Goal: Contribute content: Contribute content

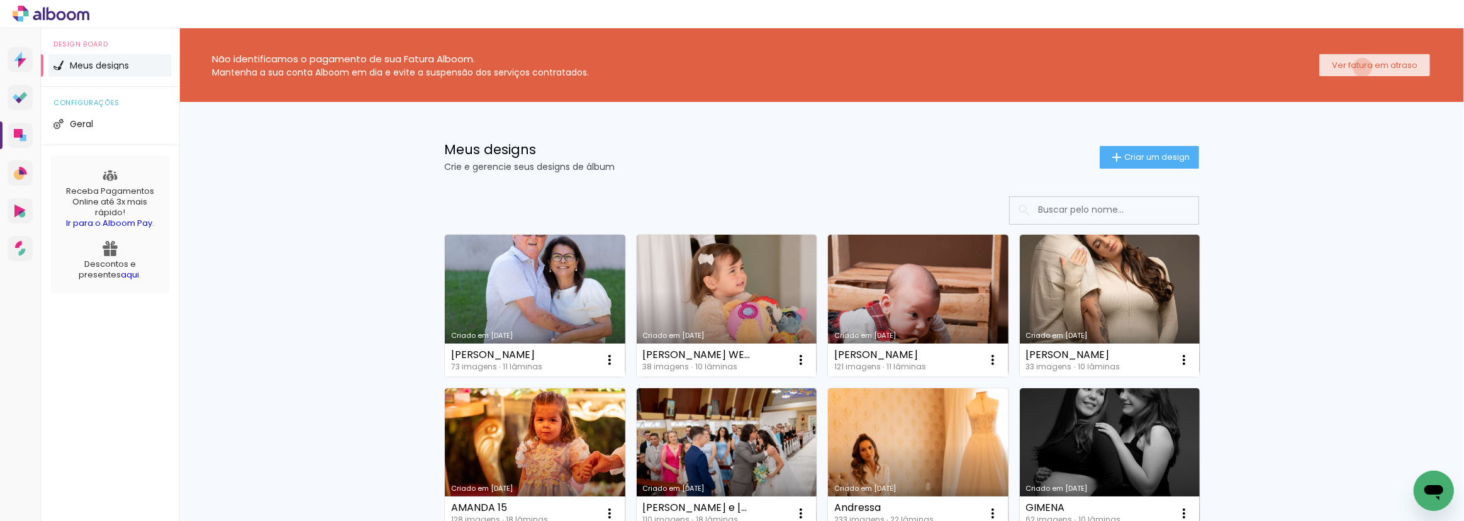
click at [0, 0] on slot "Ver fatura em atraso" at bounding box center [0, 0] width 0 height 0
click at [16, 135] on icon at bounding box center [18, 133] width 9 height 9
click at [1138, 153] on span "Criar um design" at bounding box center [1156, 157] width 65 height 8
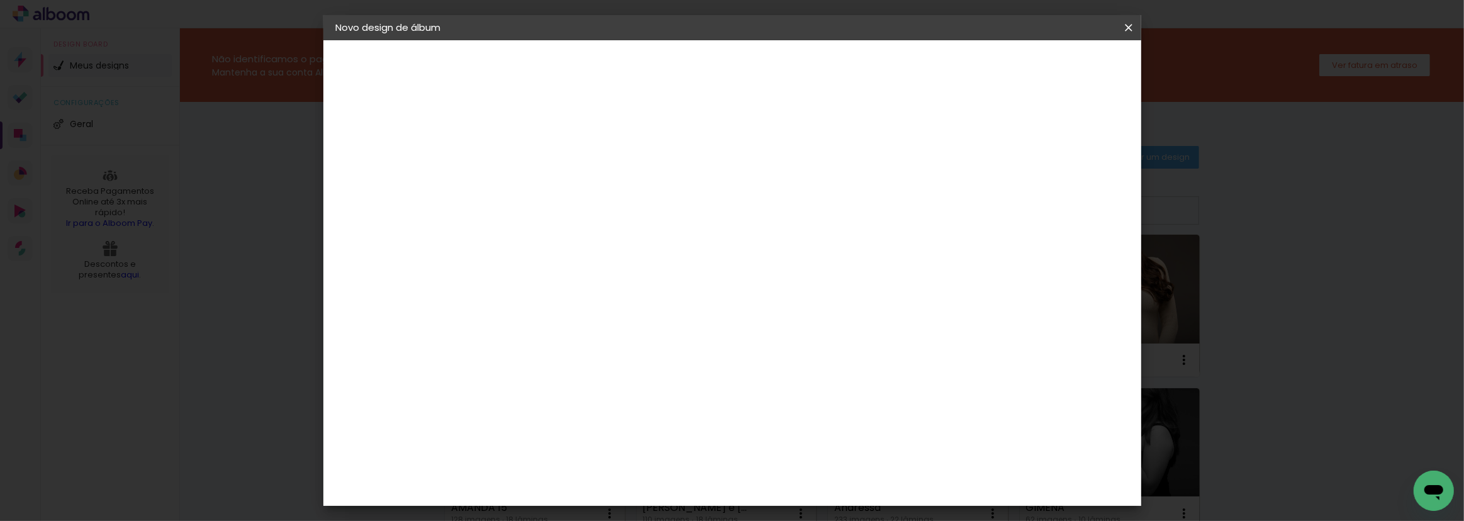
click at [542, 172] on input at bounding box center [542, 169] width 0 height 20
type input "[PERSON_NAME]"
type paper-input "[PERSON_NAME]"
click at [0, 0] on slot "Avançar" at bounding box center [0, 0] width 0 height 0
click at [605, 241] on input at bounding box center [573, 240] width 127 height 16
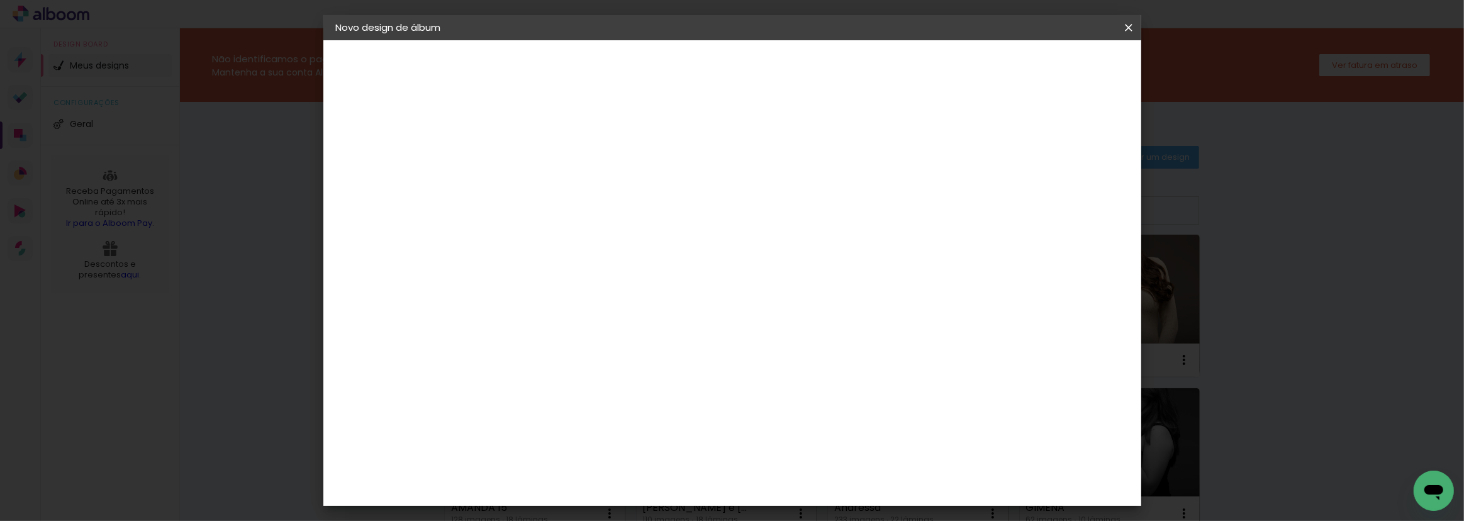
type input "c1"
type paper-input "c1"
click at [566, 286] on div "C1 Albuns" at bounding box center [549, 287] width 33 height 20
click at [0, 0] on slot "Avançar" at bounding box center [0, 0] width 0 height 0
click at [591, 211] on input "text" at bounding box center [566, 220] width 49 height 20
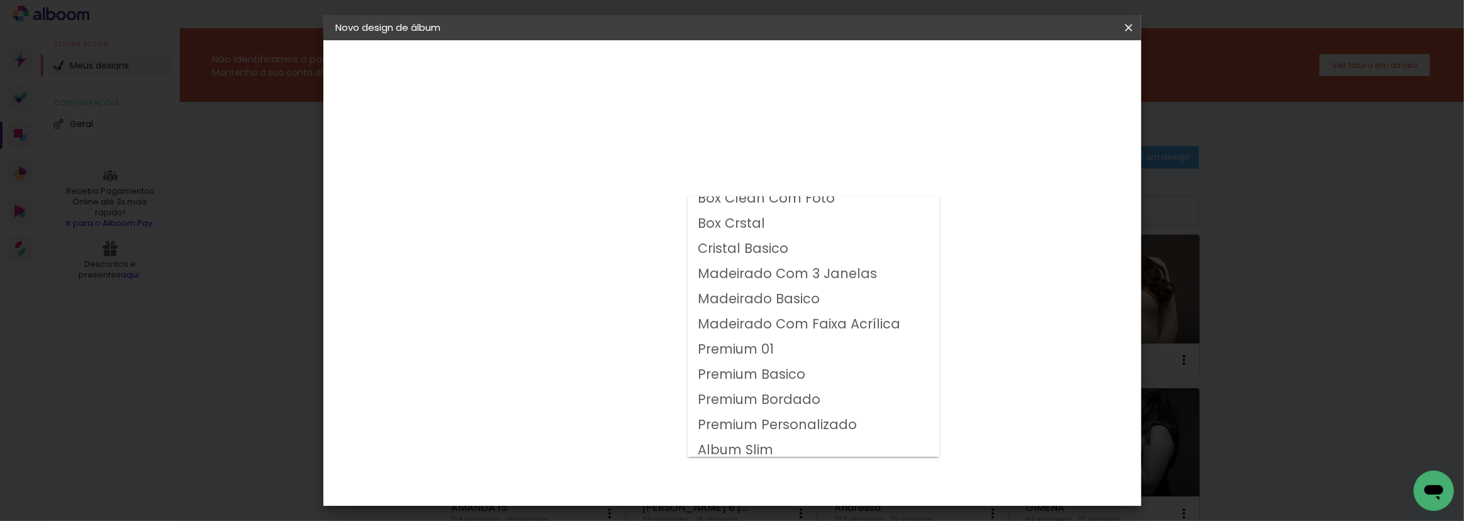
scroll to position [16, 0]
click at [0, 0] on slot "Album Slim" at bounding box center [0, 0] width 0 height 0
type input "Album Slim"
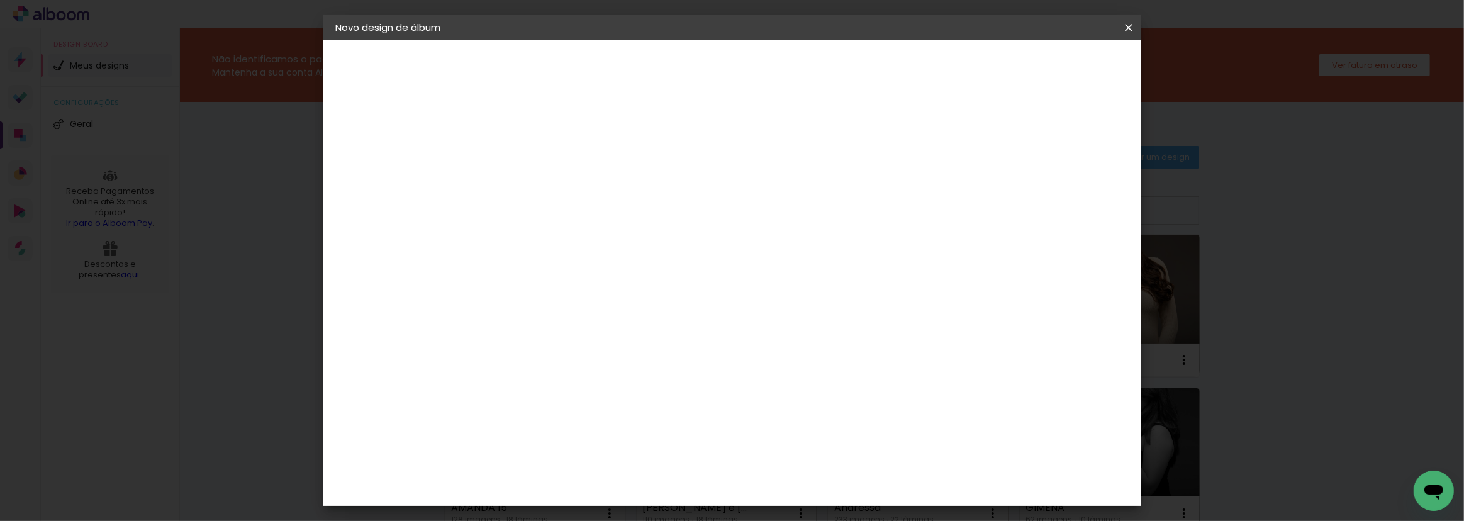
scroll to position [57, 0]
click at [627, 437] on span "30 × 30" at bounding box center [597, 450] width 59 height 26
click at [0, 0] on slot "Avançar" at bounding box center [0, 0] width 0 height 0
click at [1051, 67] on span "Iniciar design" at bounding box center [1022, 66] width 57 height 9
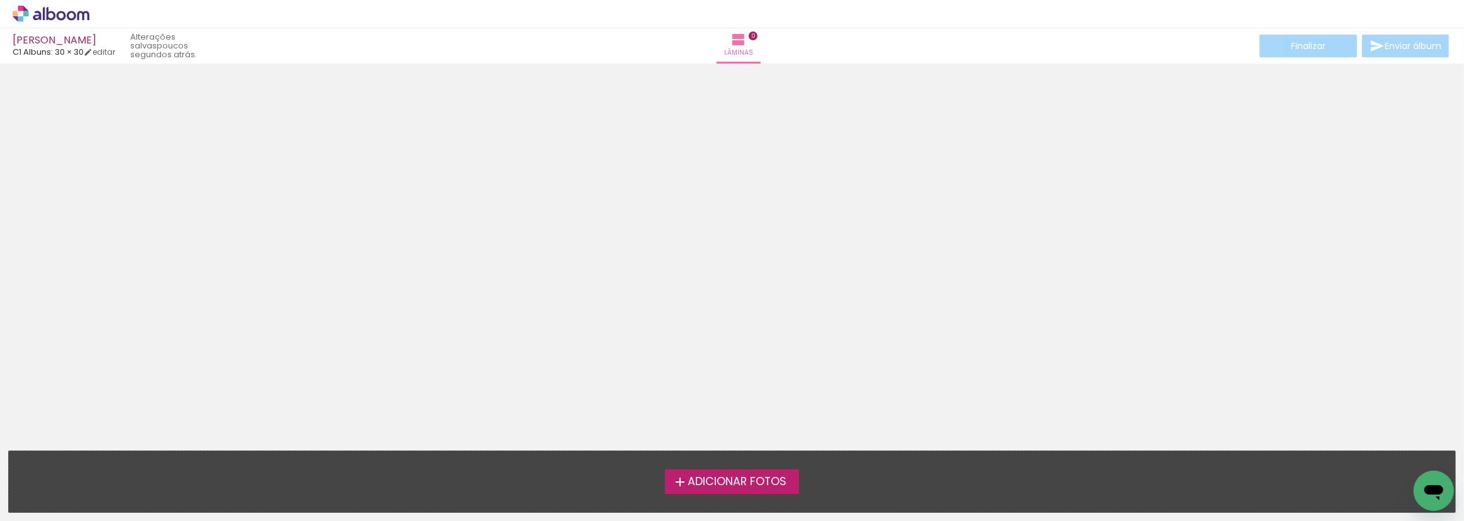
click at [734, 476] on span "Adicionar Fotos" at bounding box center [737, 481] width 99 height 11
click at [0, 0] on input "file" at bounding box center [0, 0] width 0 height 0
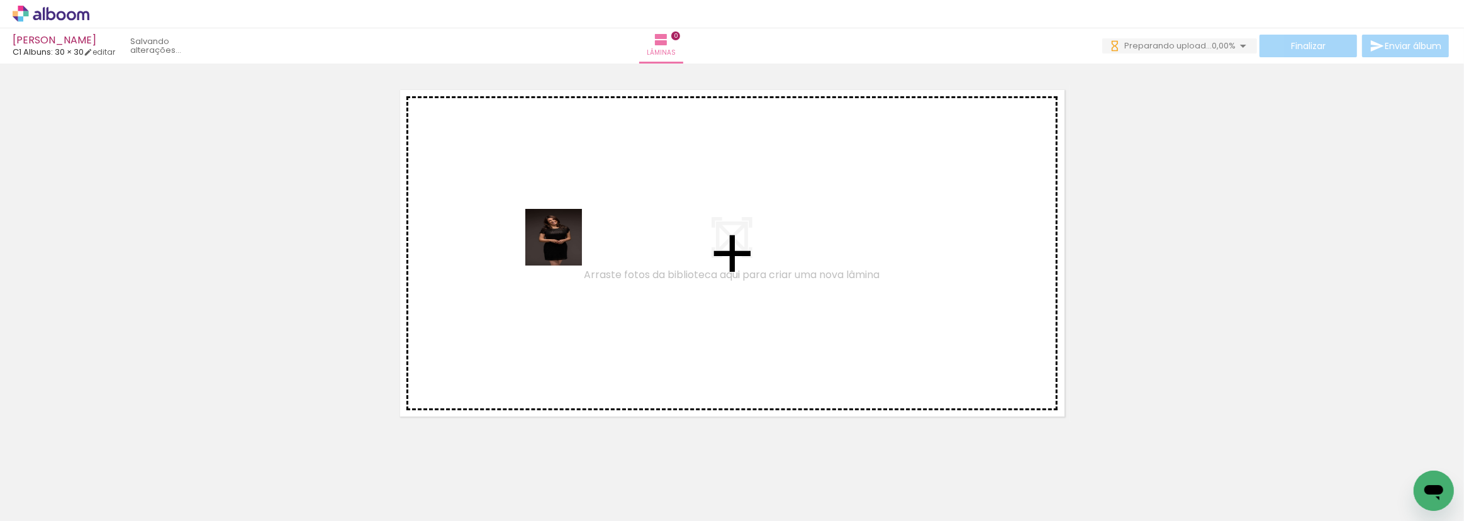
drag, startPoint x: 389, startPoint y: 346, endPoint x: 562, endPoint y: 247, distance: 199.6
click at [563, 247] on quentale-workspace at bounding box center [732, 260] width 1464 height 521
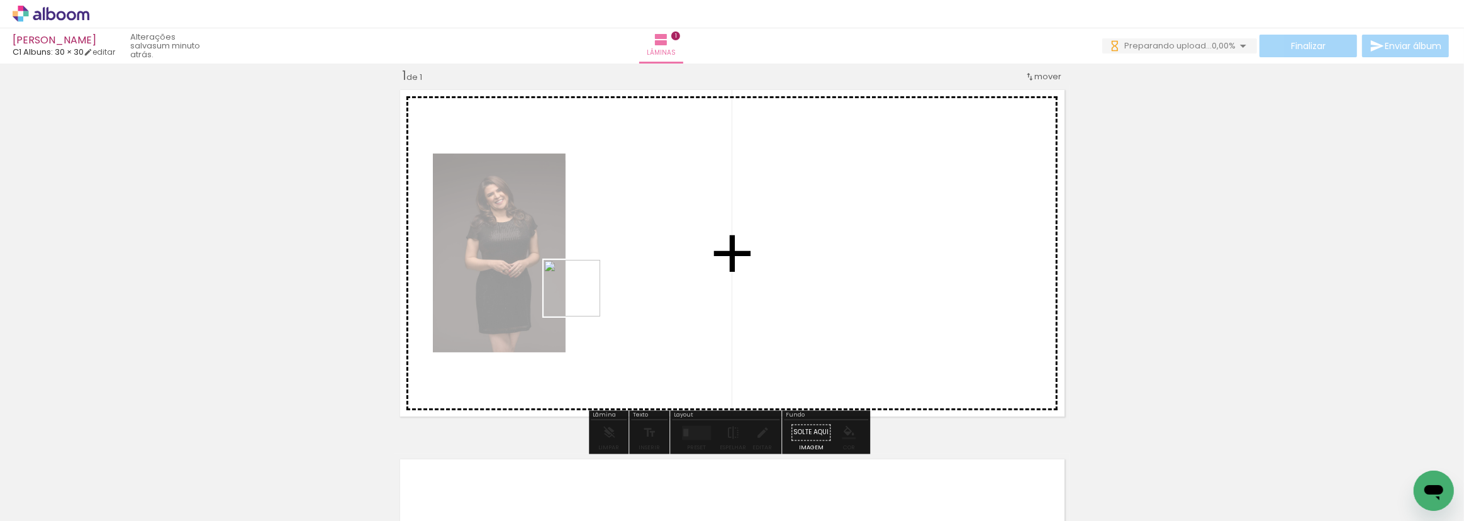
drag, startPoint x: 417, startPoint y: 373, endPoint x: 615, endPoint y: 271, distance: 223.4
click at [615, 271] on quentale-workspace at bounding box center [732, 260] width 1464 height 521
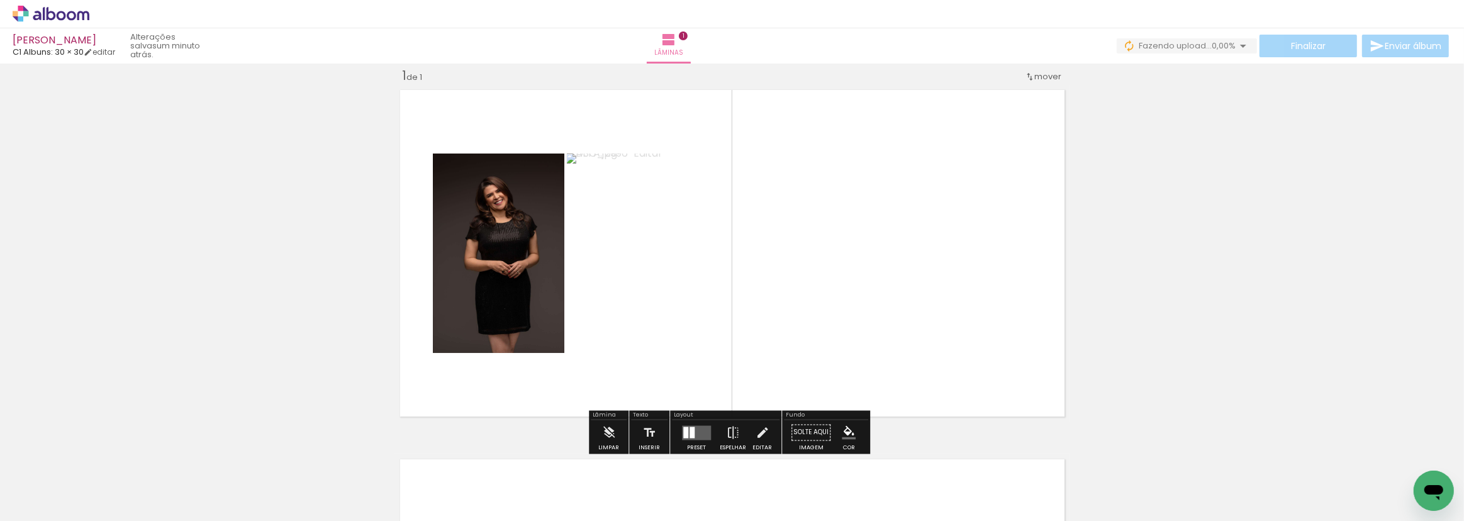
drag, startPoint x: 281, startPoint y: 484, endPoint x: 557, endPoint y: 296, distance: 334.2
click at [571, 279] on quentale-workspace at bounding box center [732, 260] width 1464 height 521
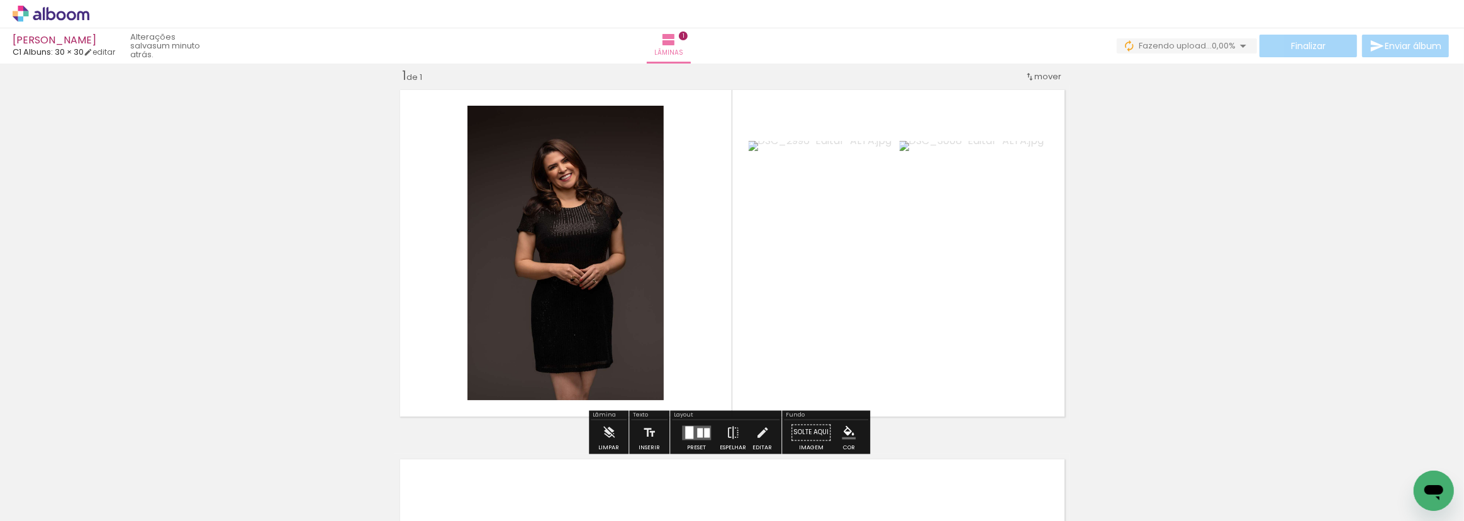
drag, startPoint x: 351, startPoint y: 495, endPoint x: 613, endPoint y: 279, distance: 339.2
click at [613, 279] on quentale-workspace at bounding box center [732, 260] width 1464 height 521
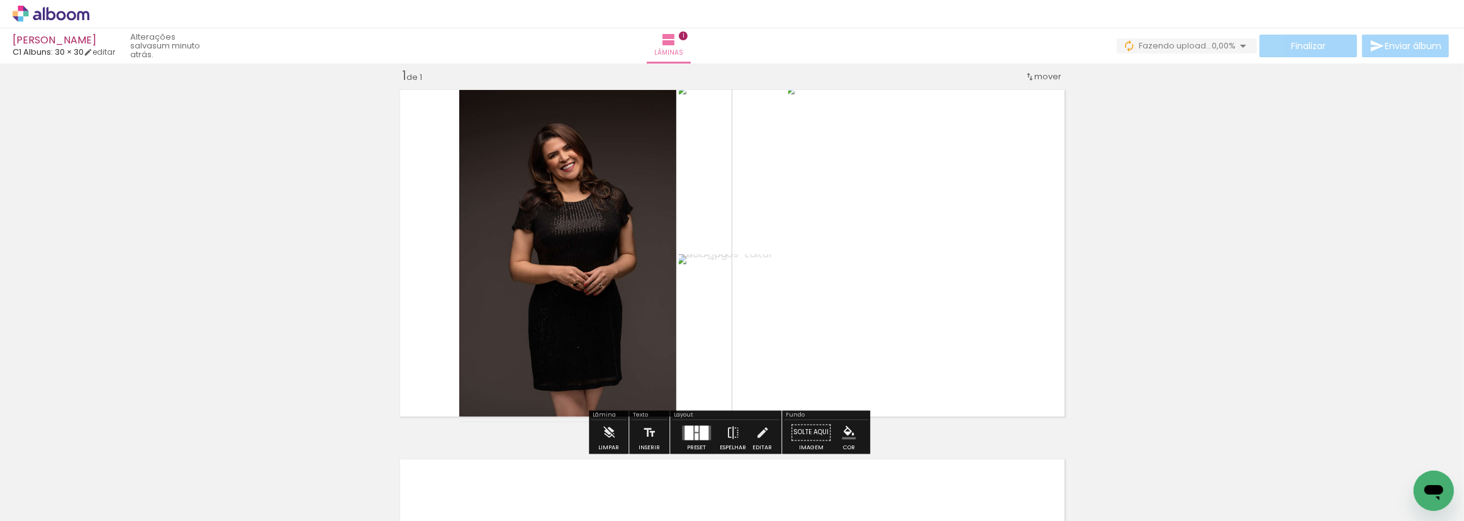
drag, startPoint x: 466, startPoint y: 345, endPoint x: 479, endPoint y: 359, distance: 18.7
click at [483, 311] on quentale-workspace at bounding box center [732, 260] width 1464 height 521
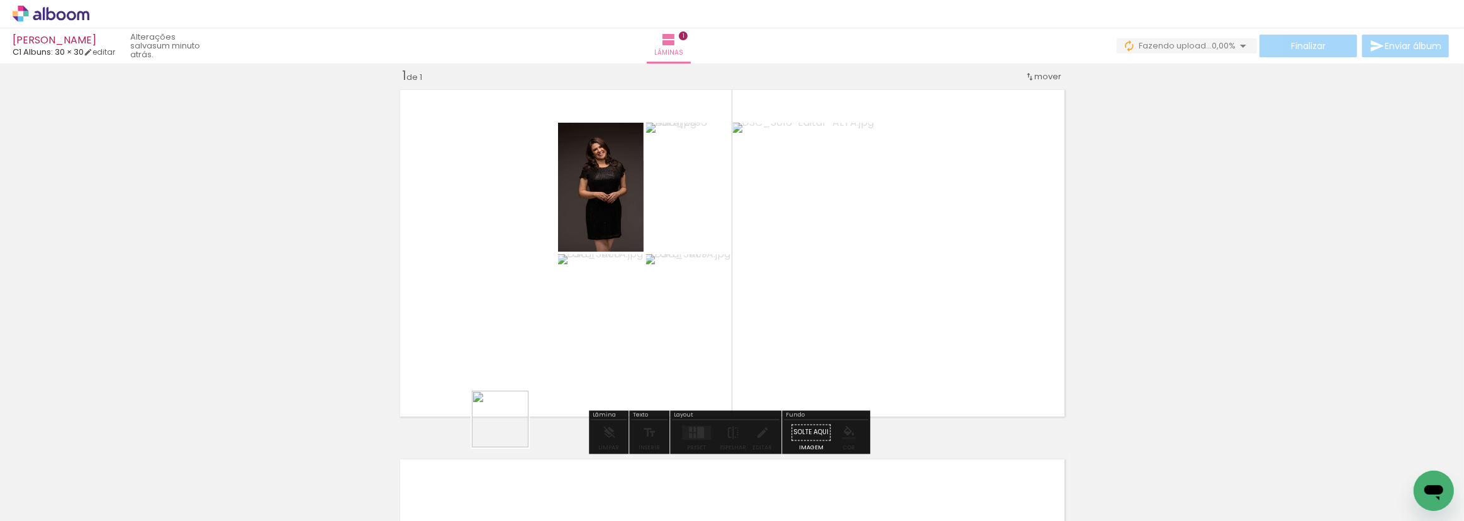
drag, startPoint x: 483, startPoint y: 491, endPoint x: 564, endPoint y: 273, distance: 232.3
click at [566, 262] on quentale-workspace at bounding box center [732, 260] width 1464 height 521
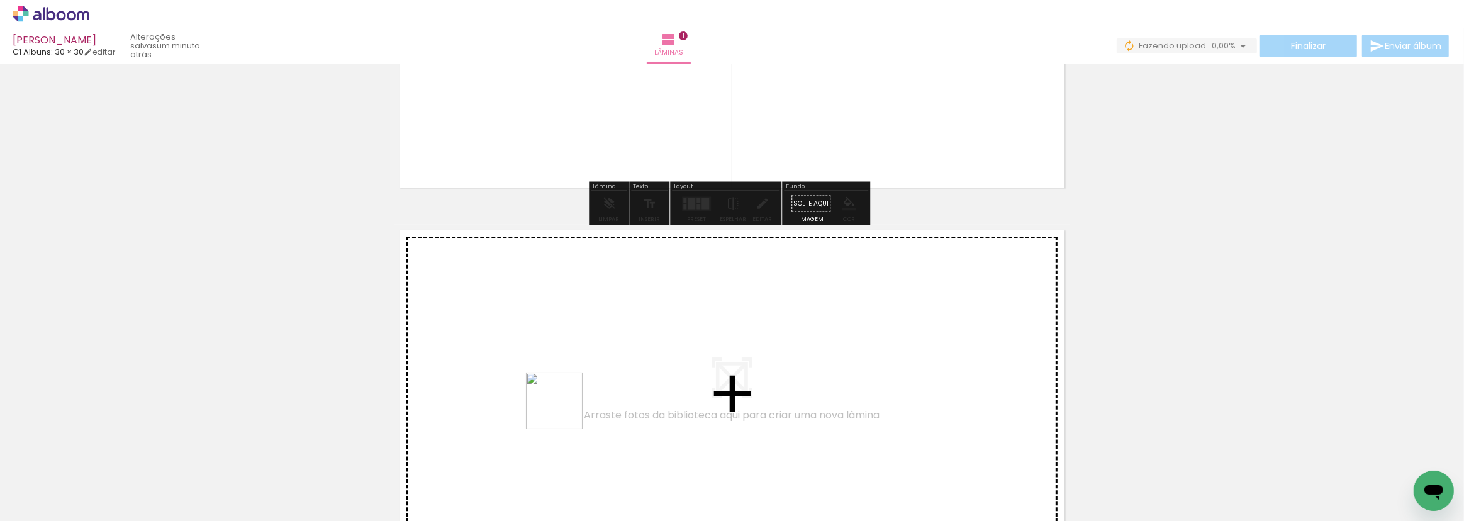
drag, startPoint x: 564, startPoint y: 410, endPoint x: 548, endPoint y: 335, distance: 76.5
click at [548, 335] on quentale-workspace at bounding box center [732, 260] width 1464 height 521
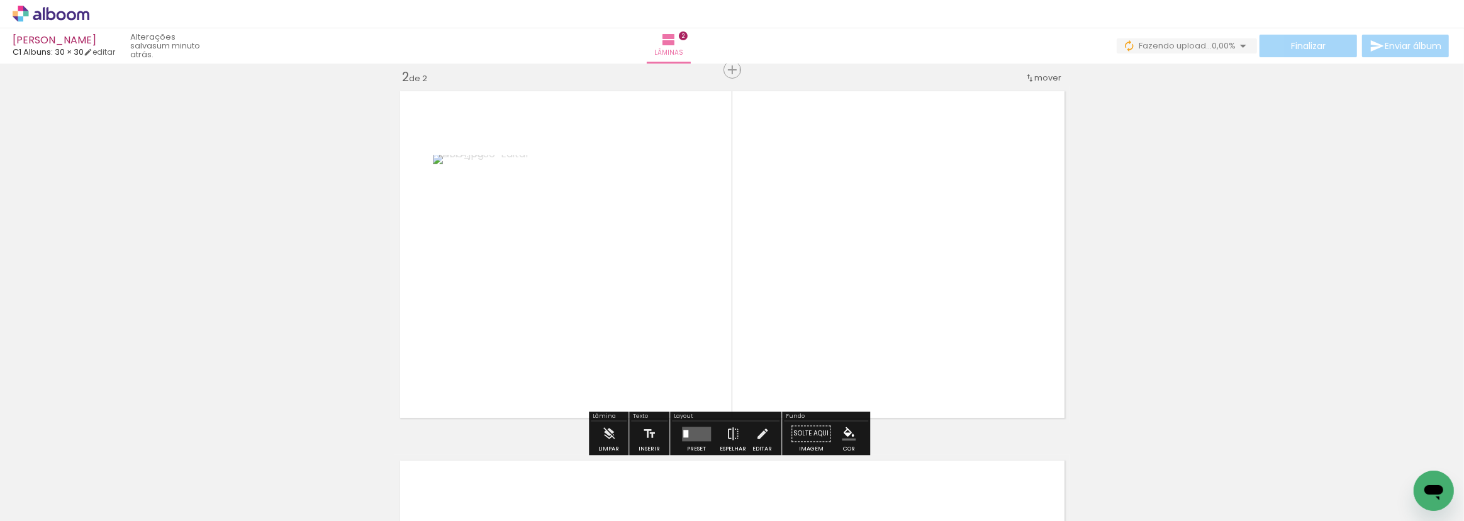
scroll to position [385, 0]
drag, startPoint x: 627, startPoint y: 486, endPoint x: 600, endPoint y: 326, distance: 162.2
click at [600, 326] on quentale-workspace at bounding box center [732, 260] width 1464 height 521
click at [697, 299] on quentale-workspace at bounding box center [732, 260] width 1464 height 521
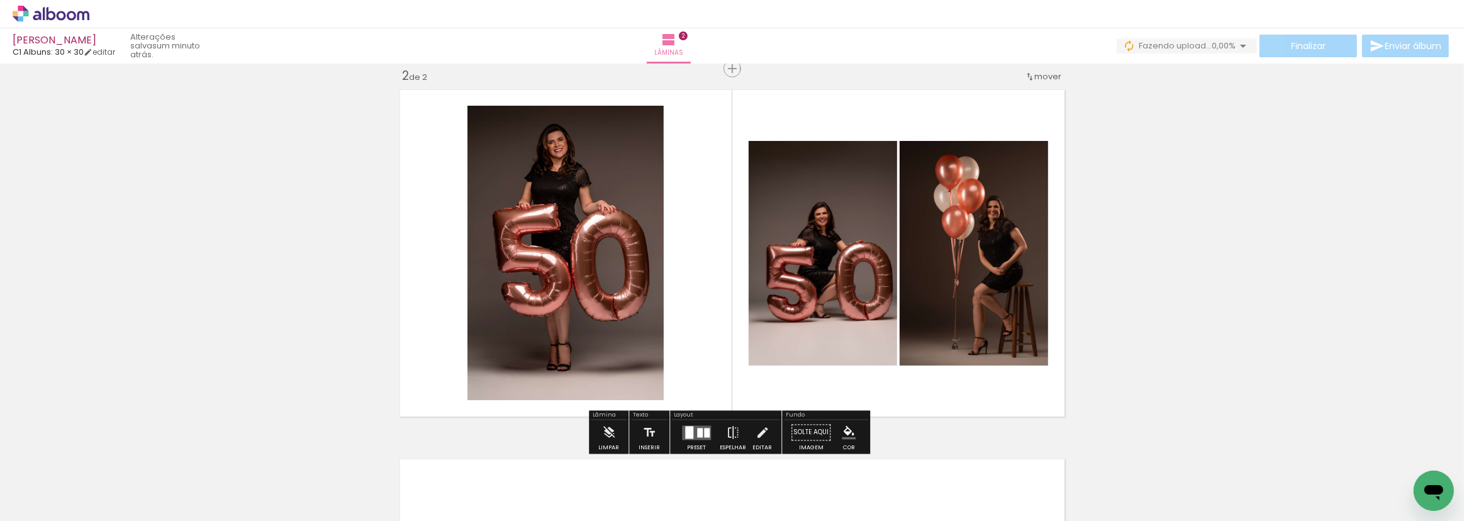
drag, startPoint x: 759, startPoint y: 367, endPoint x: 748, endPoint y: 286, distance: 81.9
click at [744, 271] on quentale-workspace at bounding box center [732, 260] width 1464 height 521
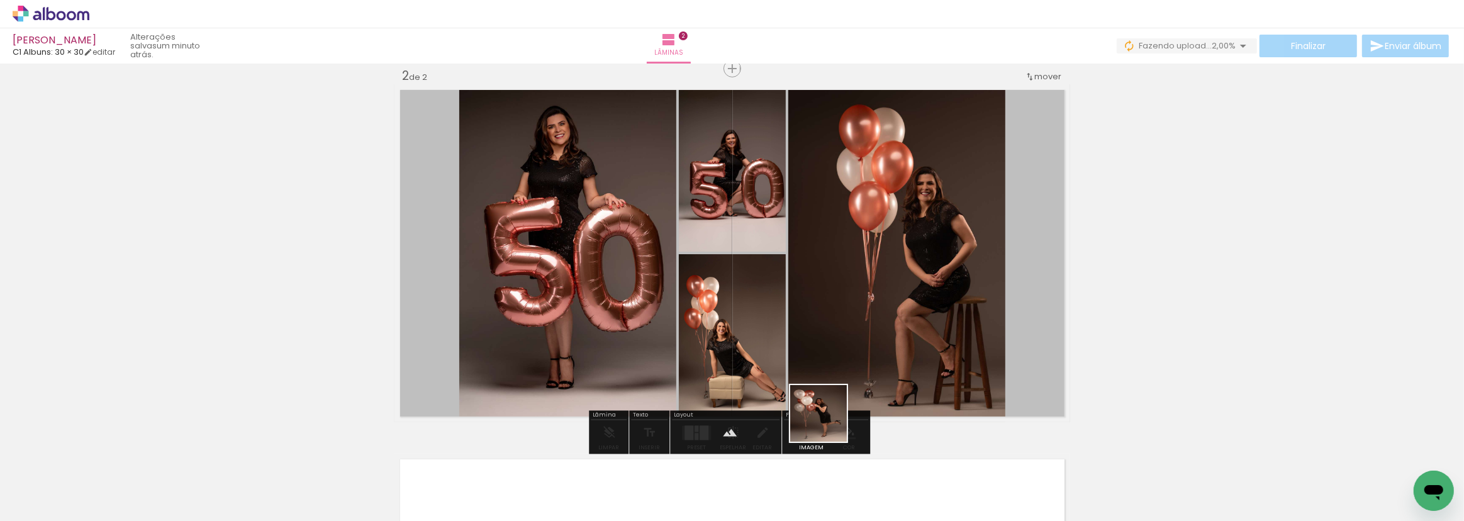
drag, startPoint x: 835, startPoint y: 472, endPoint x: 749, endPoint y: 252, distance: 236.5
click at [749, 252] on quentale-workspace at bounding box center [732, 260] width 1464 height 521
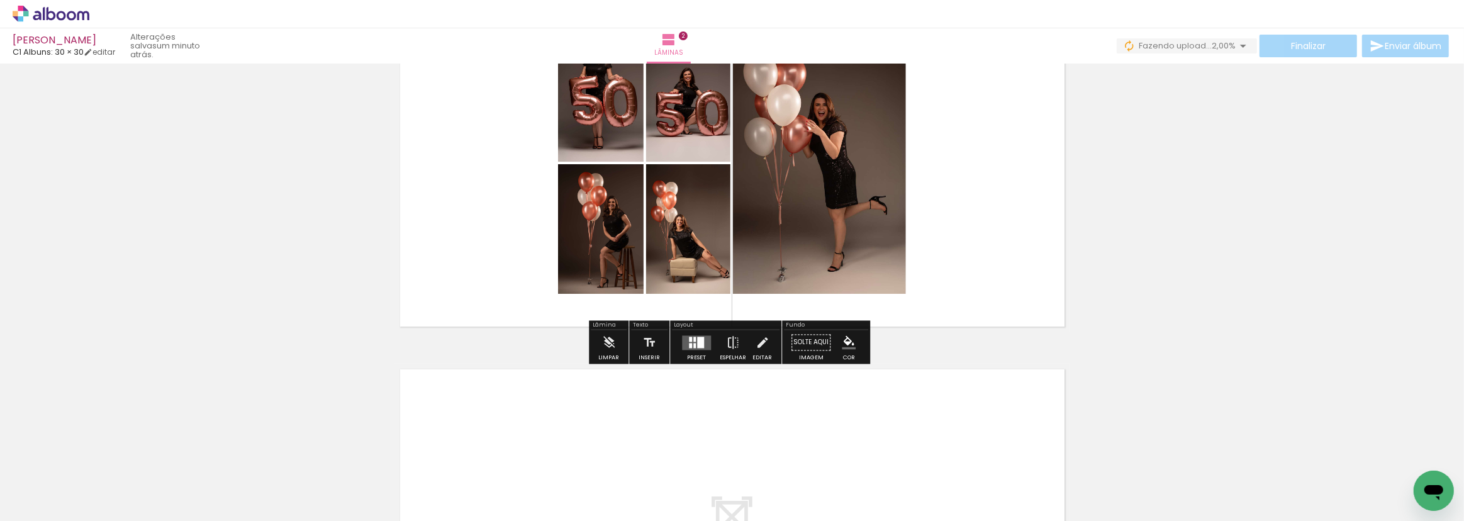
scroll to position [500, 0]
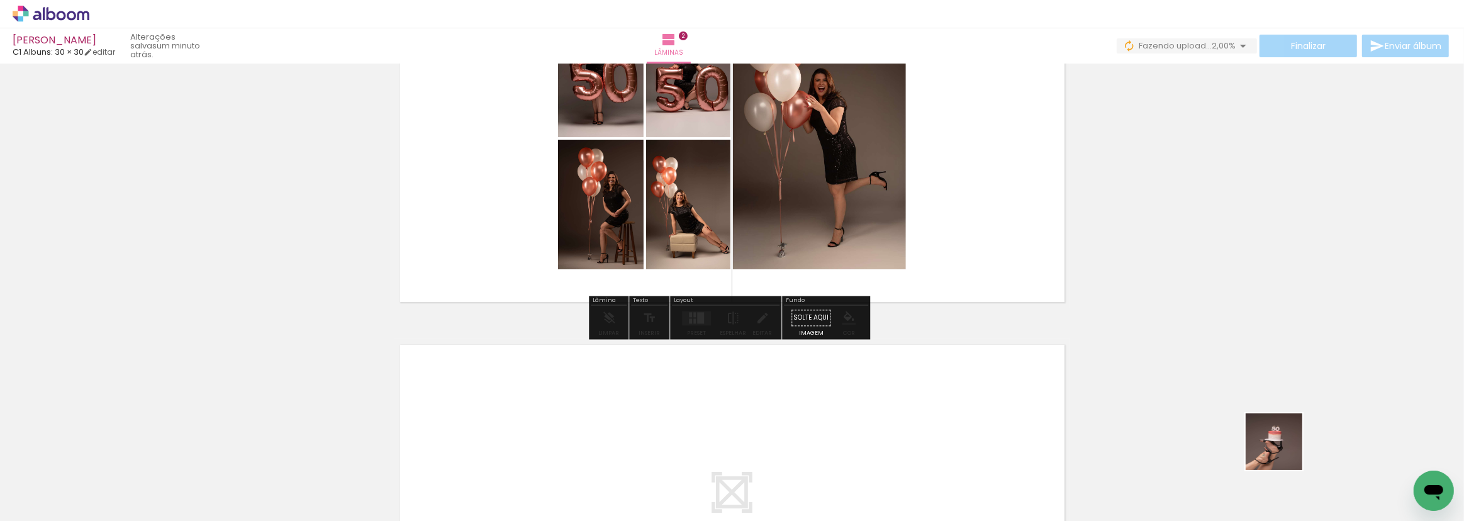
drag, startPoint x: 1284, startPoint y: 451, endPoint x: 923, endPoint y: 209, distance: 434.4
click at [923, 209] on quentale-workspace at bounding box center [732, 260] width 1464 height 521
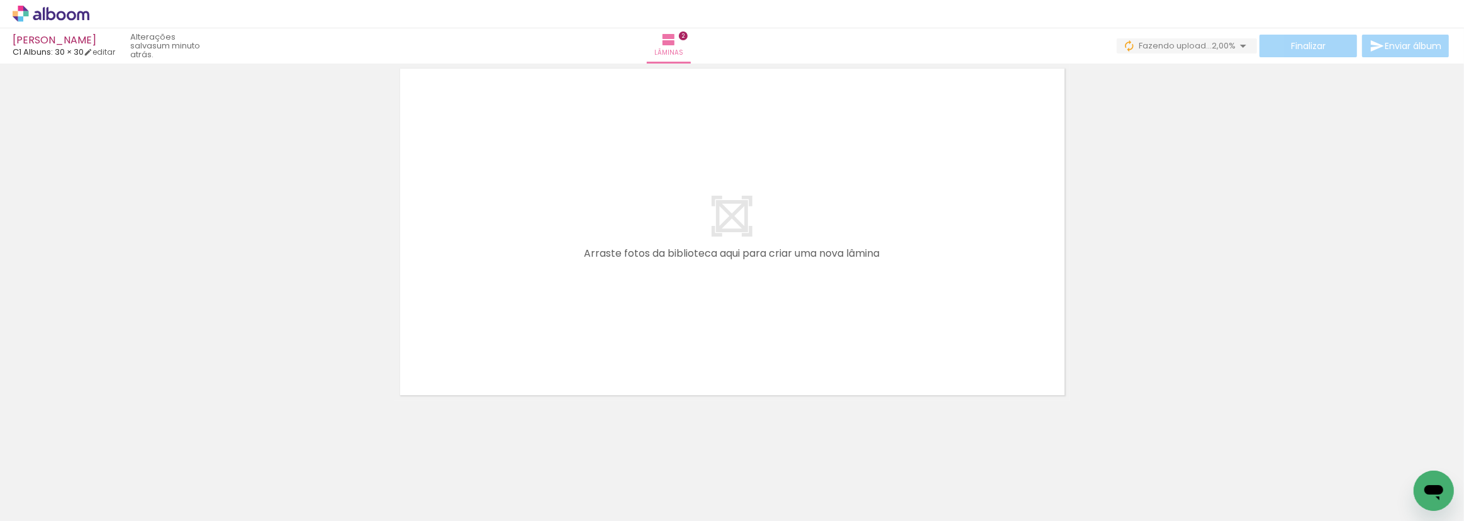
scroll to position [778, 0]
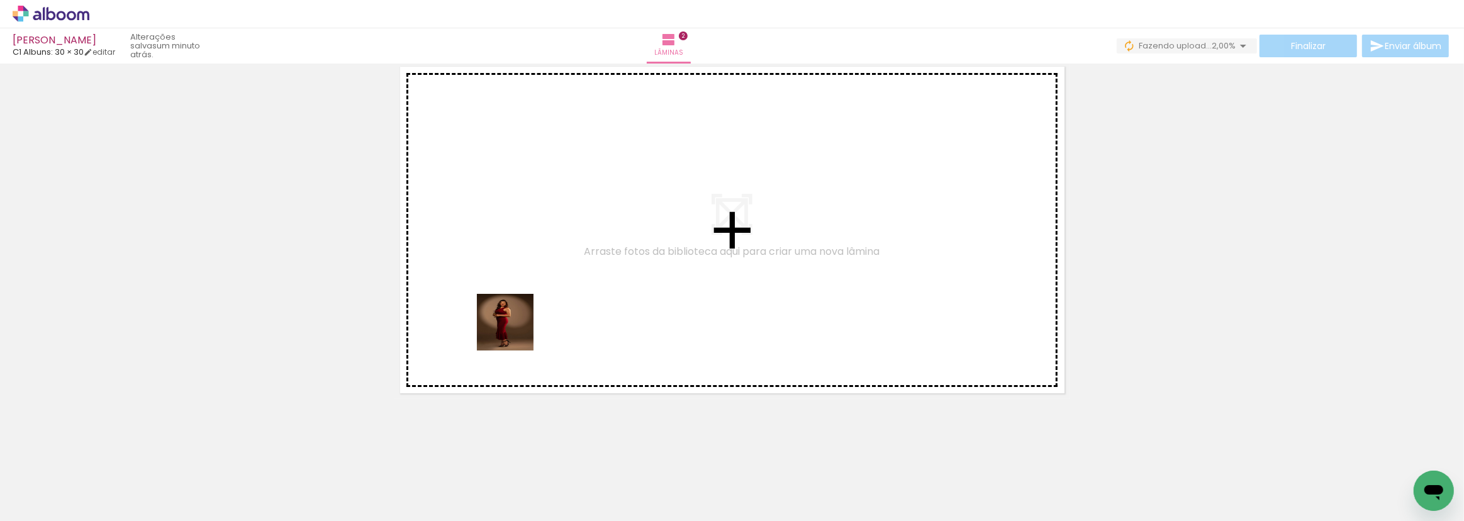
drag, startPoint x: 500, startPoint y: 483, endPoint x: 525, endPoint y: 349, distance: 137.0
click at [516, 311] on quentale-workspace at bounding box center [732, 260] width 1464 height 521
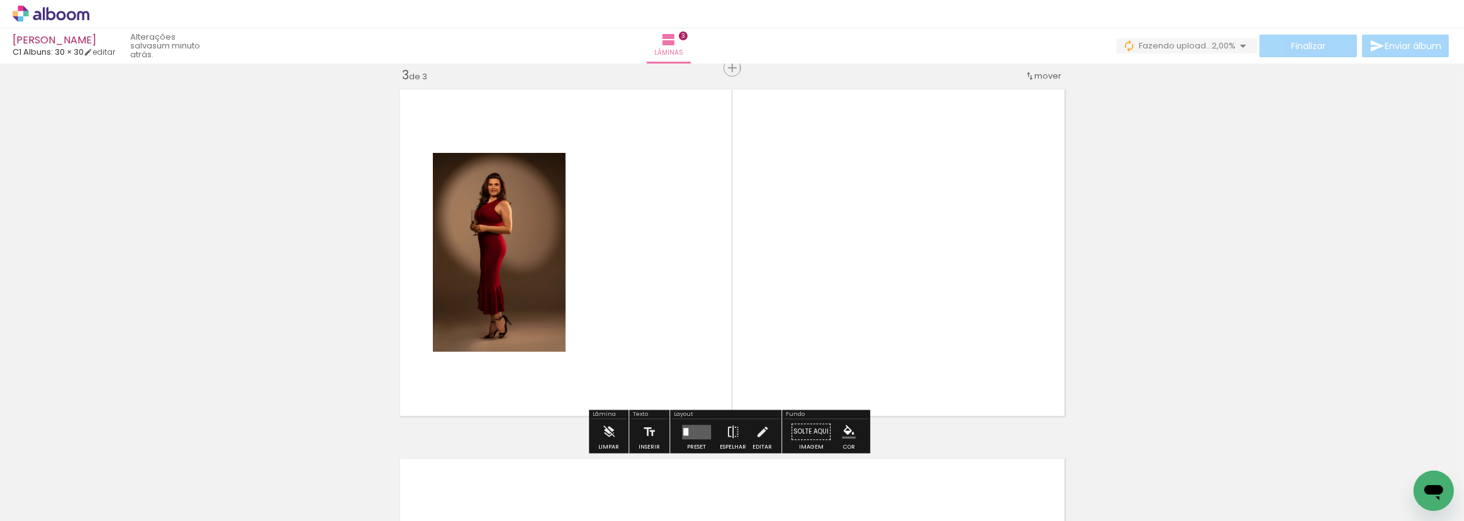
scroll to position [754, 0]
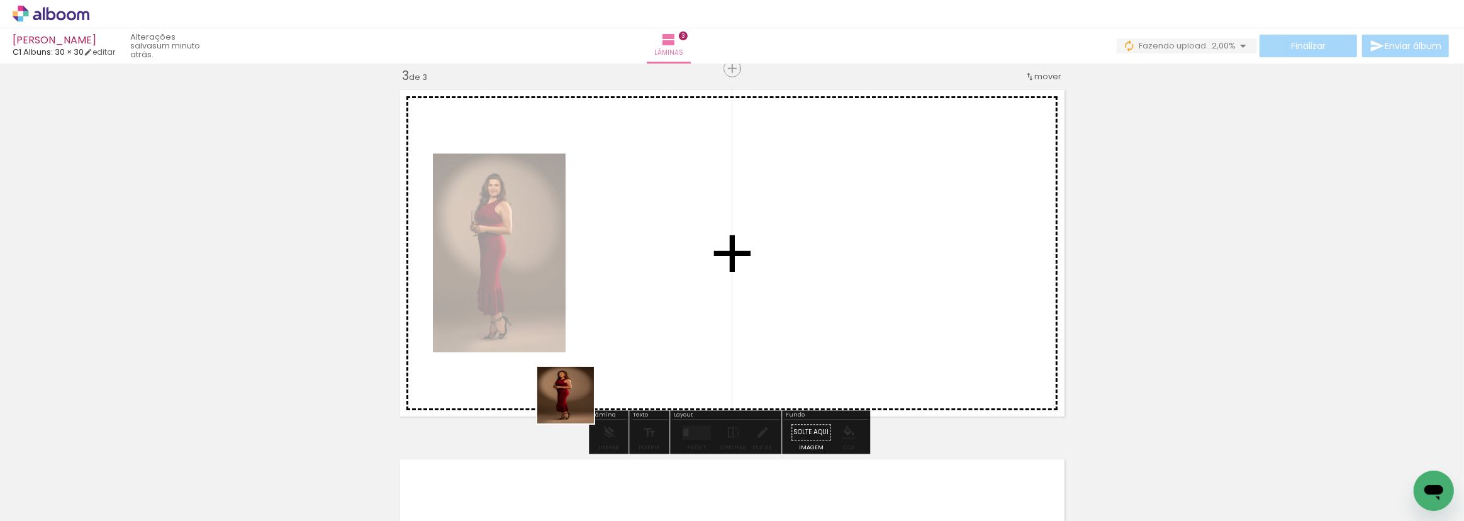
drag, startPoint x: 561, startPoint y: 484, endPoint x: 588, endPoint y: 309, distance: 177.0
click at [588, 309] on quentale-workspace at bounding box center [732, 260] width 1464 height 521
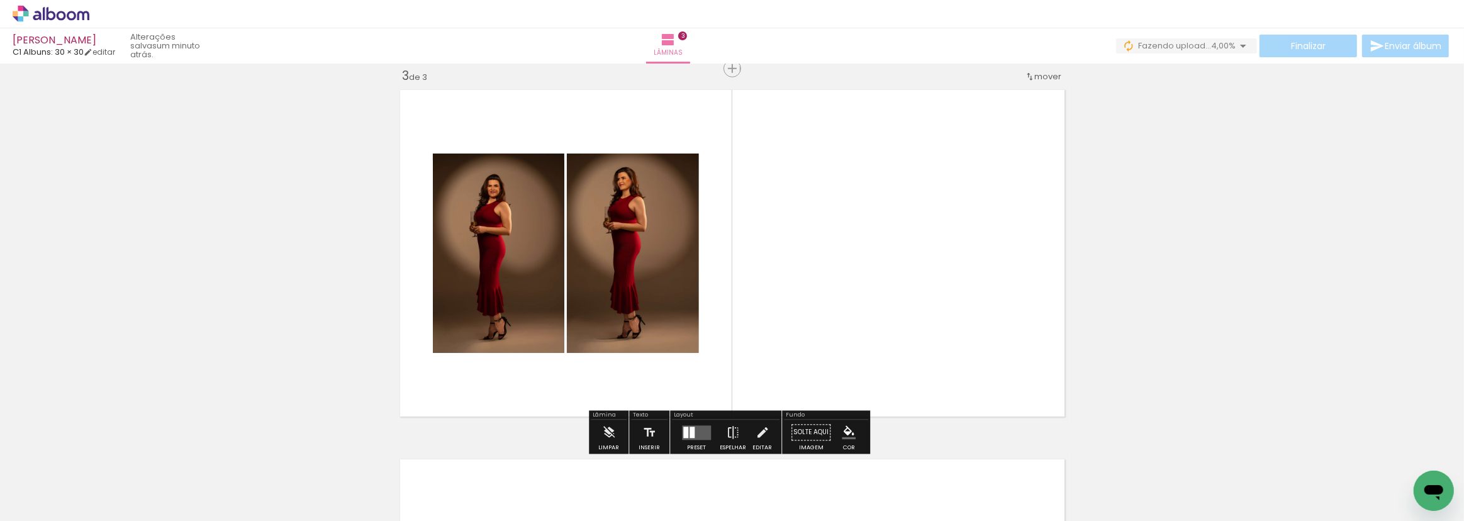
drag, startPoint x: 663, startPoint y: 403, endPoint x: 686, endPoint y: 350, distance: 58.3
click at [685, 307] on quentale-workspace at bounding box center [732, 260] width 1464 height 521
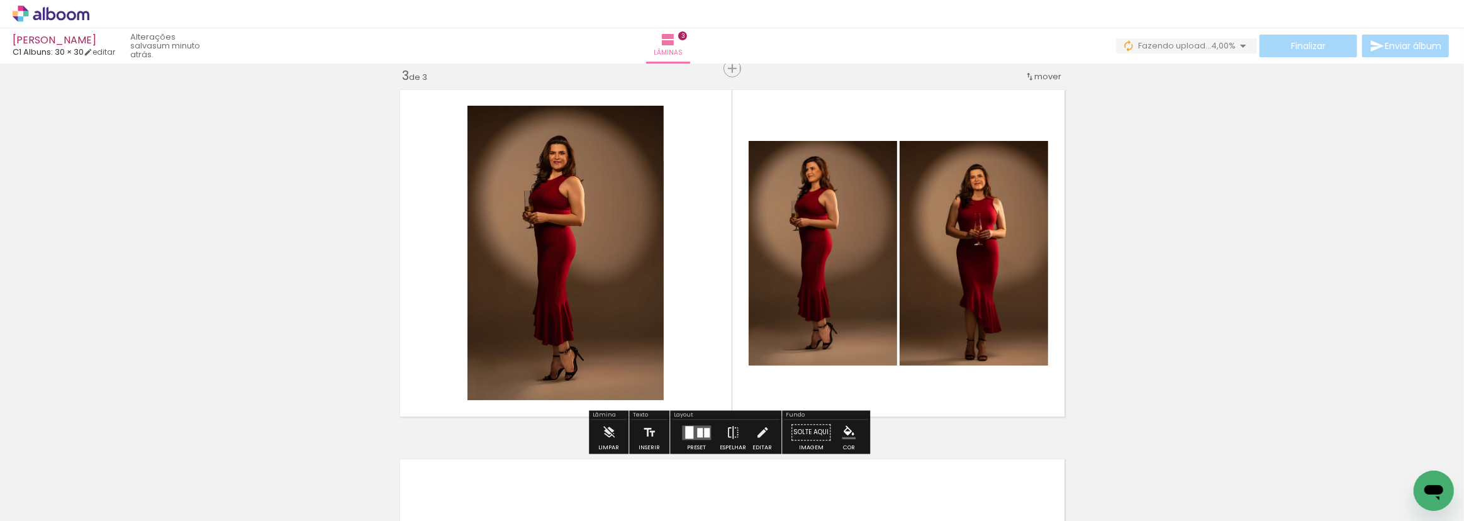
drag, startPoint x: 705, startPoint y: 479, endPoint x: 680, endPoint y: 276, distance: 205.4
click at [680, 276] on quentale-workspace at bounding box center [732, 260] width 1464 height 521
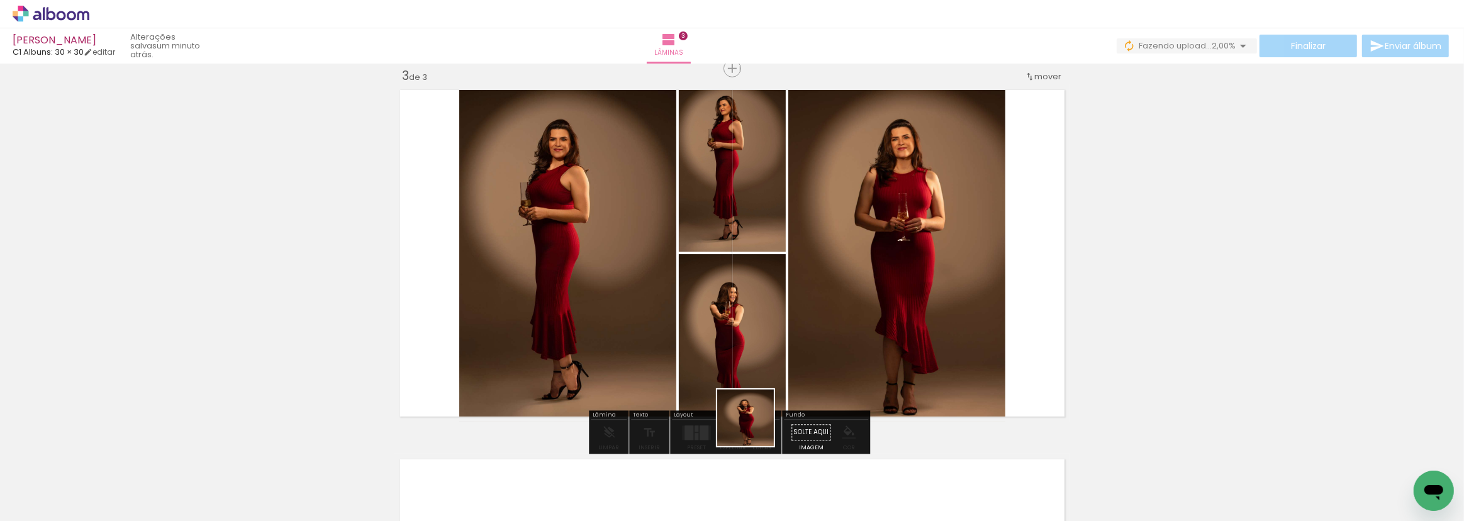
drag, startPoint x: 775, startPoint y: 479, endPoint x: 731, endPoint y: 327, distance: 157.9
click at [713, 291] on quentale-workspace at bounding box center [732, 260] width 1464 height 521
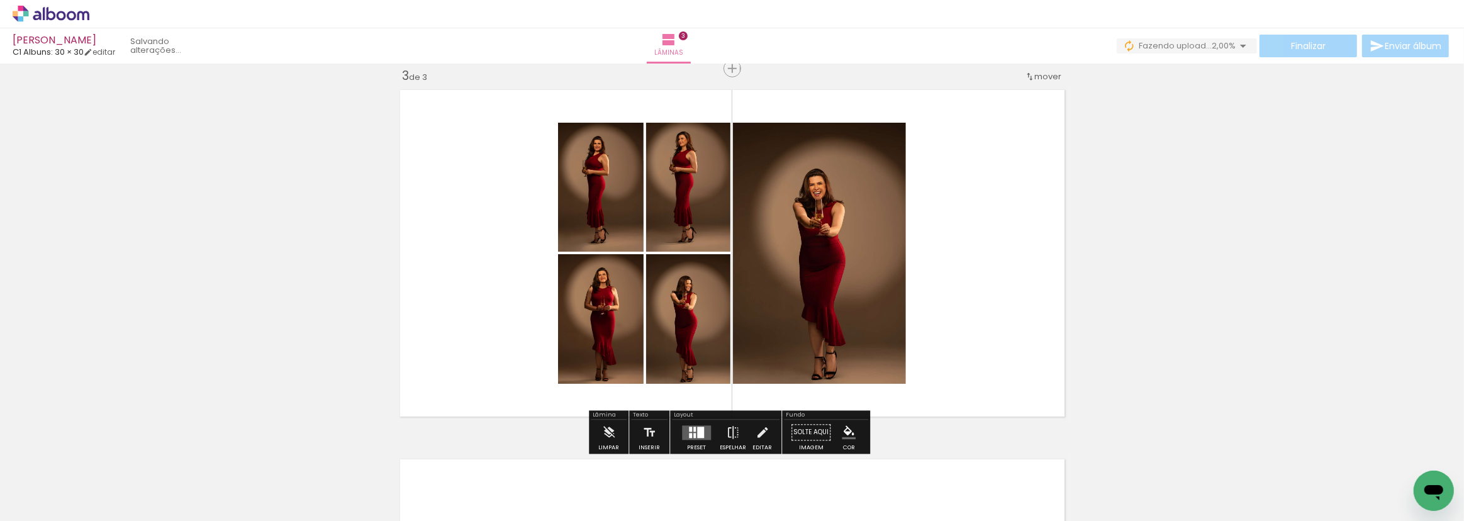
drag, startPoint x: 855, startPoint y: 500, endPoint x: 833, endPoint y: 288, distance: 212.6
click at [818, 272] on quentale-workspace at bounding box center [732, 260] width 1464 height 521
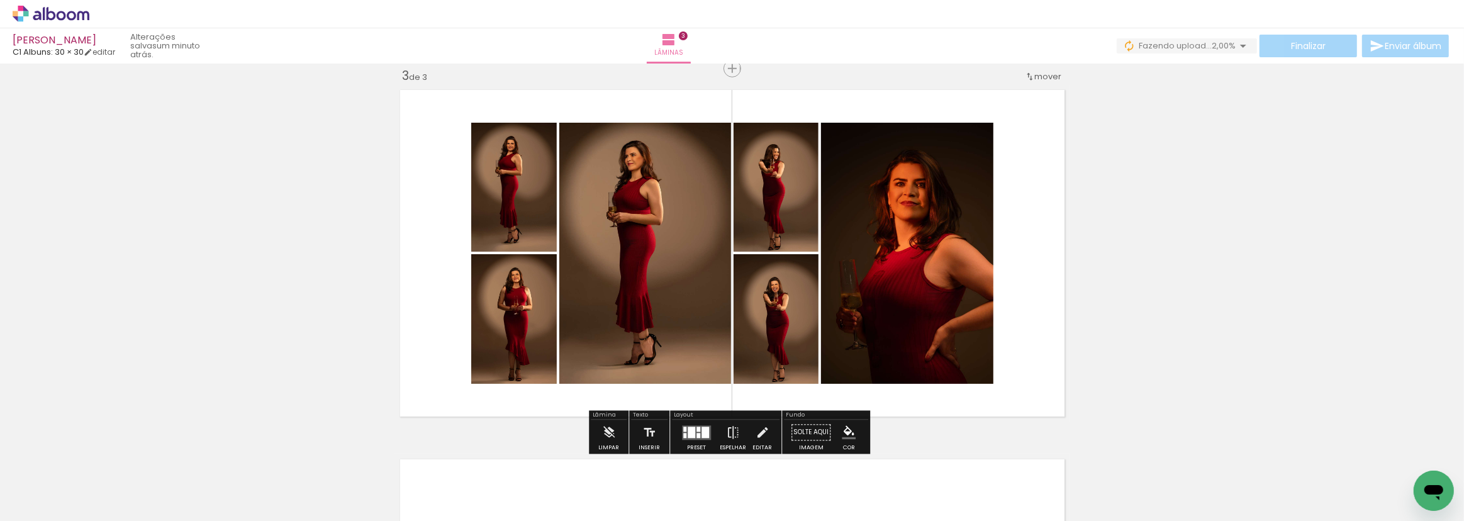
drag, startPoint x: 994, startPoint y: 486, endPoint x: 859, endPoint y: 258, distance: 265.1
click at [858, 257] on quentale-workspace at bounding box center [732, 260] width 1464 height 521
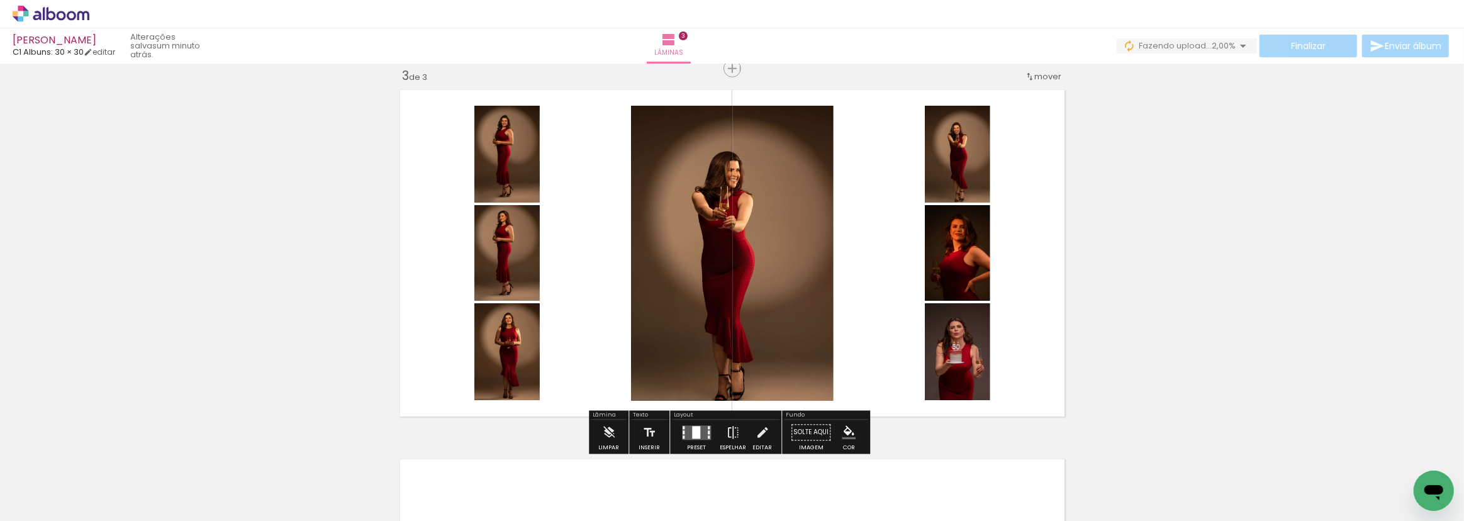
click at [694, 432] on div at bounding box center [696, 432] width 8 height 13
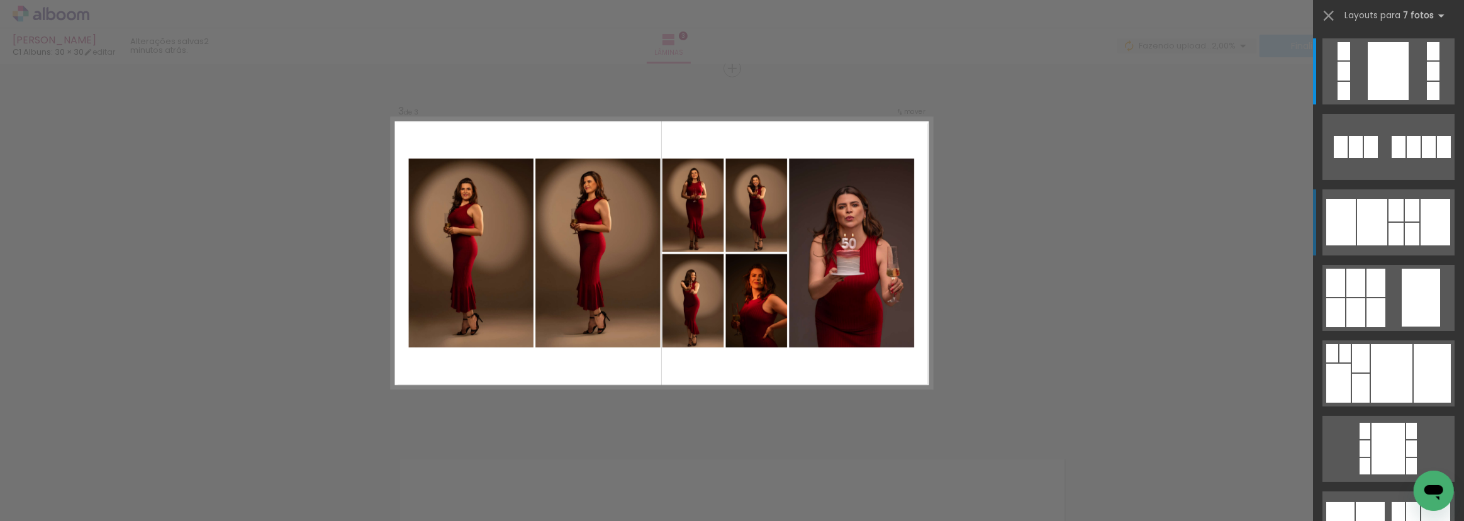
click at [1427, 60] on div at bounding box center [1433, 51] width 13 height 18
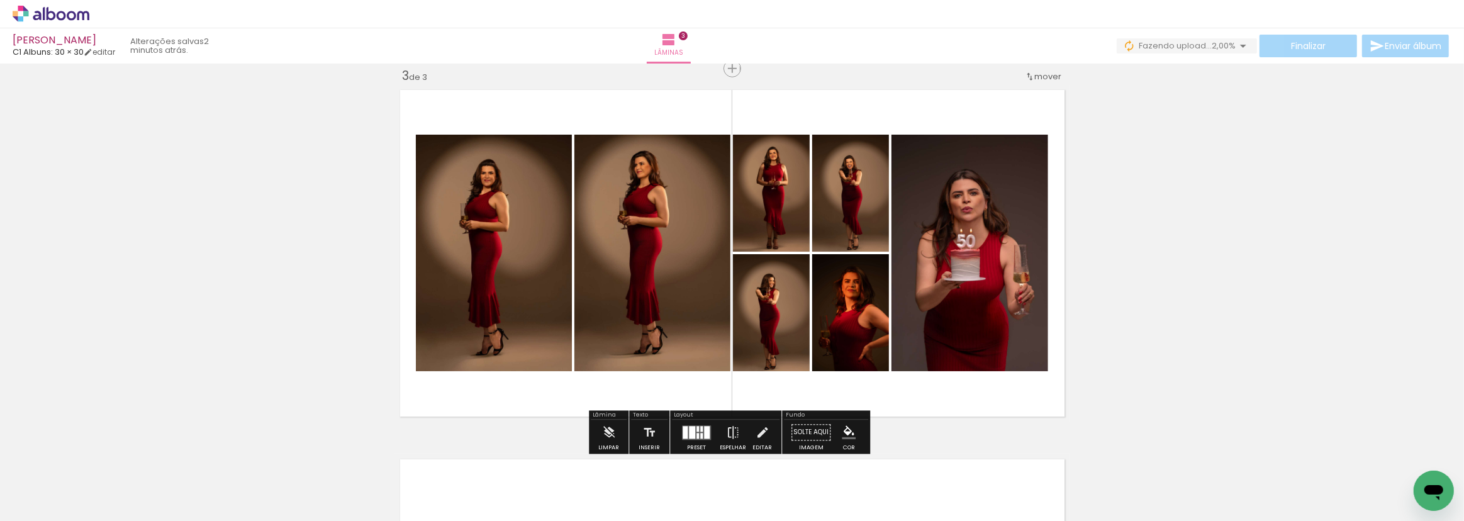
drag, startPoint x: 909, startPoint y: 318, endPoint x: 995, endPoint y: 293, distance: 89.6
click at [0, 0] on slot at bounding box center [0, 0] width 0 height 0
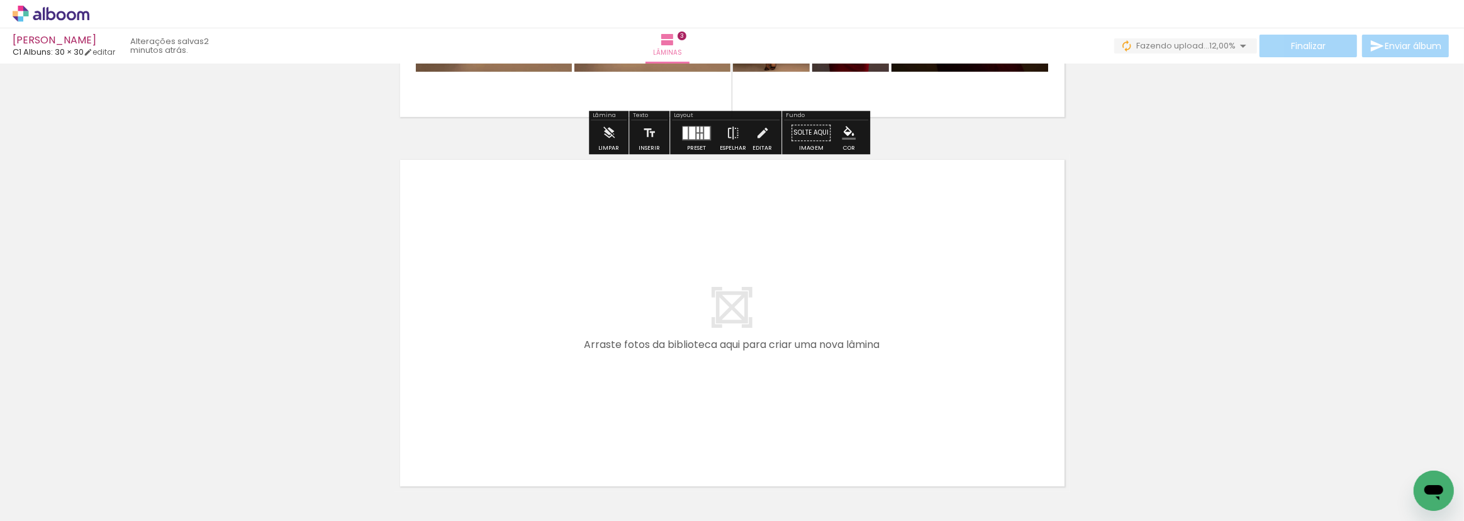
scroll to position [1147, 0]
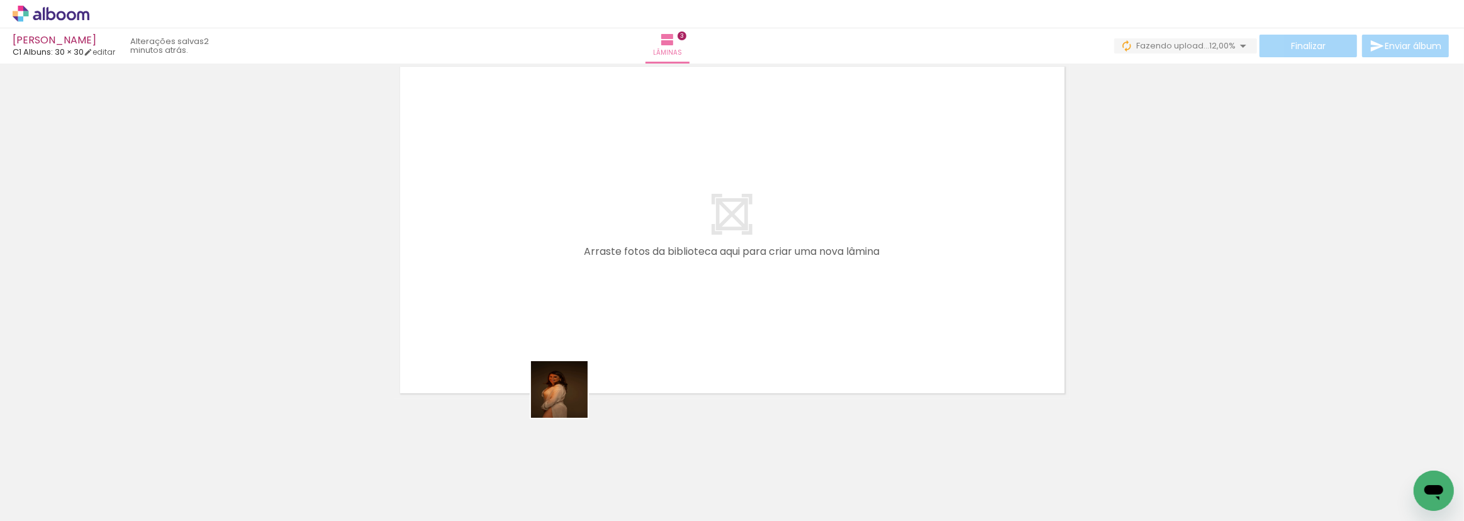
drag, startPoint x: 569, startPoint y: 399, endPoint x: 591, endPoint y: 364, distance: 41.6
click at [568, 272] on quentale-workspace at bounding box center [732, 260] width 1464 height 521
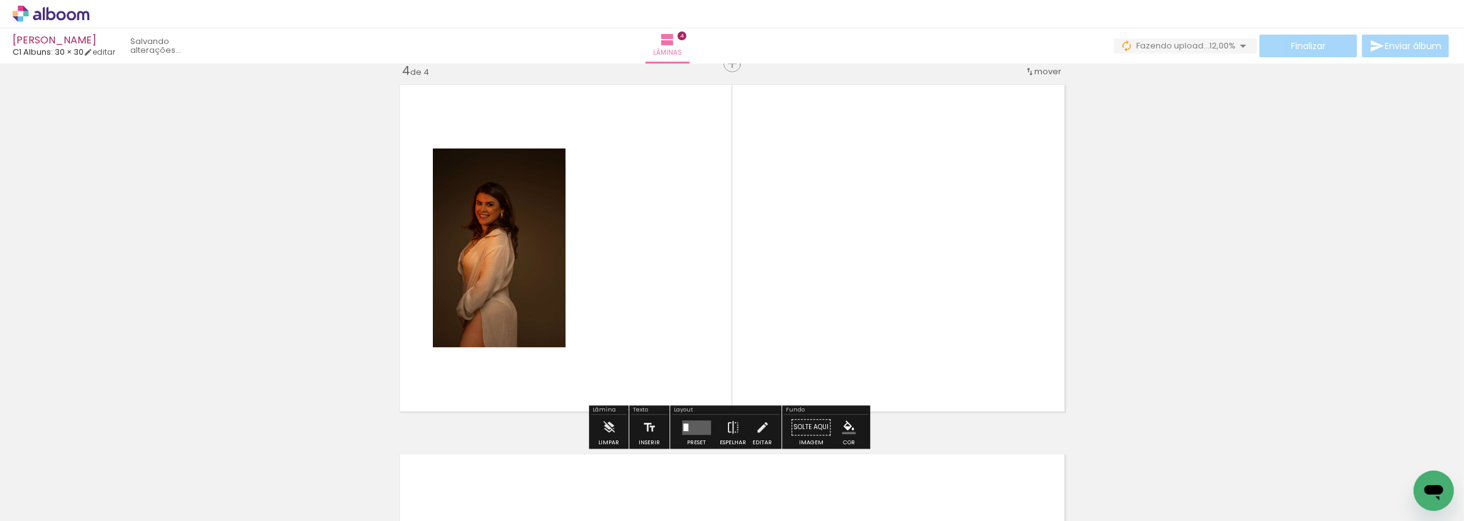
scroll to position [1124, 0]
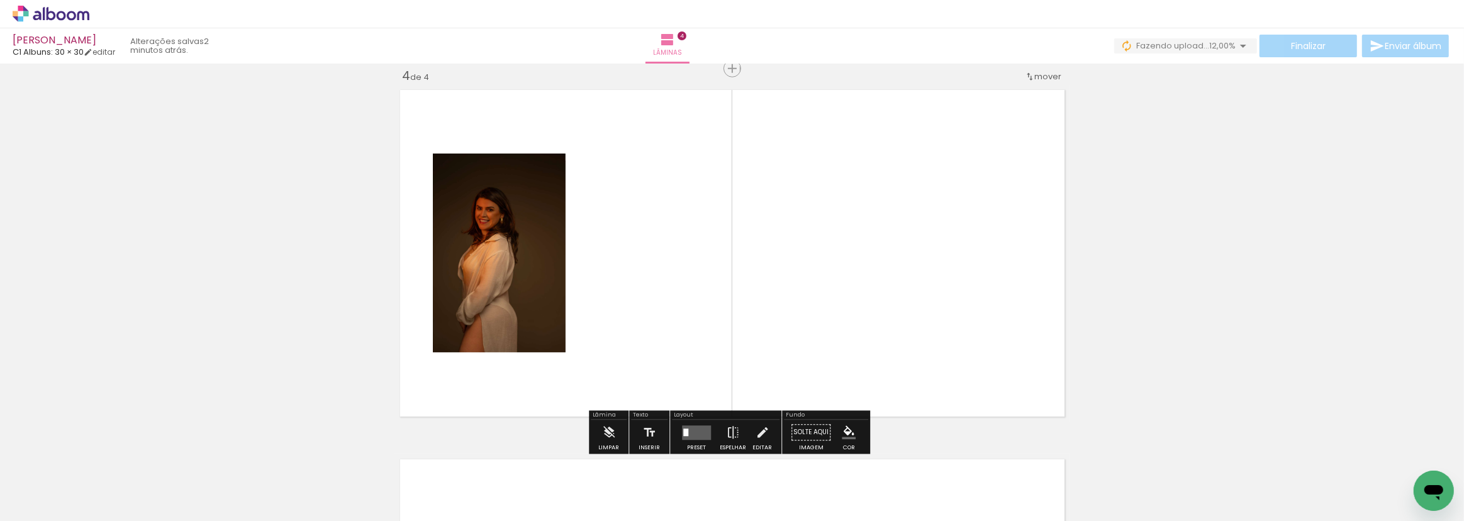
drag, startPoint x: 635, startPoint y: 487, endPoint x: 629, endPoint y: 360, distance: 127.3
click at [617, 333] on quentale-workspace at bounding box center [732, 260] width 1464 height 521
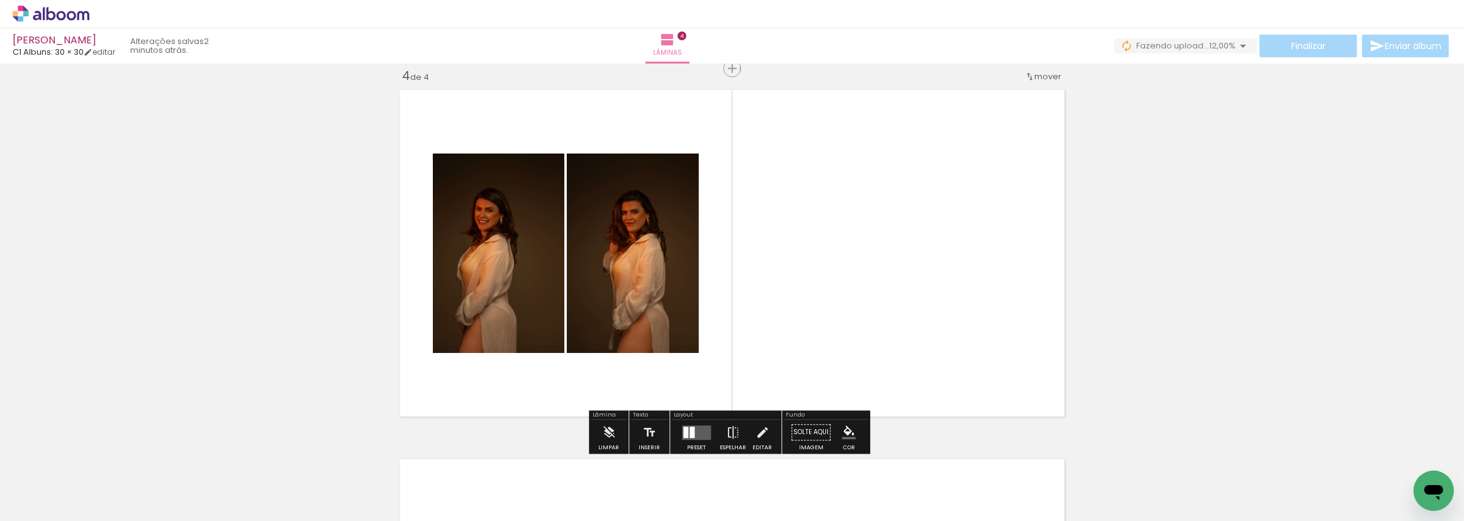
drag, startPoint x: 683, startPoint y: 370, endPoint x: 690, endPoint y: 352, distance: 19.5
click at [663, 305] on quentale-workspace at bounding box center [732, 260] width 1464 height 521
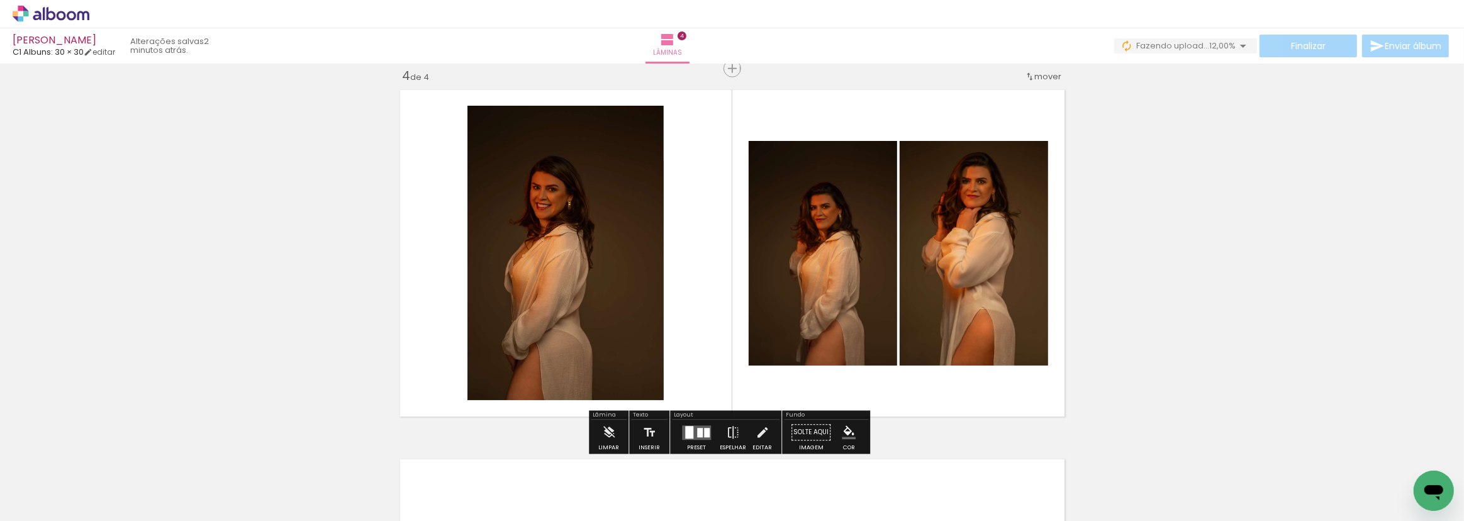
drag, startPoint x: 788, startPoint y: 491, endPoint x: 734, endPoint y: 266, distance: 231.8
click at [734, 266] on quentale-workspace at bounding box center [732, 260] width 1464 height 521
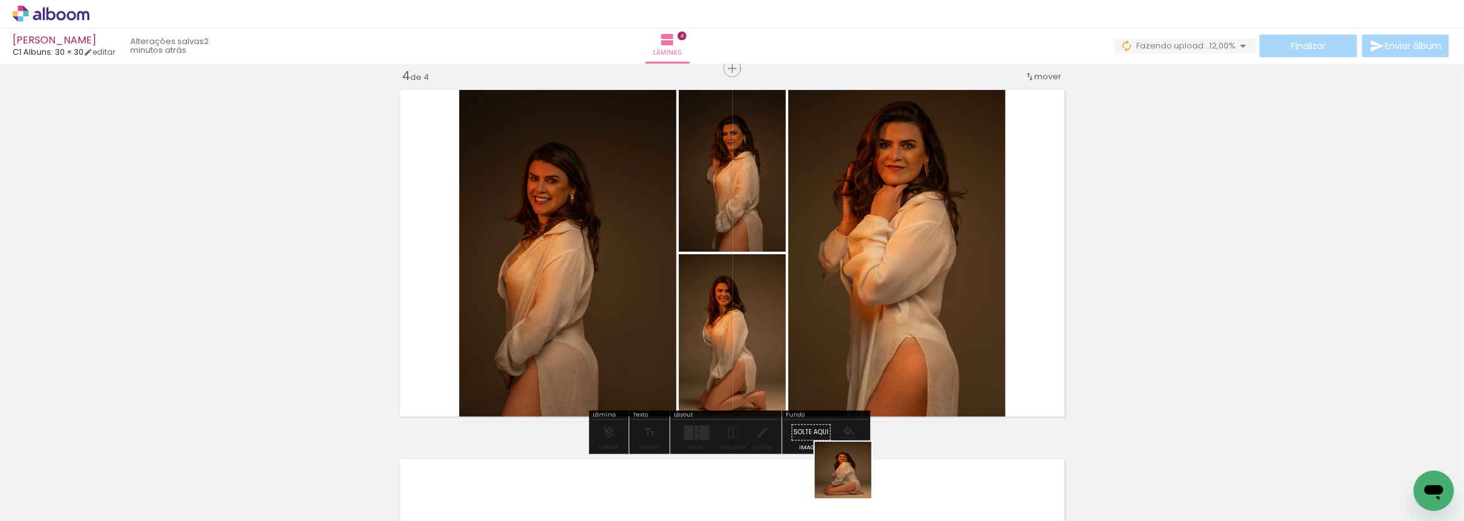
drag, startPoint x: 851, startPoint y: 486, endPoint x: 837, endPoint y: 248, distance: 238.9
click at [837, 249] on quentale-workspace at bounding box center [732, 260] width 1464 height 521
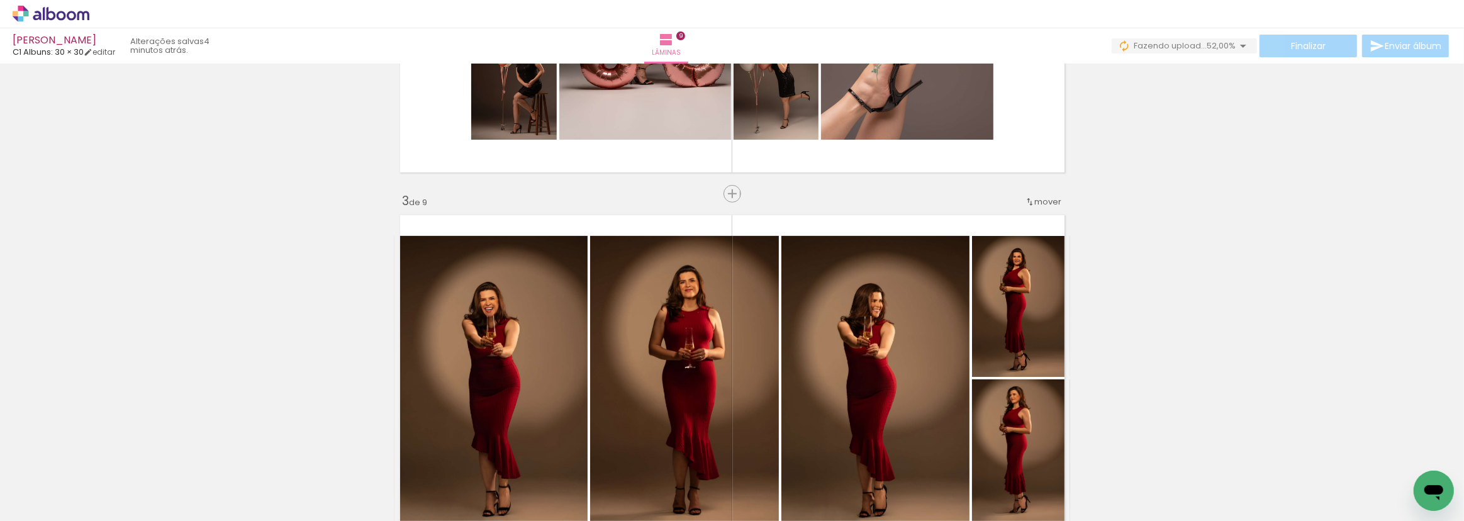
scroll to position [629, 0]
click at [726, 194] on span "Inserir lâmina" at bounding box center [738, 194] width 49 height 8
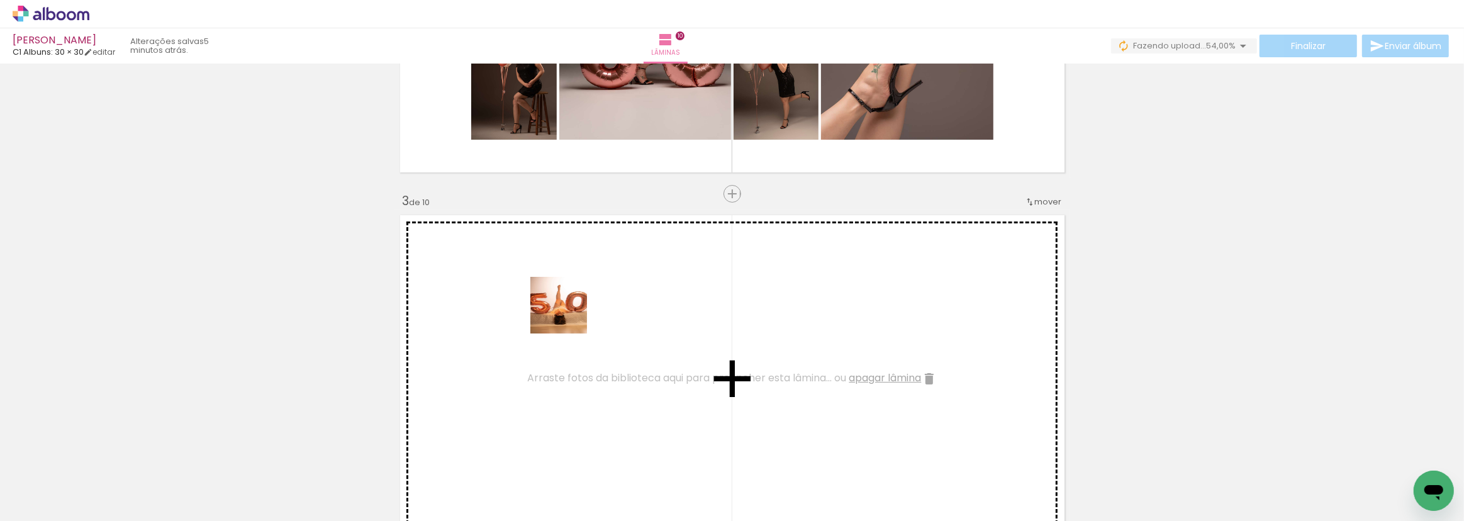
drag, startPoint x: 419, startPoint y: 430, endPoint x: 574, endPoint y: 310, distance: 196.1
click at [574, 308] on quentale-workspace at bounding box center [732, 260] width 1464 height 521
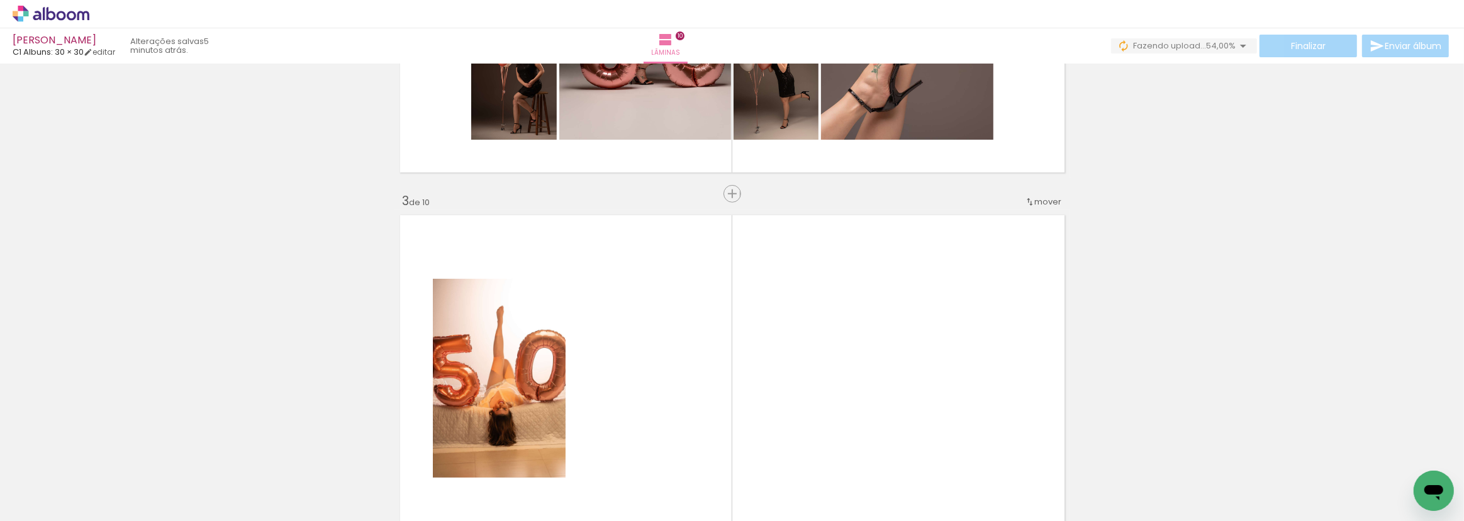
scroll to position [743, 0]
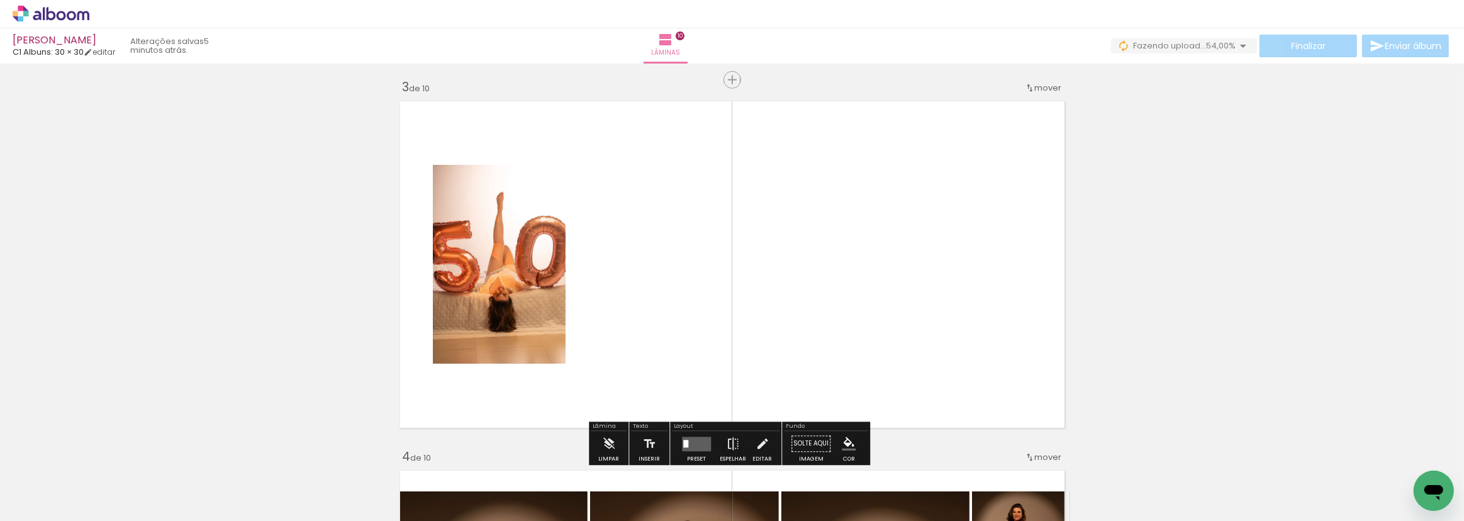
drag, startPoint x: 917, startPoint y: 473, endPoint x: 623, endPoint y: 252, distance: 367.6
click at [623, 252] on quentale-workspace at bounding box center [732, 260] width 1464 height 521
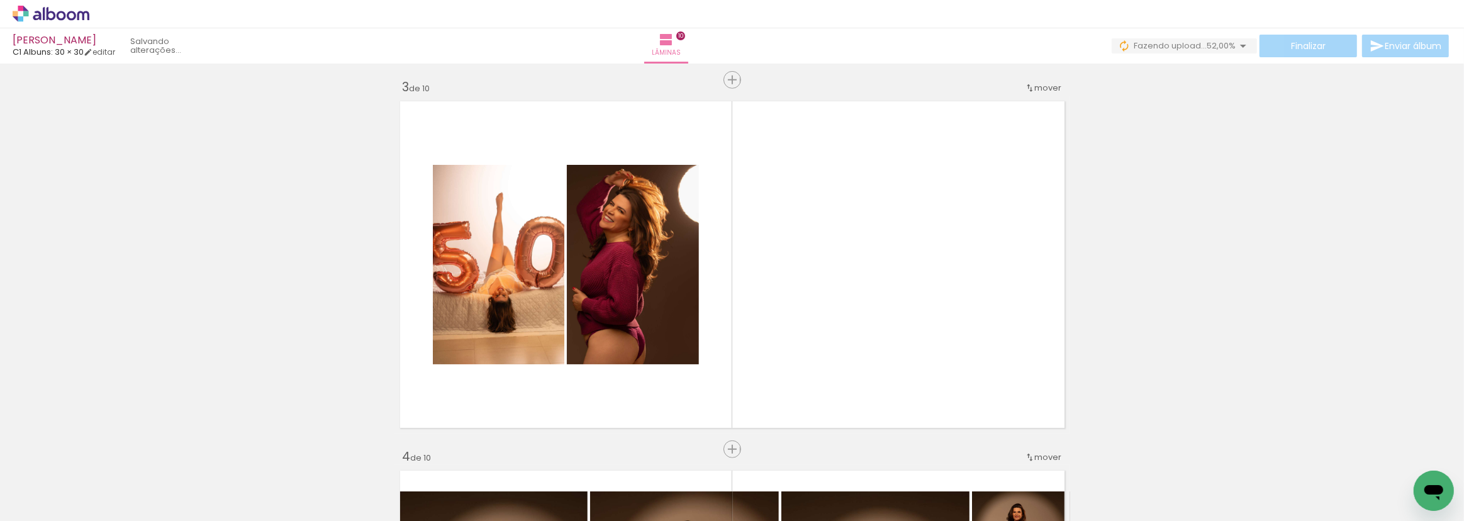
scroll to position [0, 471]
drag, startPoint x: 787, startPoint y: 491, endPoint x: 763, endPoint y: 352, distance: 141.1
click at [743, 337] on quentale-workspace at bounding box center [732, 260] width 1464 height 521
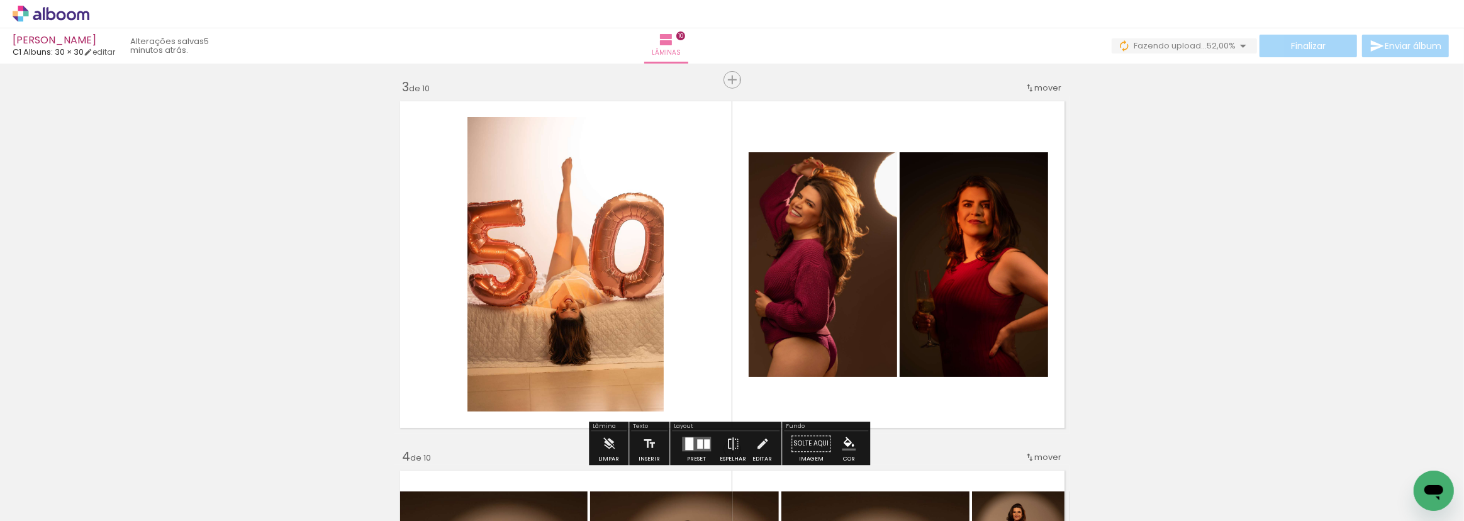
drag, startPoint x: 909, startPoint y: 424, endPoint x: 865, endPoint y: 296, distance: 134.9
click at [873, 312] on quentale-workspace at bounding box center [732, 260] width 1464 height 521
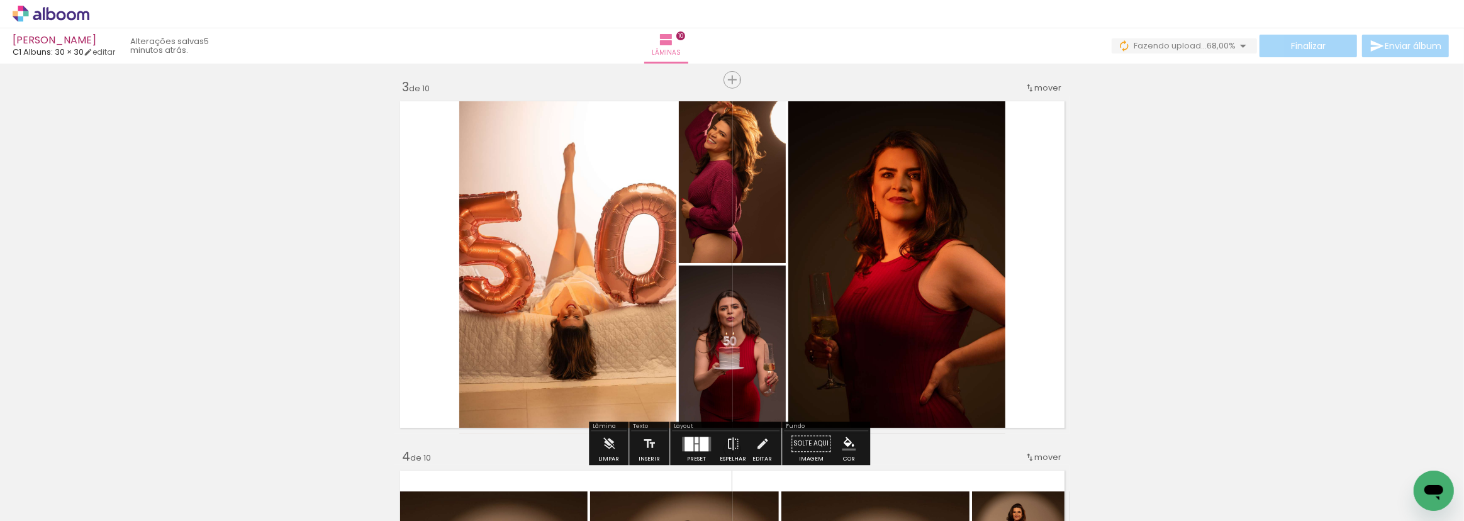
click at [700, 437] on div at bounding box center [704, 444] width 9 height 14
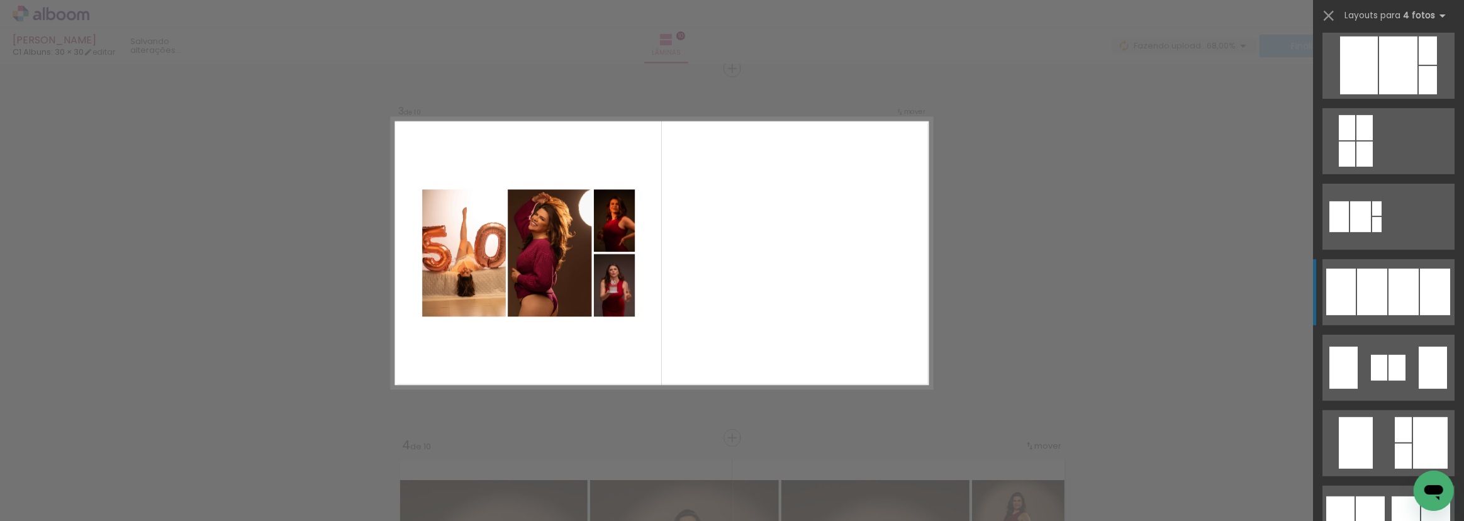
scroll to position [686, 0]
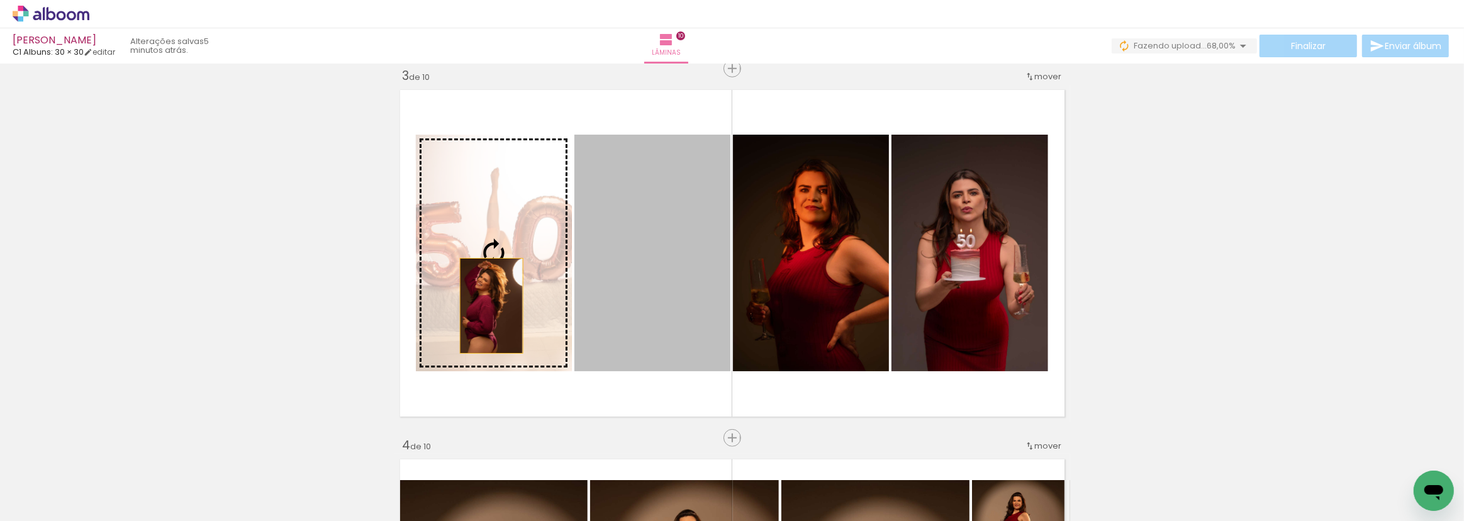
drag, startPoint x: 665, startPoint y: 291, endPoint x: 497, endPoint y: 311, distance: 169.1
click at [0, 0] on slot at bounding box center [0, 0] width 0 height 0
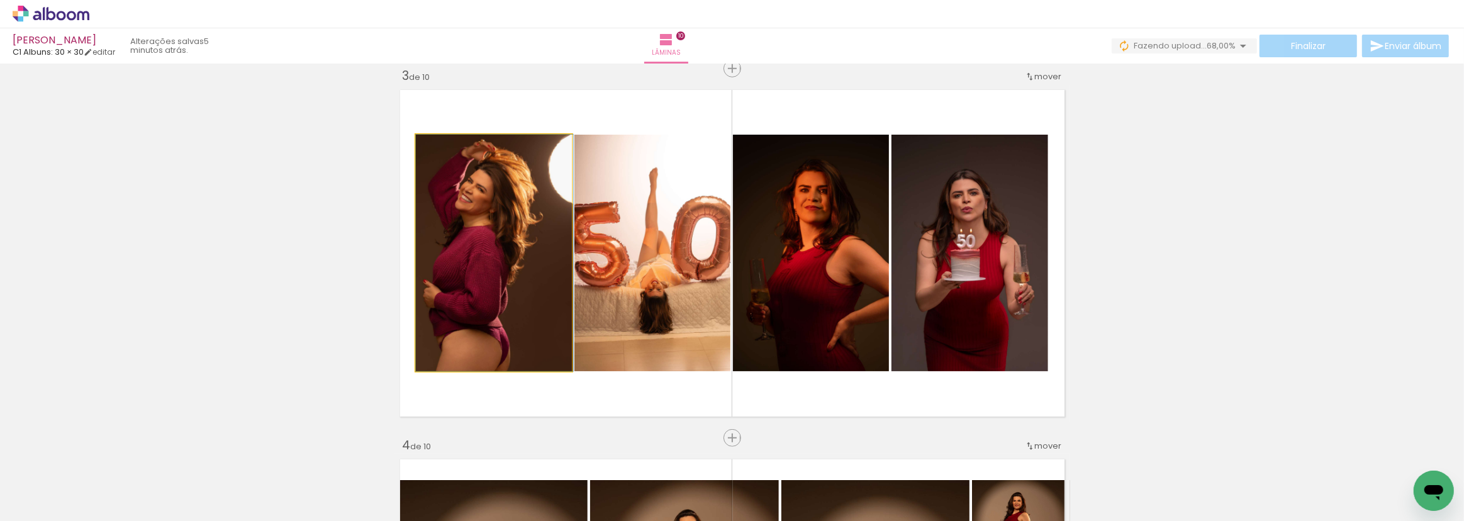
drag, startPoint x: 476, startPoint y: 274, endPoint x: 649, endPoint y: 264, distance: 174.0
click at [0, 0] on slot at bounding box center [0, 0] width 0 height 0
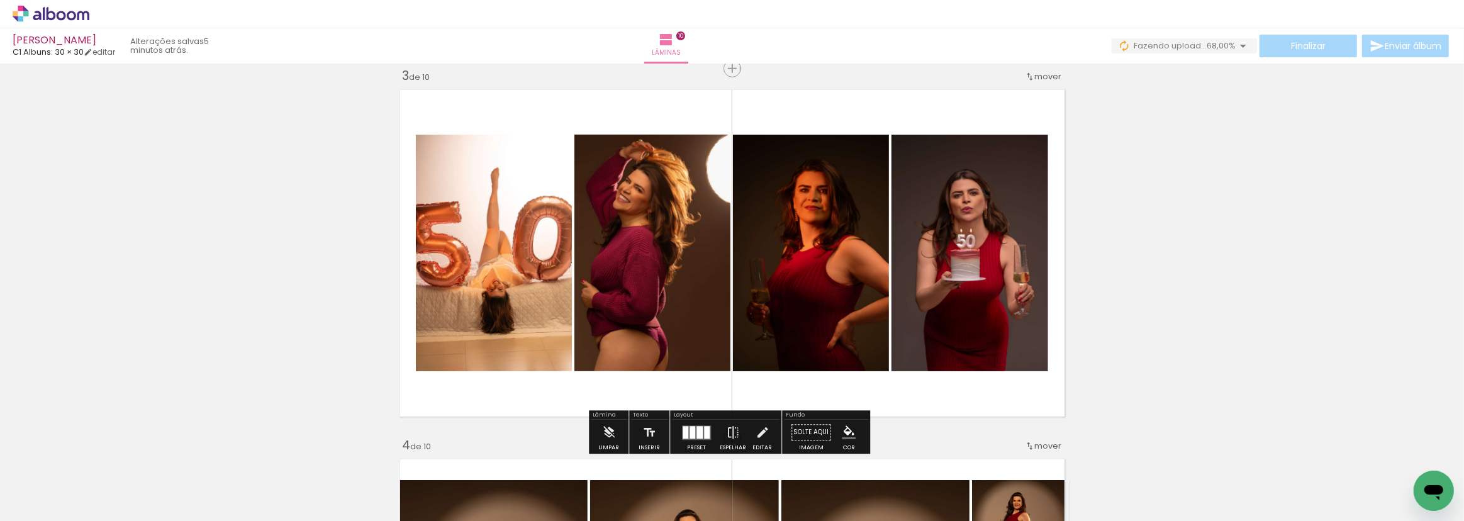
drag, startPoint x: 838, startPoint y: 258, endPoint x: 675, endPoint y: 270, distance: 164.0
click at [0, 0] on slot at bounding box center [0, 0] width 0 height 0
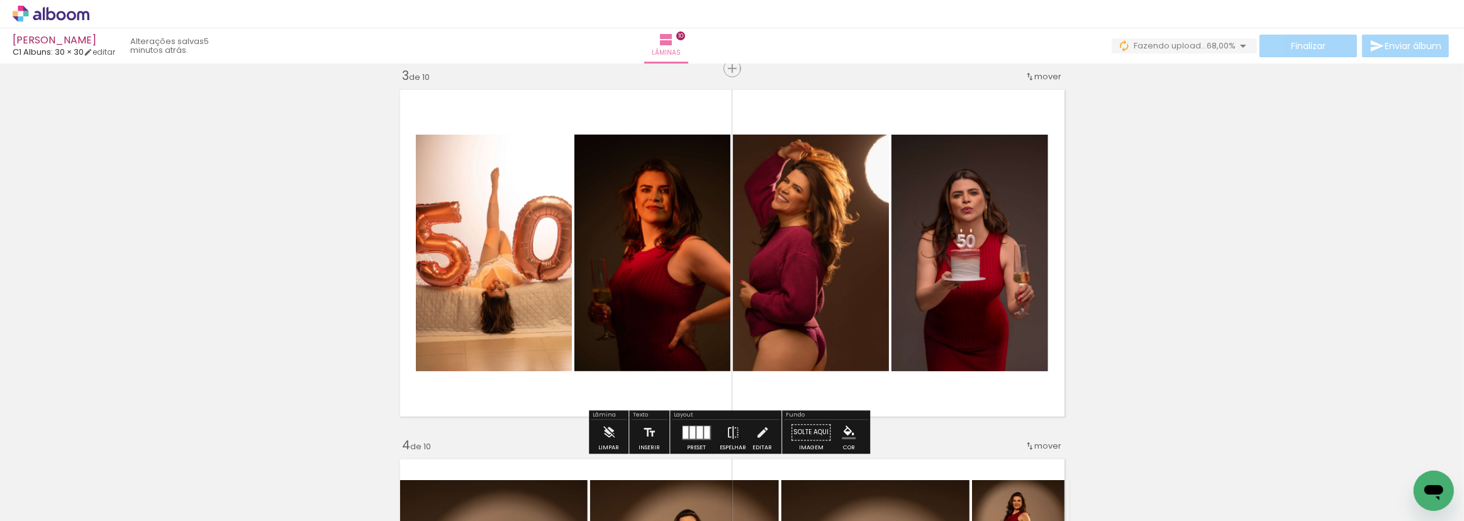
drag, startPoint x: 1005, startPoint y: 270, endPoint x: 800, endPoint y: 279, distance: 206.0
click at [0, 0] on slot at bounding box center [0, 0] width 0 height 0
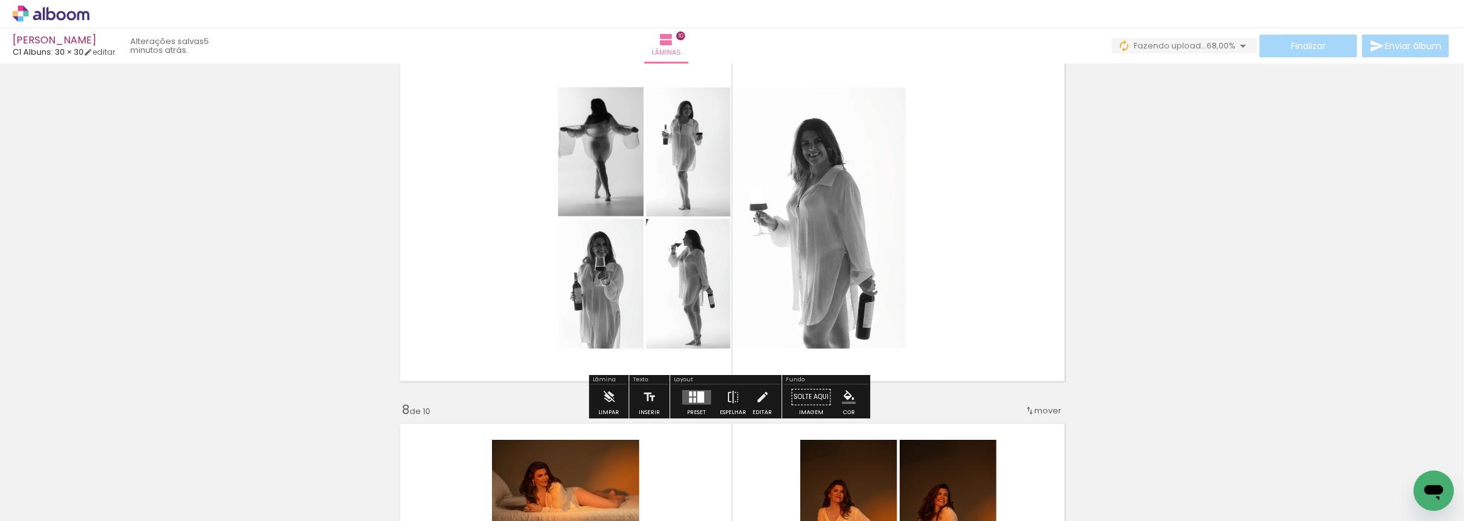
scroll to position [2288, 0]
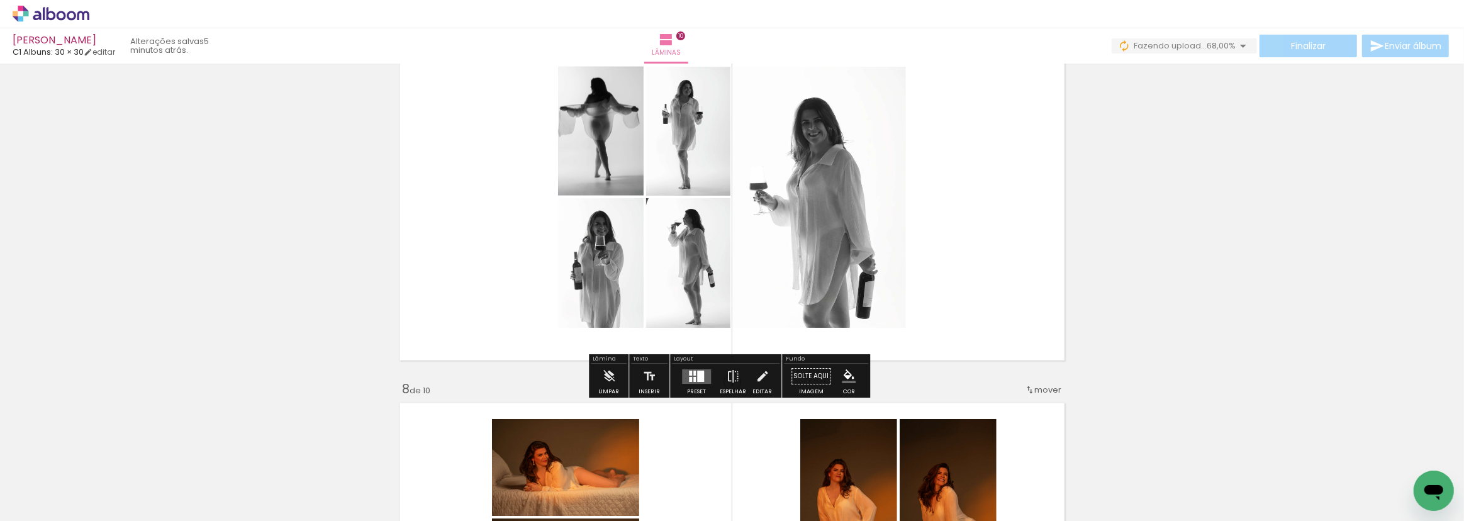
click at [693, 374] on div at bounding box center [694, 373] width 3 height 5
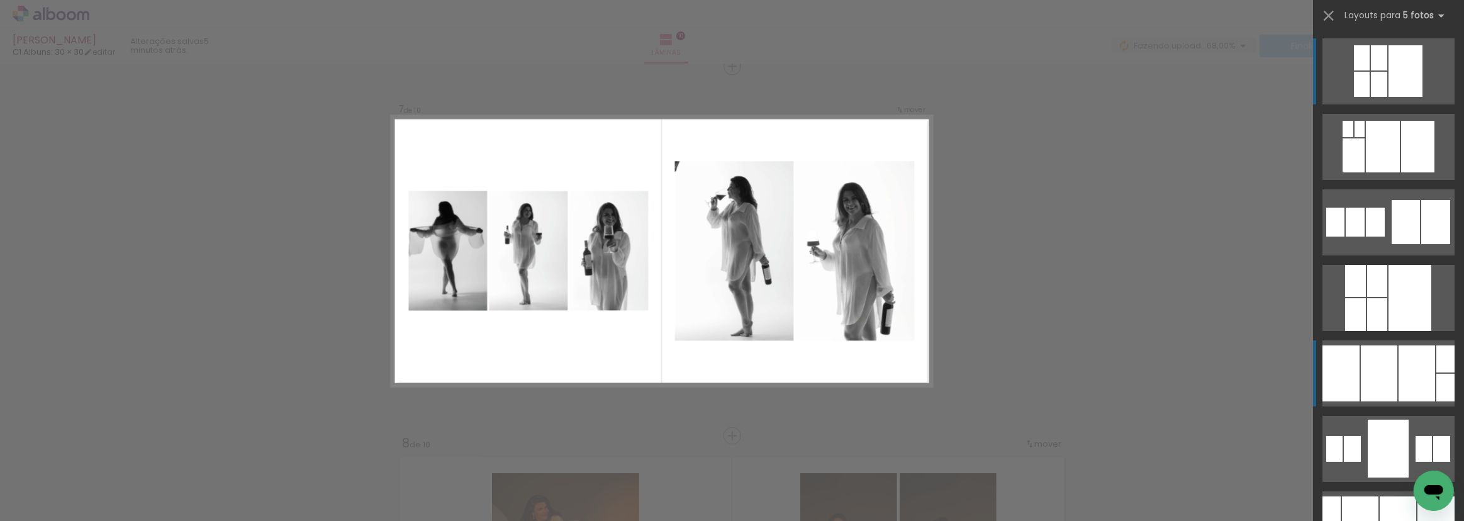
scroll to position [2232, 0]
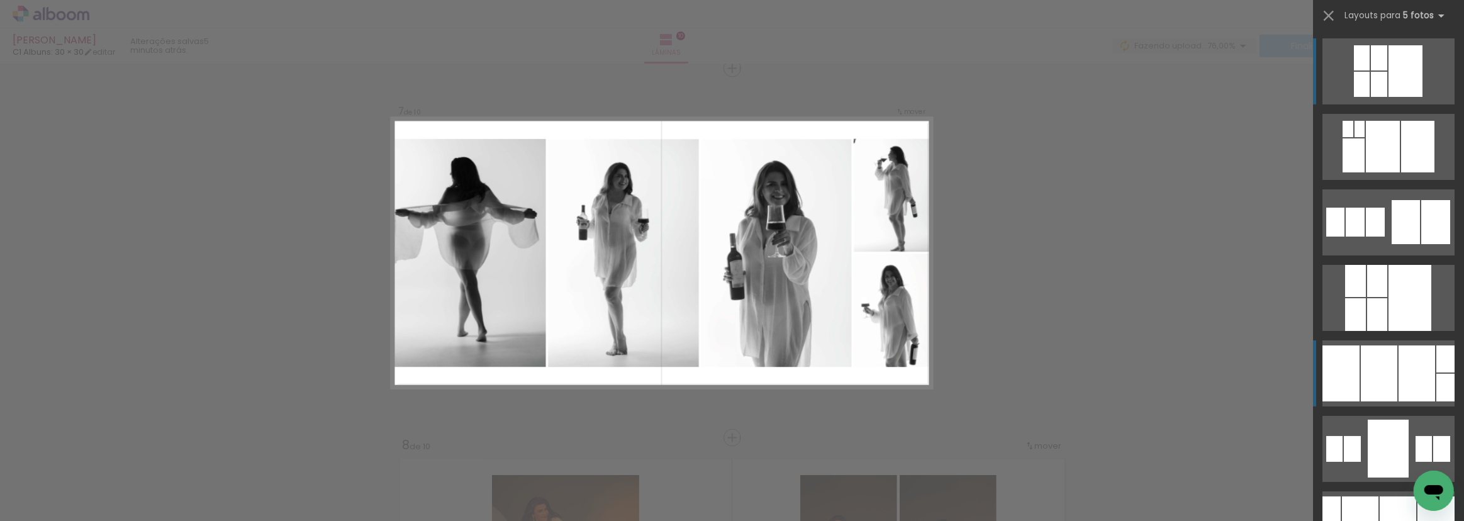
click at [1391, 362] on div at bounding box center [1379, 373] width 36 height 56
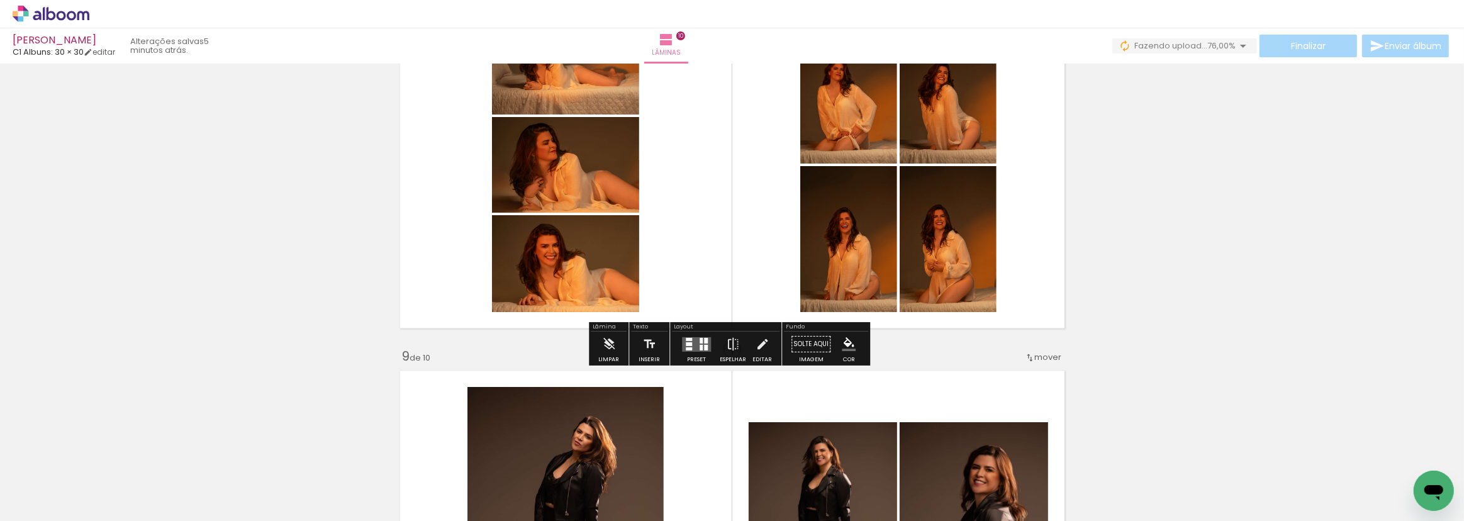
scroll to position [2632, 0]
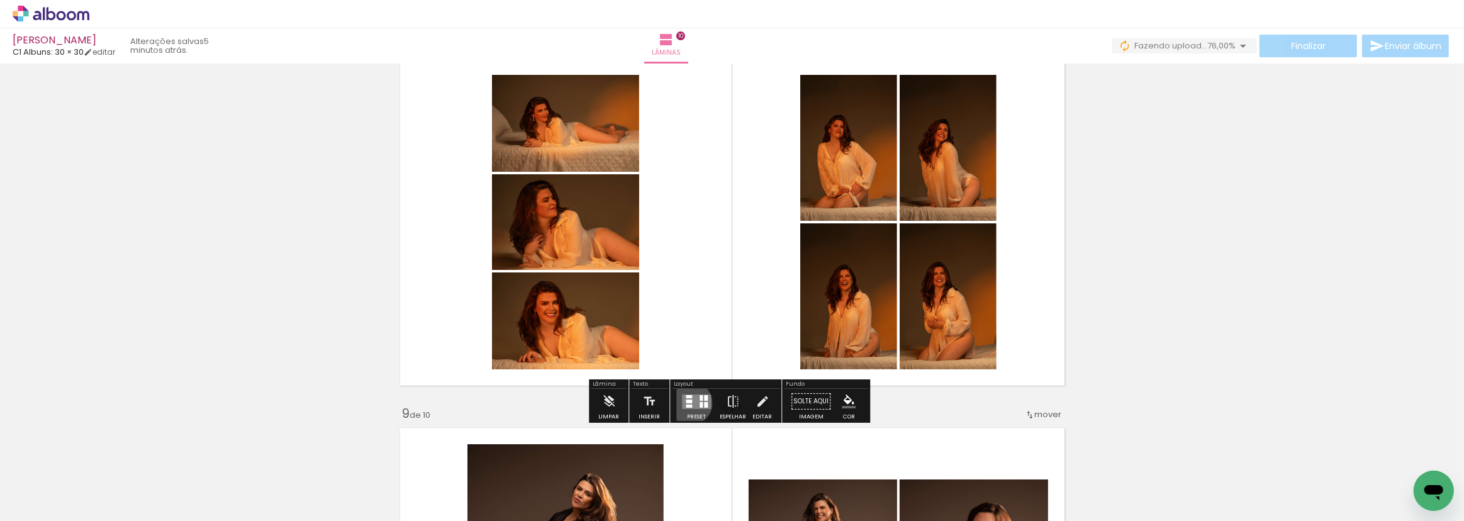
click at [687, 403] on div at bounding box center [689, 402] width 6 height 4
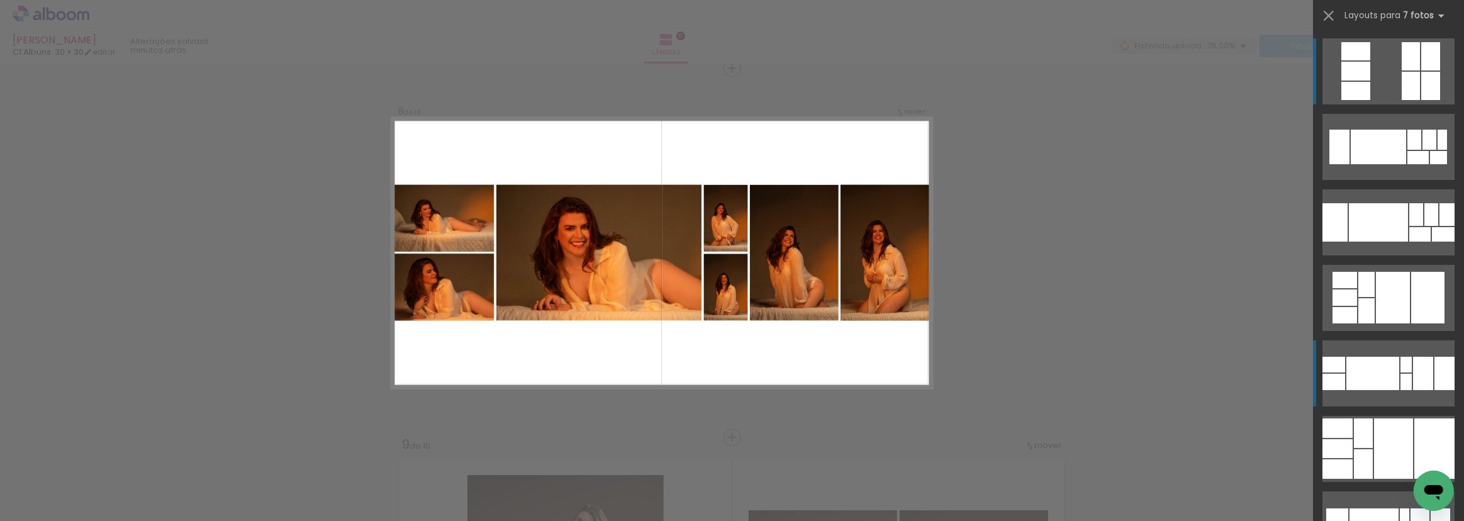
scroll to position [171, 0]
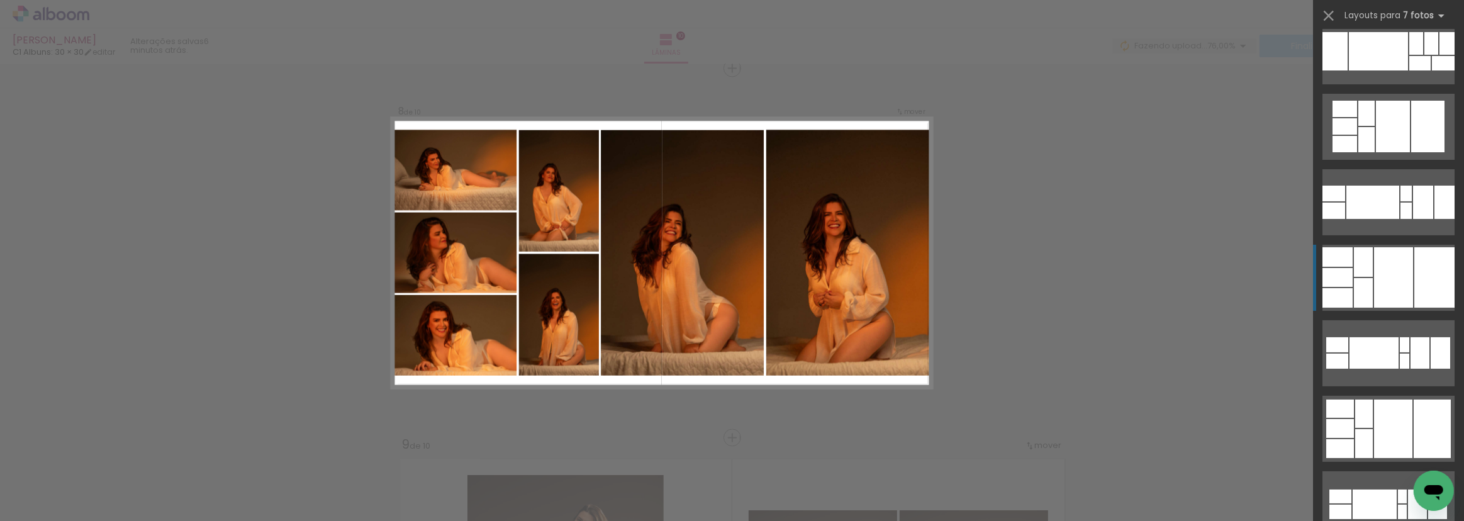
click at [1394, 152] on div at bounding box center [1393, 127] width 34 height 52
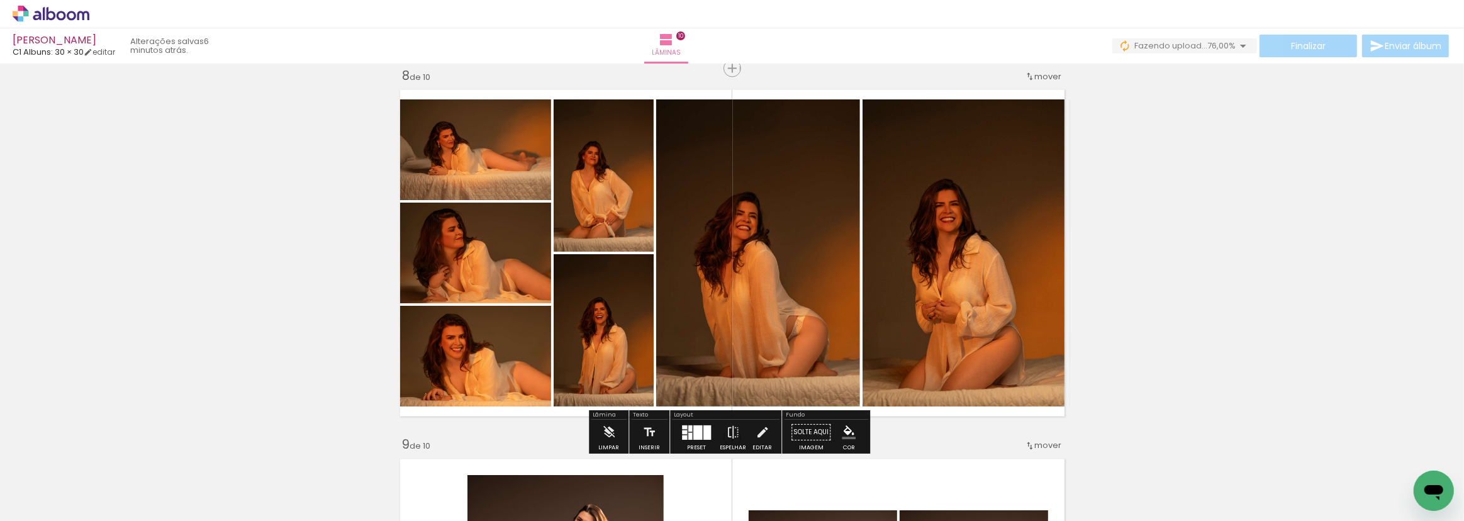
drag, startPoint x: 598, startPoint y: 364, endPoint x: 765, endPoint y: 323, distance: 172.3
click at [0, 0] on slot at bounding box center [0, 0] width 0 height 0
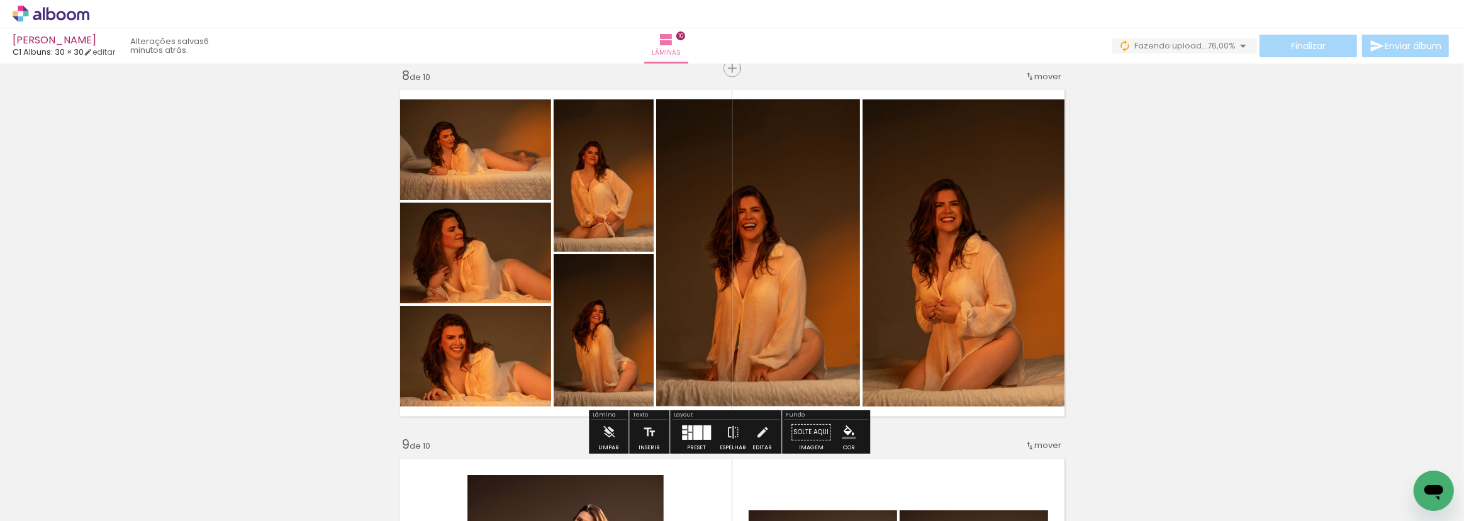
drag, startPoint x: 591, startPoint y: 369, endPoint x: 713, endPoint y: 357, distance: 122.7
click at [0, 0] on slot at bounding box center [0, 0] width 0 height 0
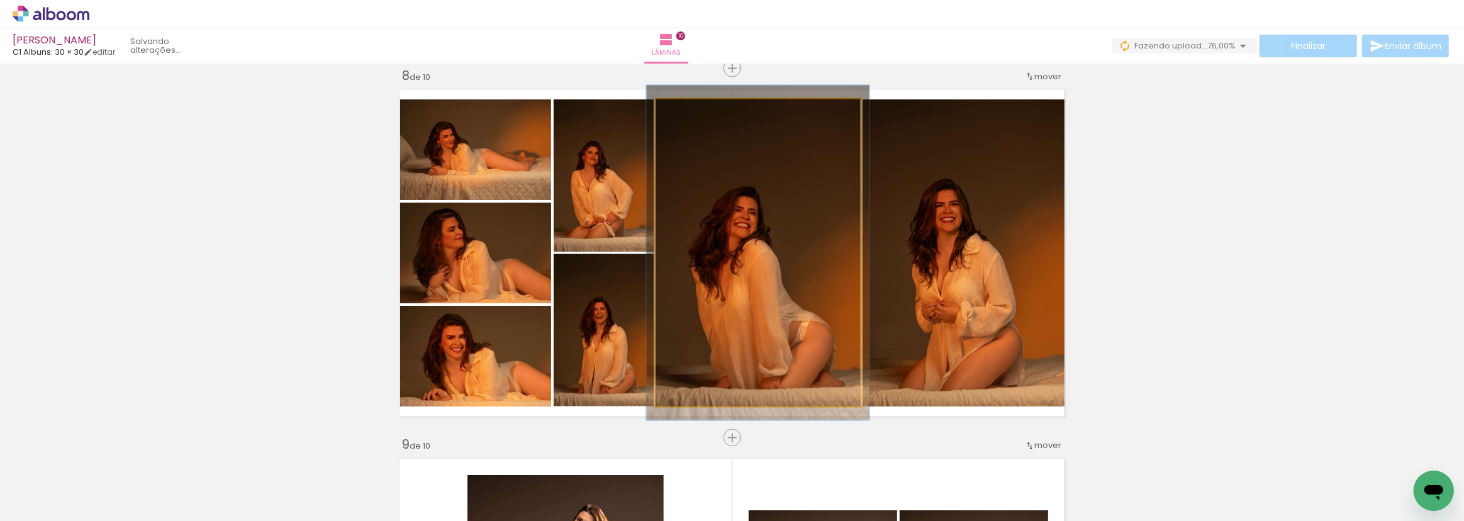
type paper-slider "109"
click at [688, 115] on div at bounding box center [690, 113] width 20 height 20
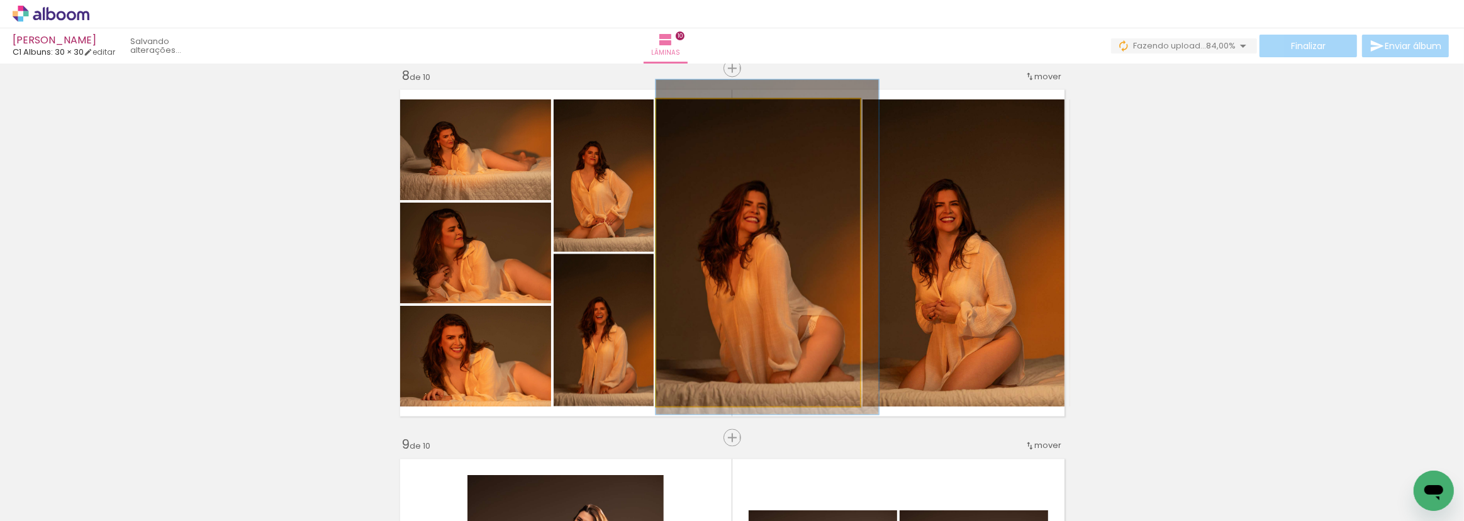
drag, startPoint x: 754, startPoint y: 183, endPoint x: 764, endPoint y: 177, distance: 12.1
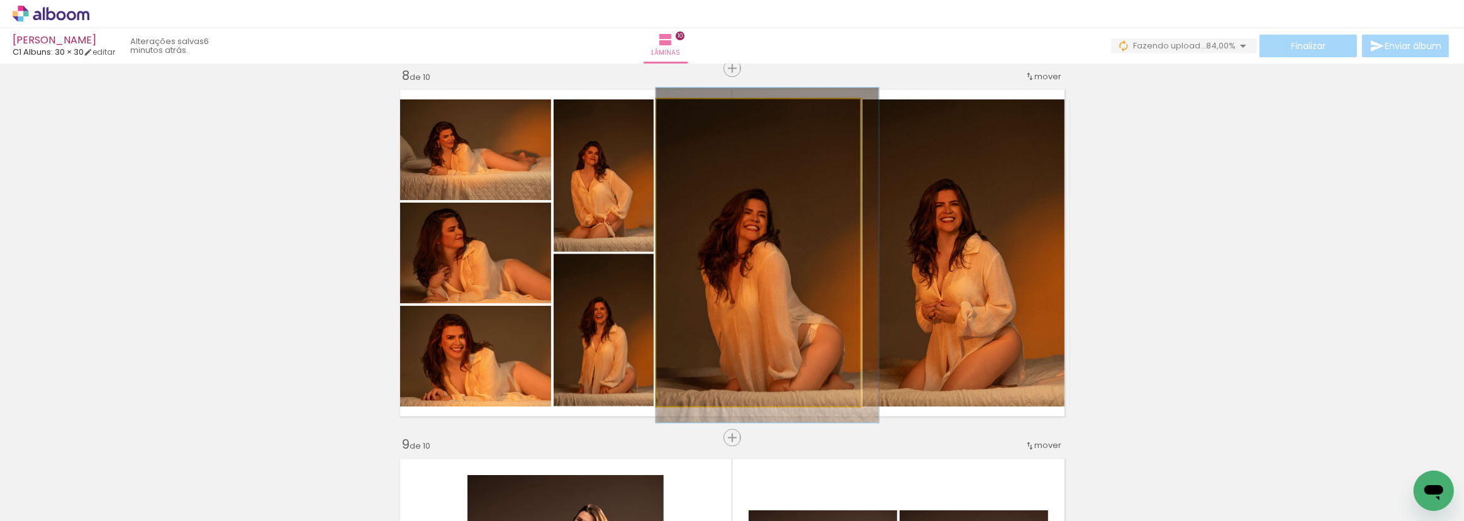
drag, startPoint x: 793, startPoint y: 256, endPoint x: 795, endPoint y: 264, distance: 8.4
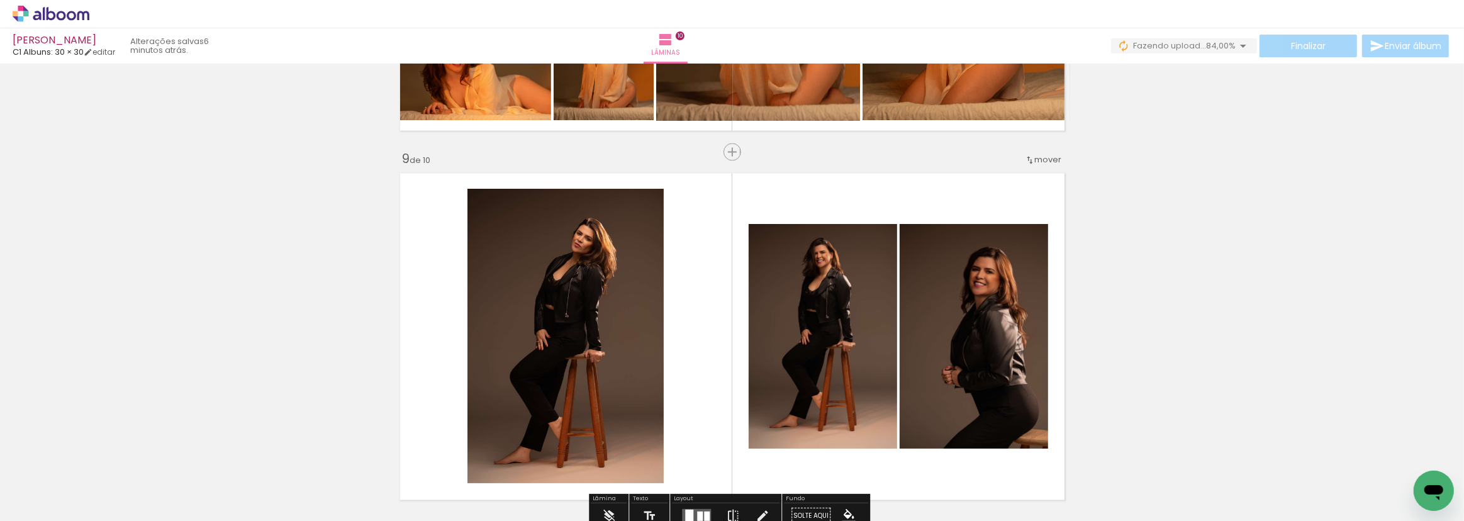
scroll to position [3059, 0]
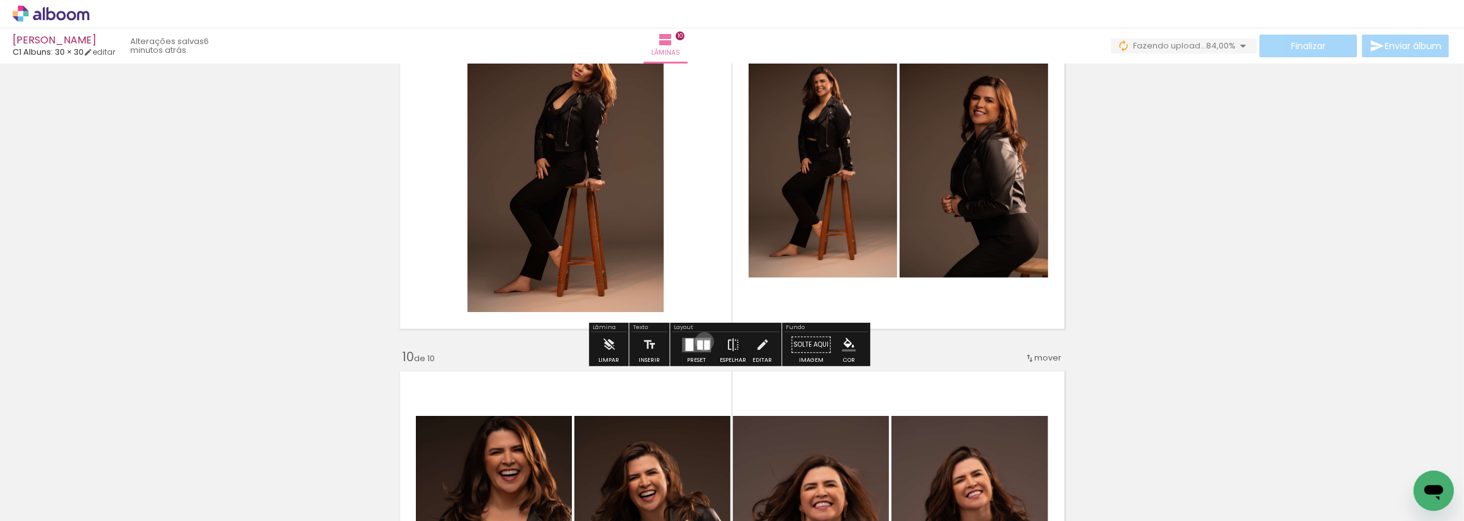
click at [704, 340] on div at bounding box center [707, 344] width 6 height 9
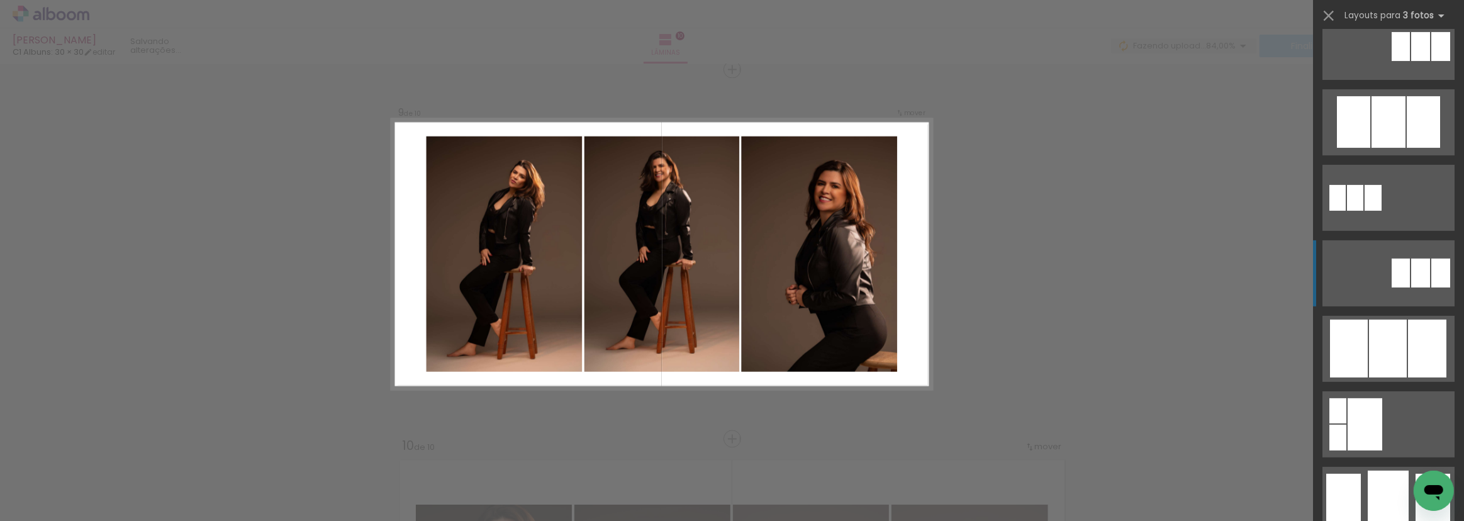
scroll to position [629, 0]
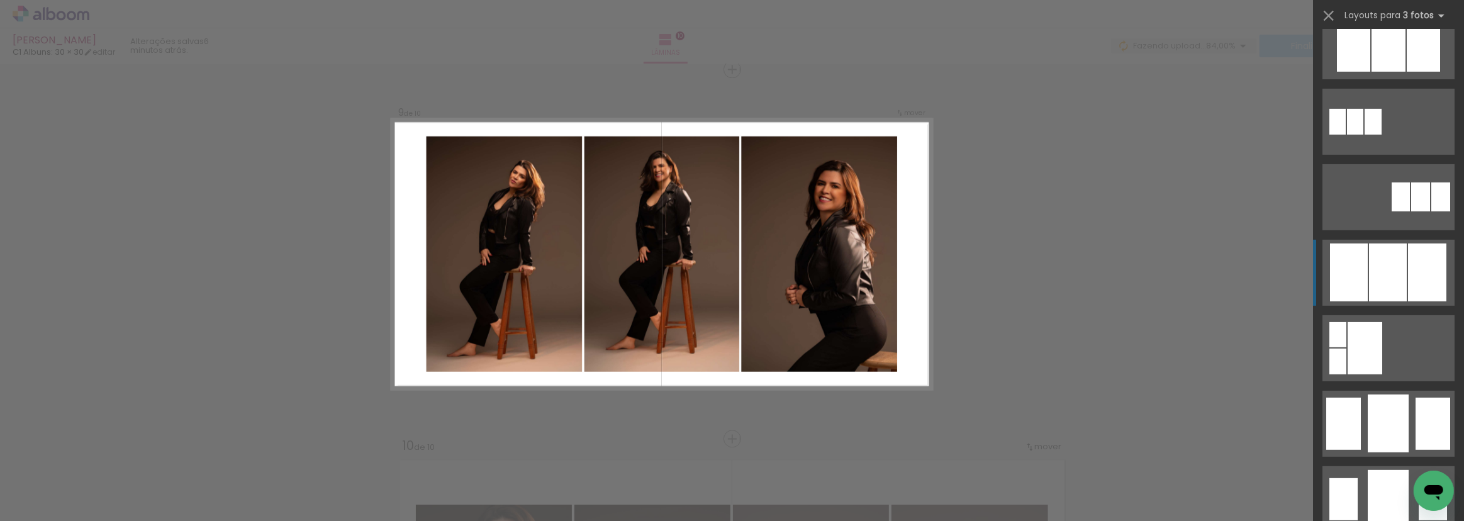
click at [1398, 72] on div at bounding box center [1389, 46] width 34 height 52
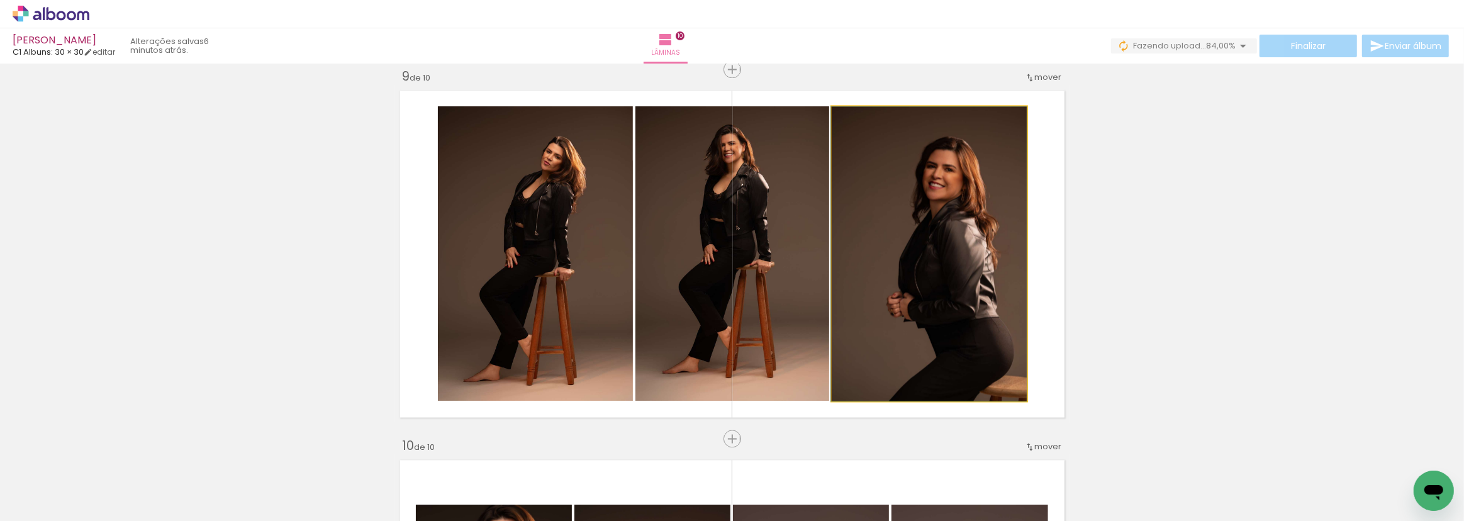
drag, startPoint x: 956, startPoint y: 276, endPoint x: 763, endPoint y: 279, distance: 193.2
click at [0, 0] on slot at bounding box center [0, 0] width 0 height 0
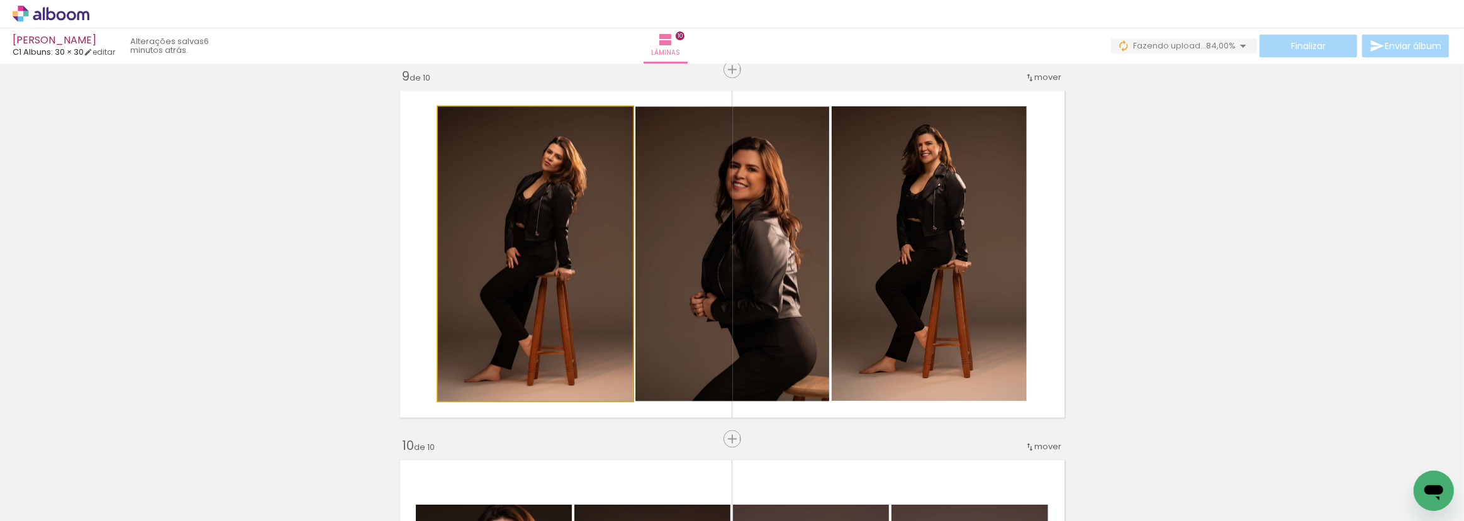
drag, startPoint x: 515, startPoint y: 267, endPoint x: 700, endPoint y: 287, distance: 186.1
click at [0, 0] on slot at bounding box center [0, 0] width 0 height 0
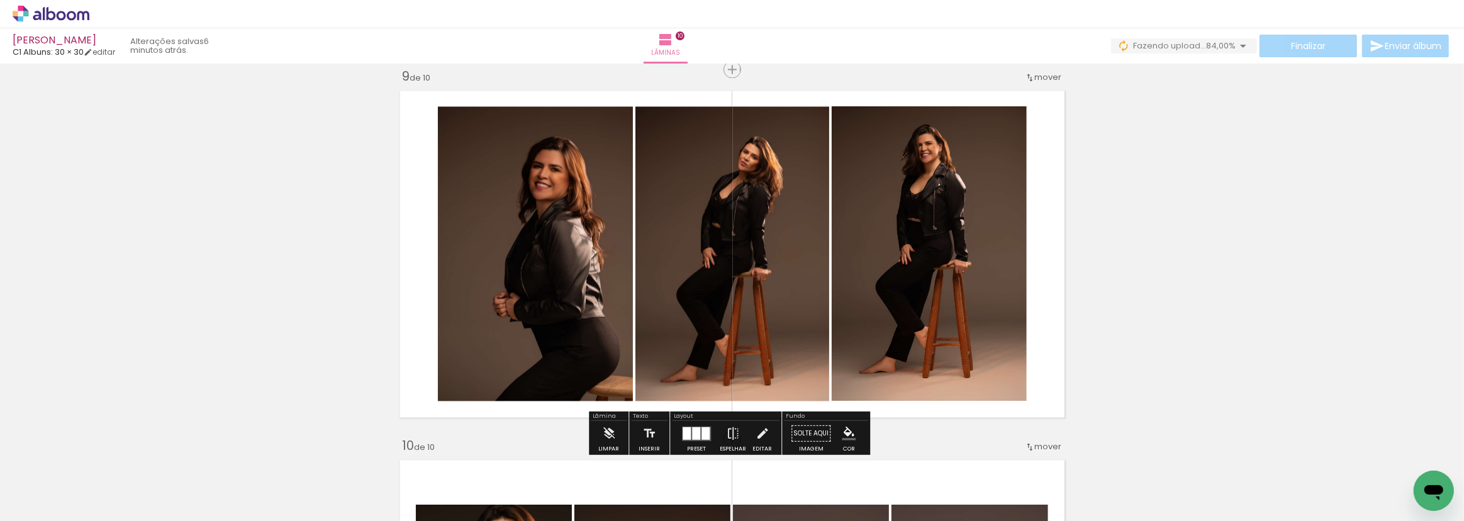
drag, startPoint x: 1170, startPoint y: 242, endPoint x: 983, endPoint y: 234, distance: 187.0
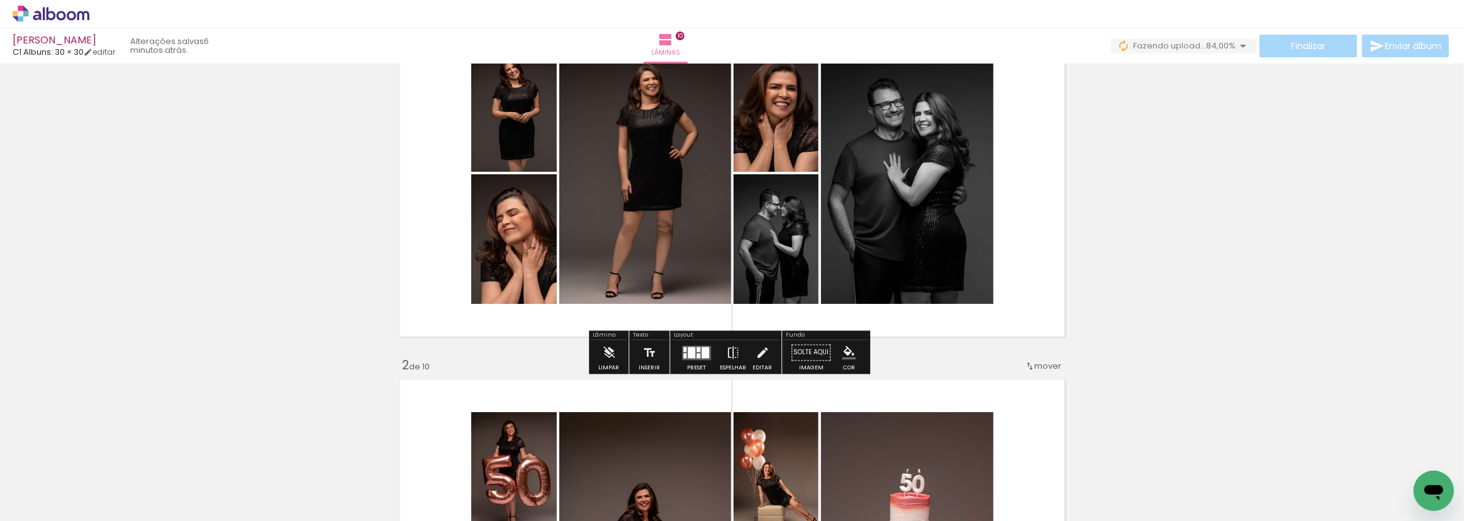
scroll to position [400, 0]
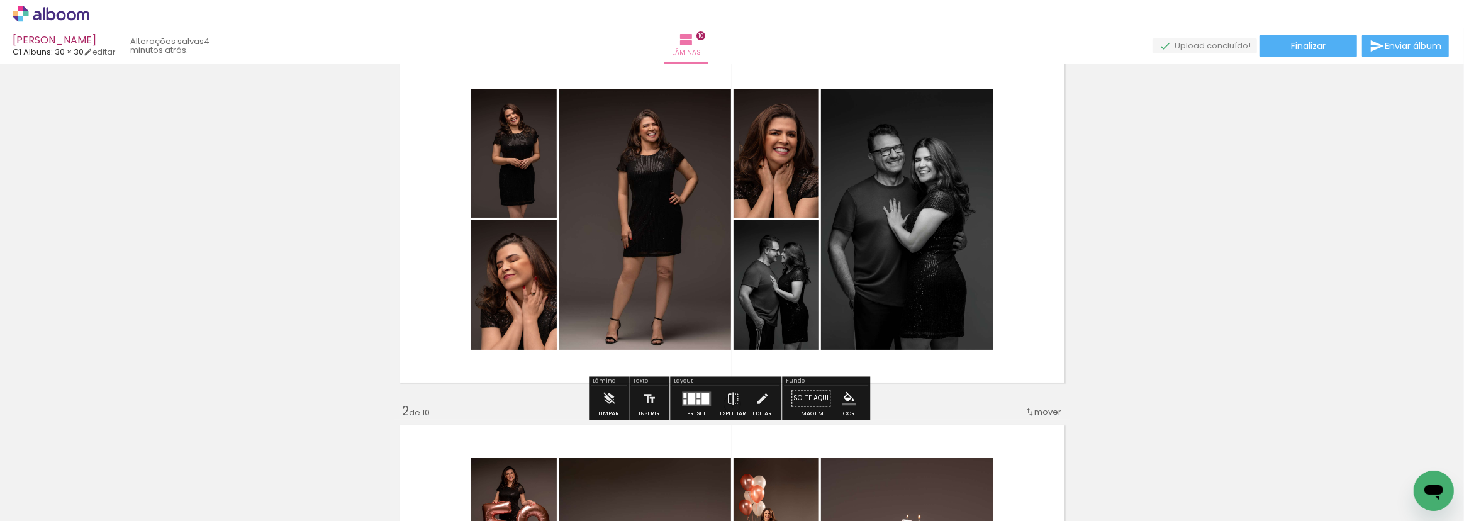
scroll to position [114, 0]
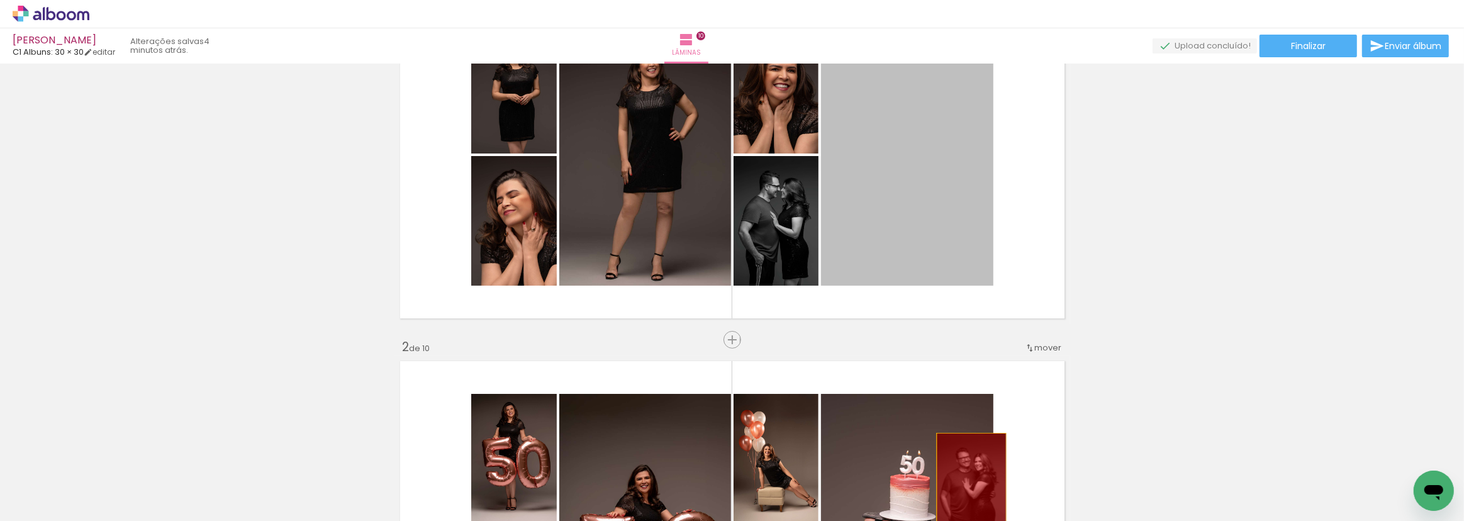
drag, startPoint x: 900, startPoint y: 228, endPoint x: 906, endPoint y: 388, distance: 159.9
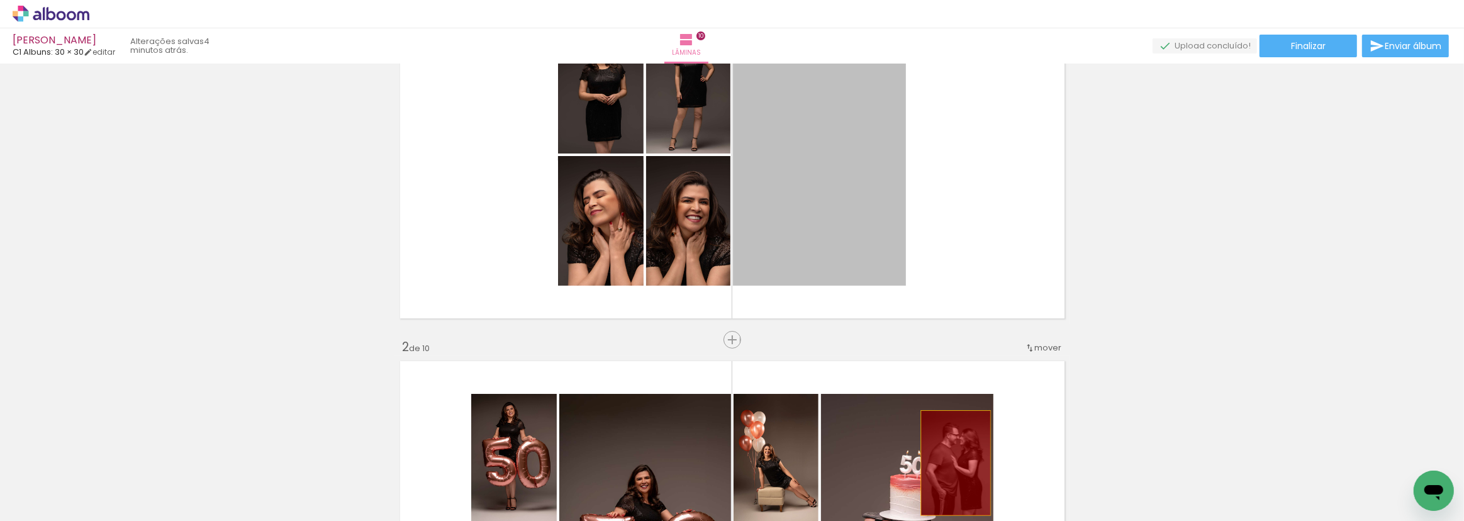
drag, startPoint x: 824, startPoint y: 188, endPoint x: 900, endPoint y: 391, distance: 216.4
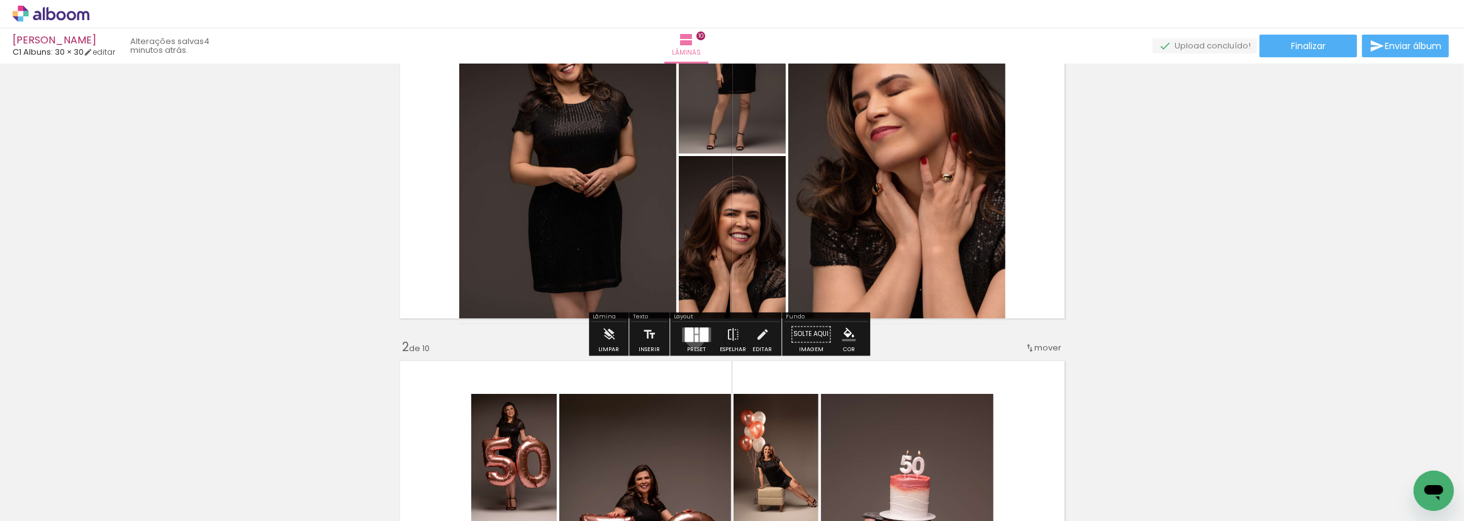
click at [695, 337] on div at bounding box center [697, 338] width 4 height 7
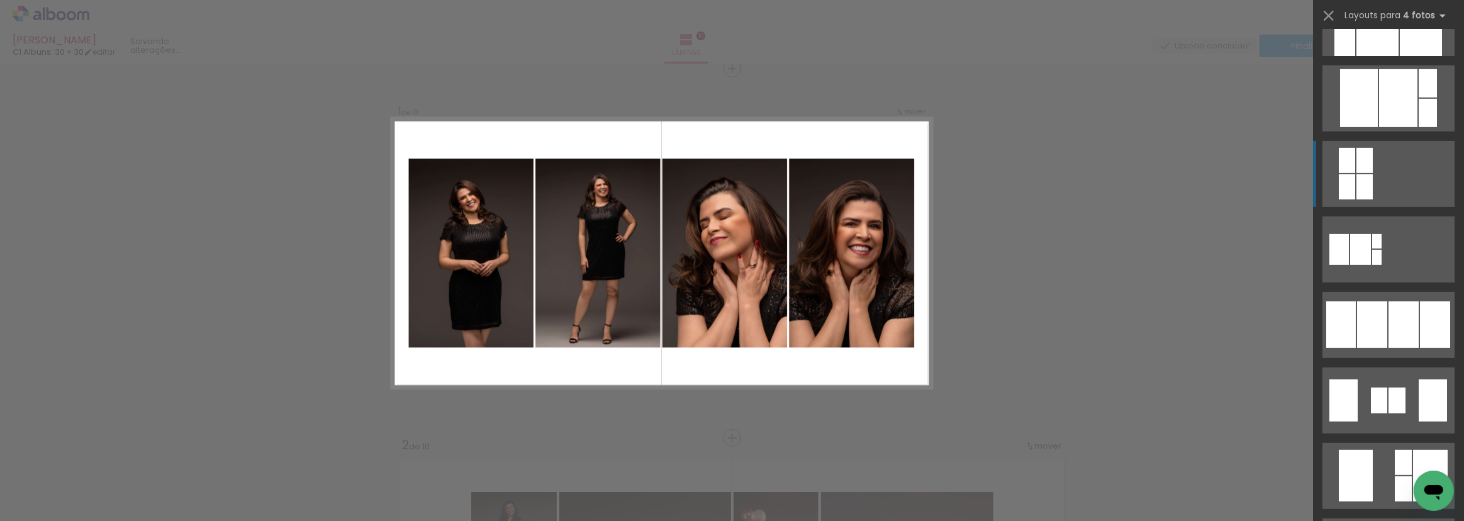
scroll to position [686, 0]
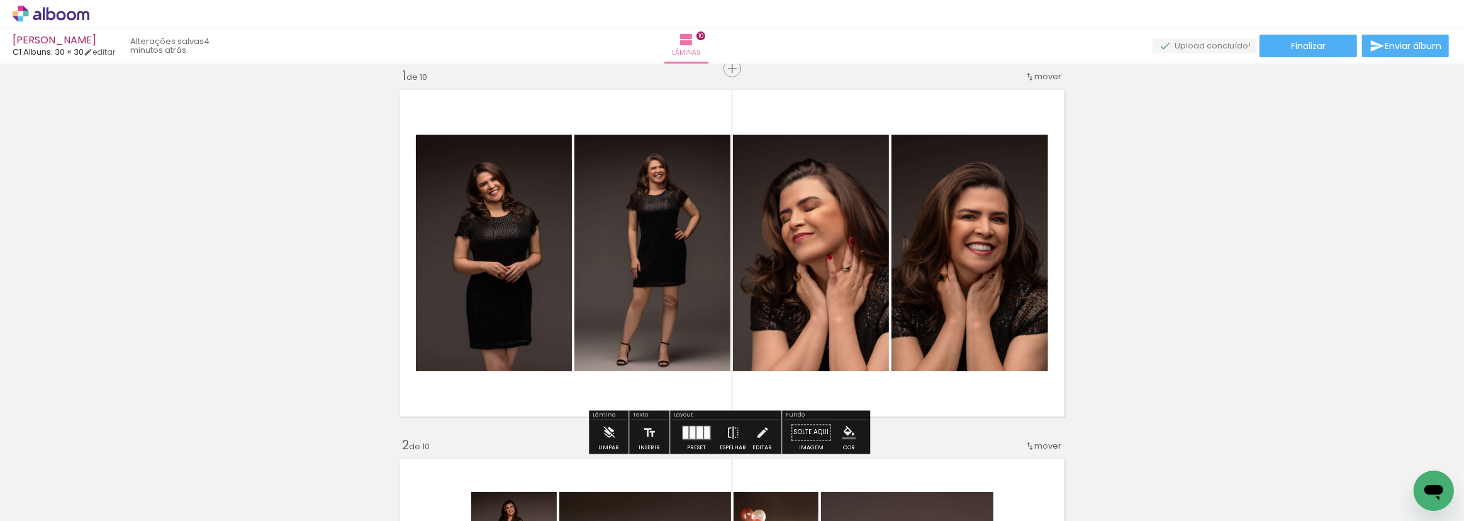
scroll to position [0, 0]
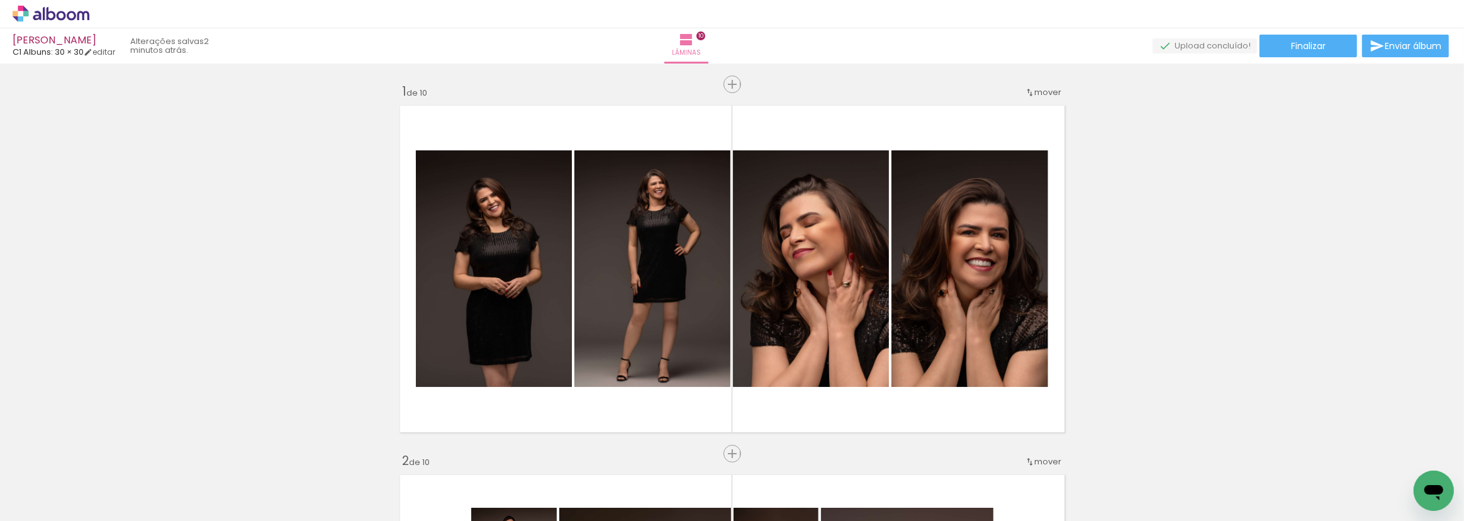
scroll to position [0, 471]
click at [1321, 48] on span "Finalizar" at bounding box center [1308, 46] width 35 height 9
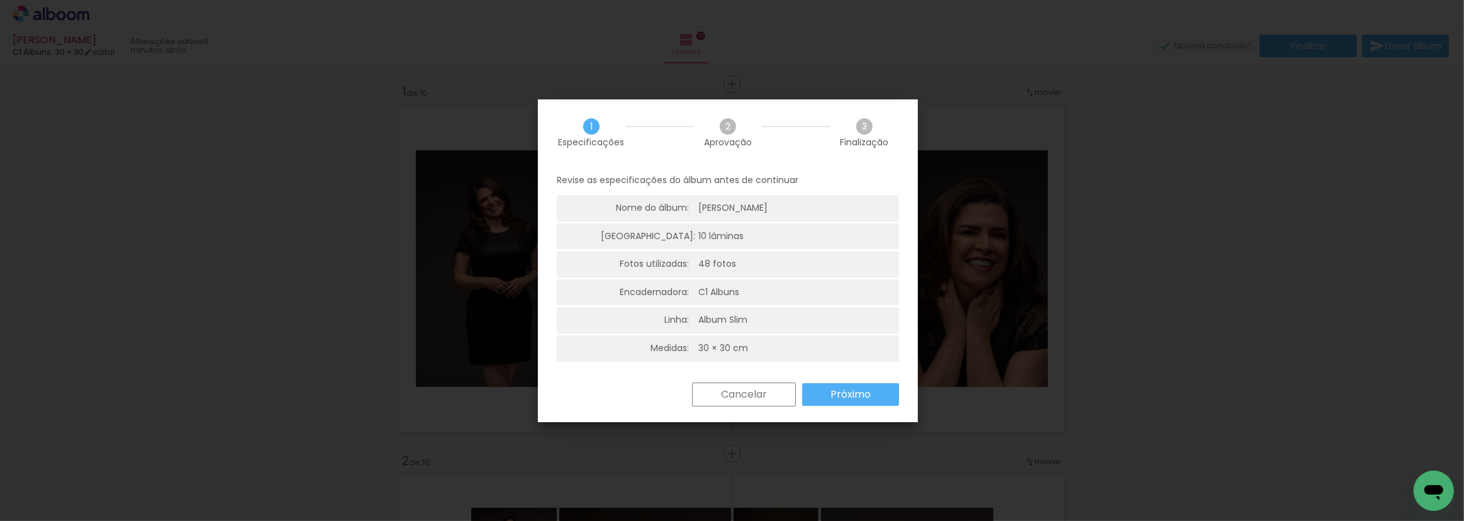
click at [0, 0] on slot "Próximo" at bounding box center [0, 0] width 0 height 0
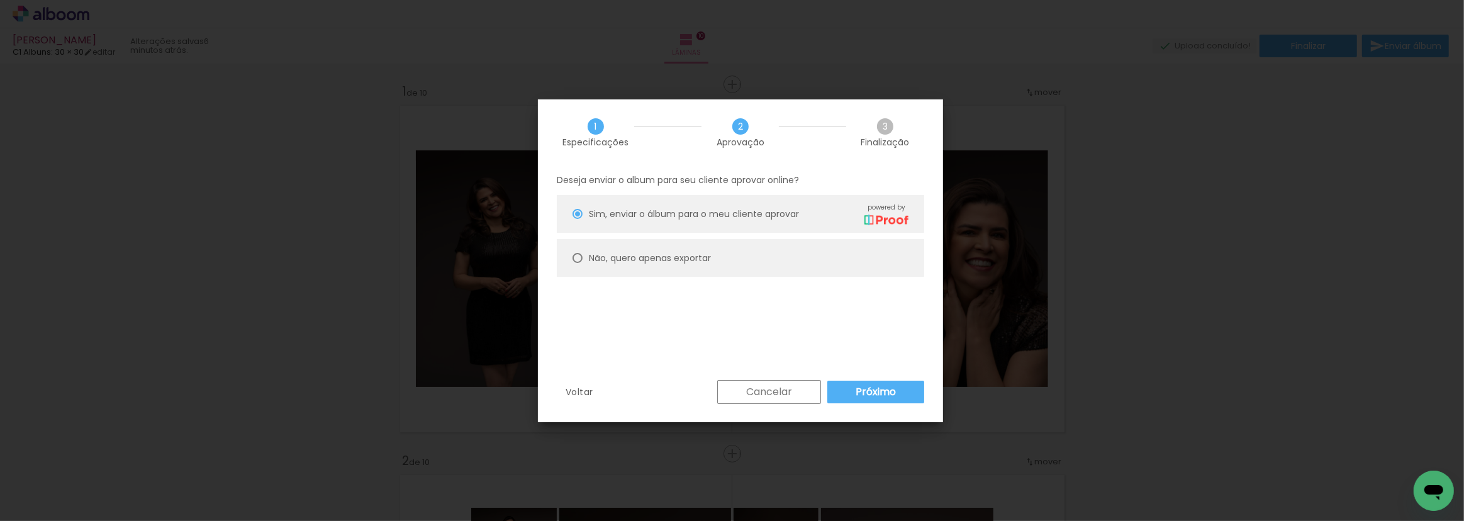
type paper-radio-button "on"
click at [578, 219] on div at bounding box center [578, 214] width 10 height 10
click at [882, 398] on paper-button "Próximo" at bounding box center [875, 392] width 97 height 23
type input "Alta, 300 DPI"
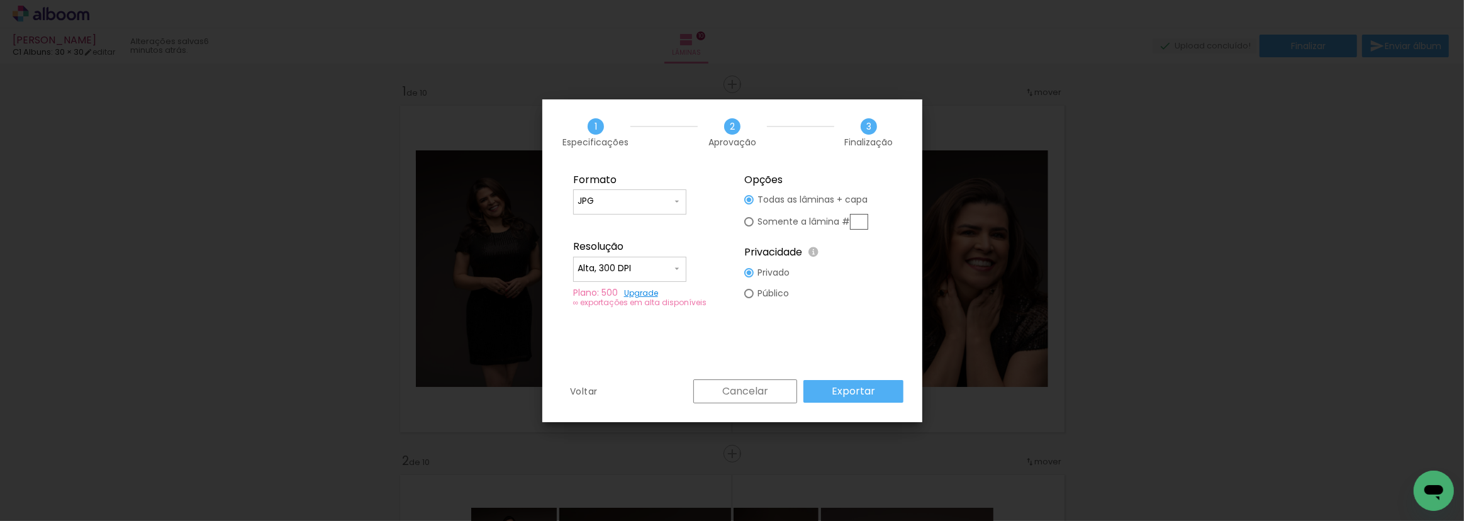
click at [0, 0] on slot "Exportar" at bounding box center [0, 0] width 0 height 0
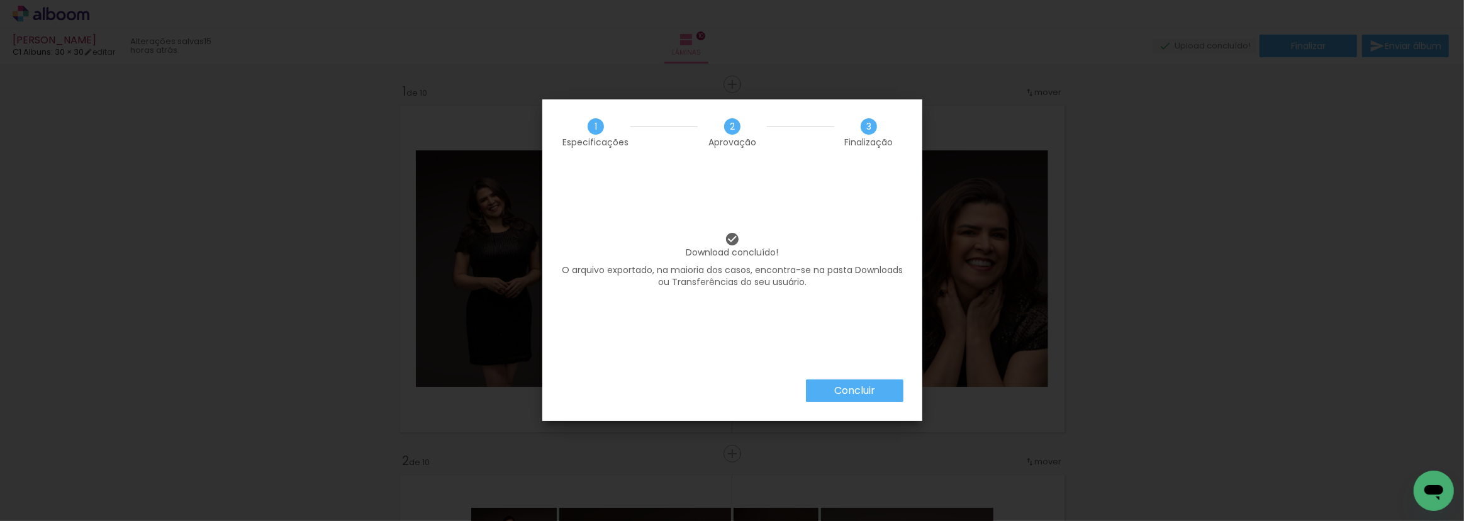
scroll to position [0, 471]
click at [842, 389] on iron-overlay-backdrop at bounding box center [732, 260] width 1464 height 521
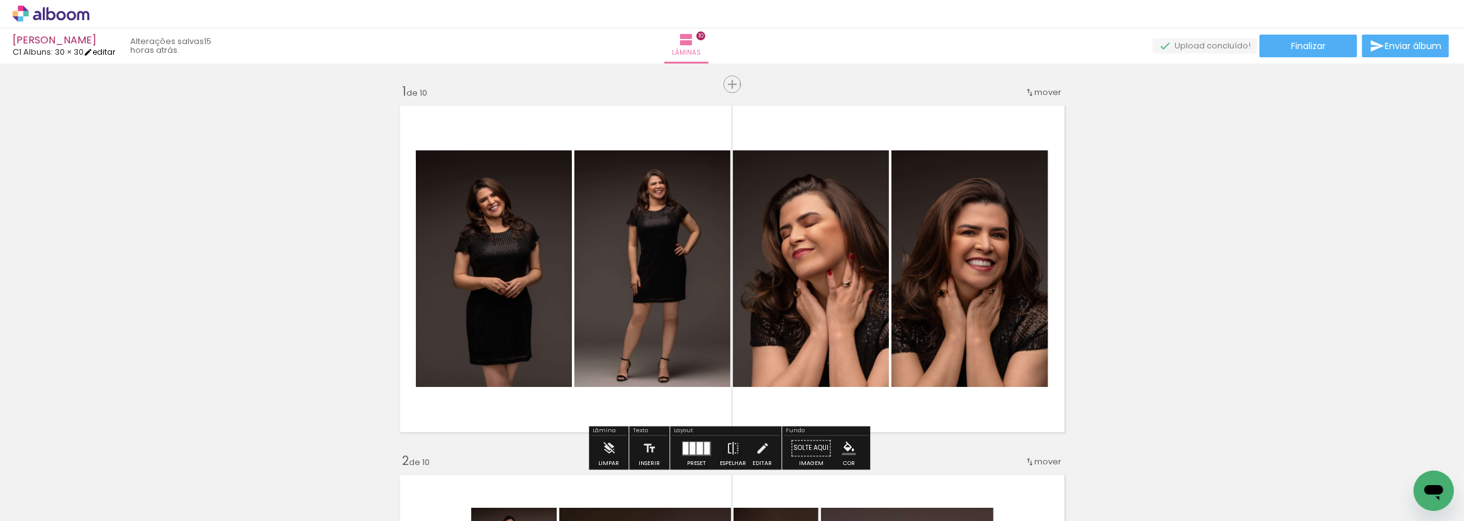
click at [109, 52] on link "editar" at bounding box center [99, 52] width 31 height 11
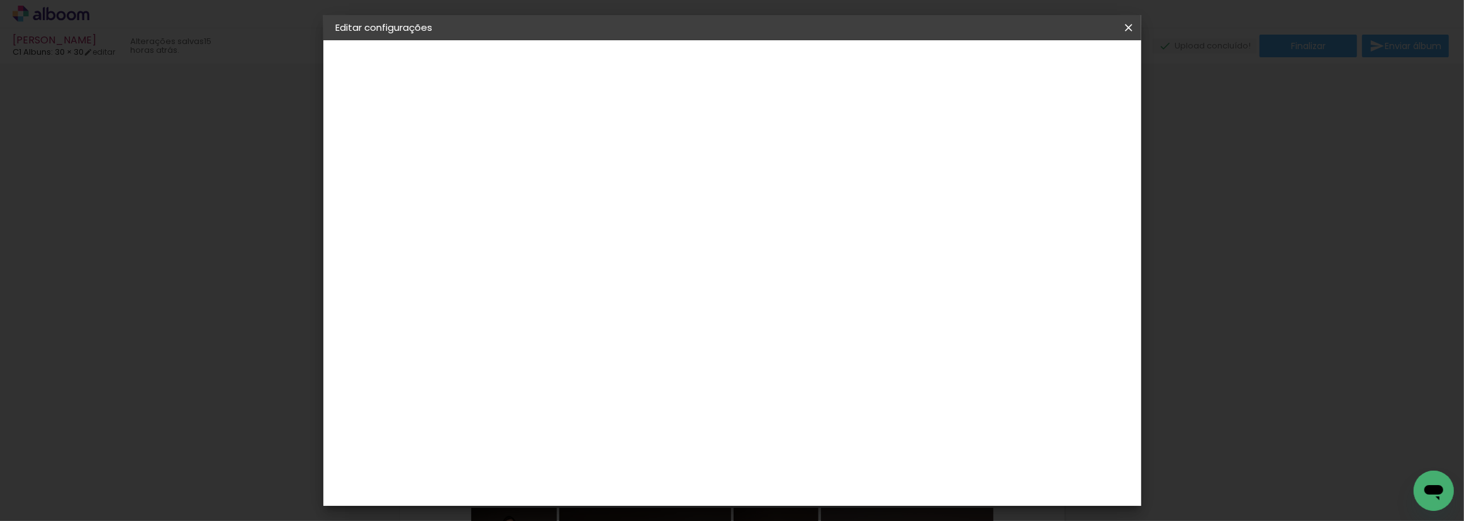
scroll to position [0, 471]
click at [418, 186] on small "30.5 × 61 cm" at bounding box center [397, 184] width 47 height 8
click at [610, 208] on div "Escolha o tamanho" at bounding box center [573, 233] width 73 height 59
click at [521, 147] on div "Opções disponíveis Box Clean Com Foto Box Crstal Cristal Basico Madeirado Com 3…" at bounding box center [574, 93] width 174 height 107
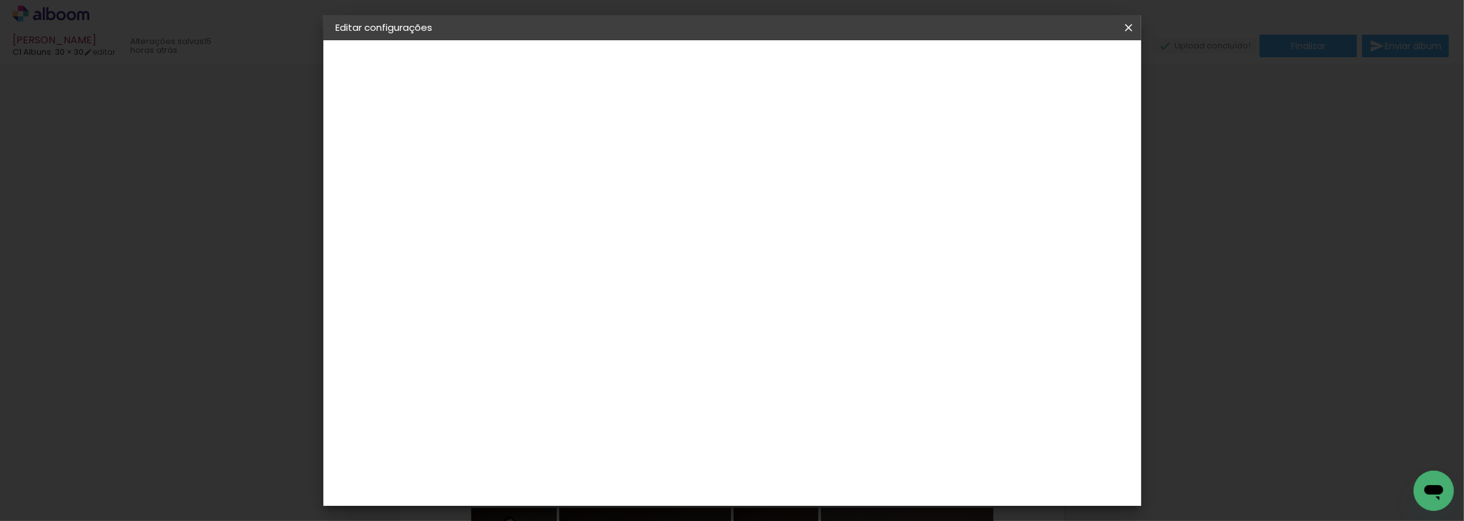
drag, startPoint x: 552, startPoint y: 172, endPoint x: 585, endPoint y: 176, distance: 32.9
click at [559, 147] on div "Opções disponíveis Box Clean Com Foto Box Crstal Cristal Basico Madeirado Com 3…" at bounding box center [574, 93] width 174 height 107
click at [610, 208] on div "Escolha o tamanho" at bounding box center [573, 233] width 73 height 59
drag, startPoint x: 1044, startPoint y: 213, endPoint x: 742, endPoint y: 189, distance: 303.0
click at [661, 147] on div "Opções disponíveis Box Clean Com Foto Box Crstal Cristal Basico Madeirado Com 3…" at bounding box center [574, 93] width 174 height 107
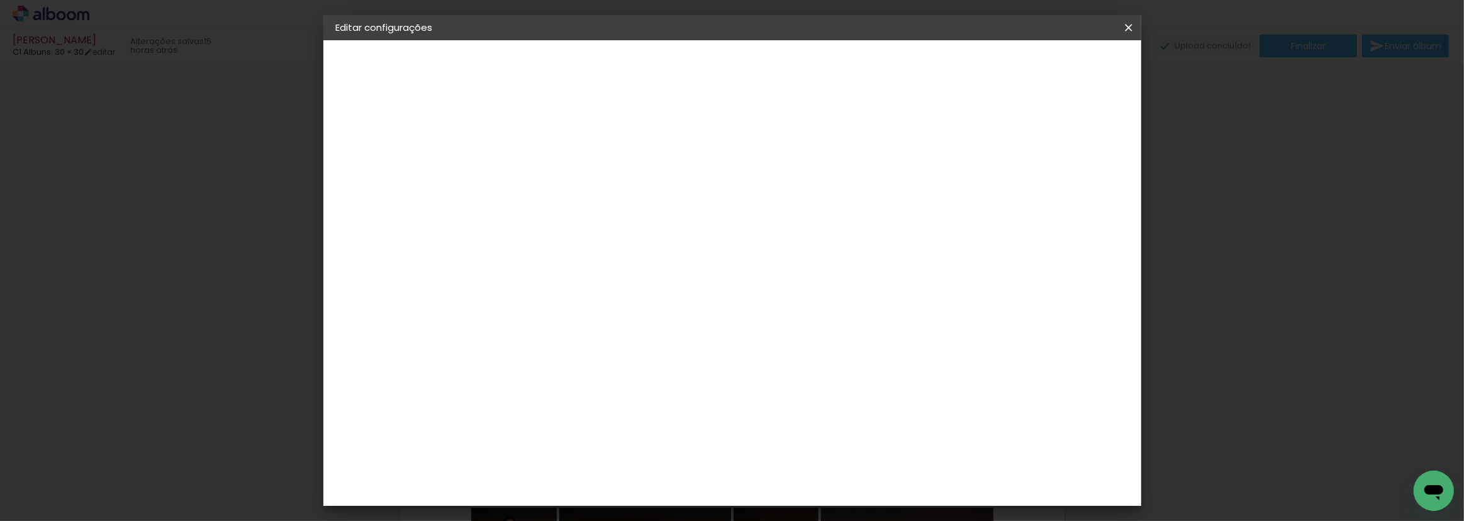
drag, startPoint x: 723, startPoint y: 210, endPoint x: 720, endPoint y: 199, distance: 11.0
click at [610, 208] on div "Escolha o tamanho" at bounding box center [573, 233] width 73 height 59
drag, startPoint x: 710, startPoint y: 159, endPoint x: 685, endPoint y: 177, distance: 30.2
click at [610, 160] on h3 "Opções disponíveis" at bounding box center [573, 166] width 73 height 25
click at [628, 147] on div "Opções disponíveis Box Clean Com Foto Box Crstal Cristal Basico Madeirado Com 3…" at bounding box center [574, 93] width 174 height 107
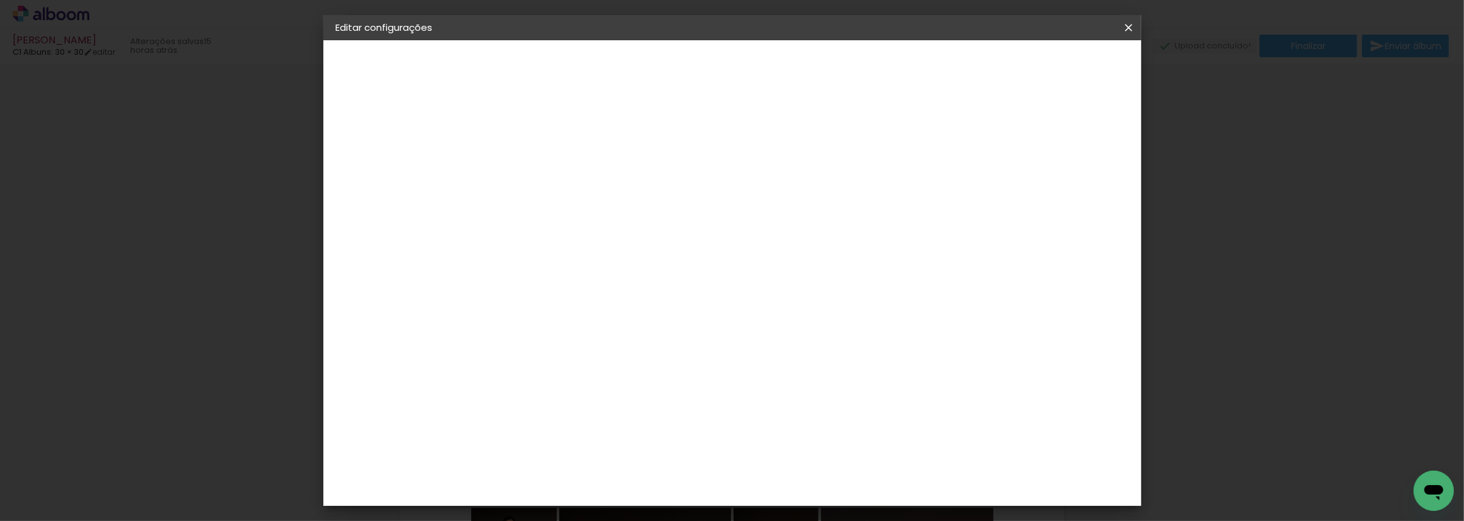
click at [411, 78] on div "1. Informações Preenchendo título... Eliane 2. Especificações Fornecedor Escolh…" at bounding box center [405, 59] width 164 height 38
click at [383, 128] on div "2. Especificações" at bounding box center [405, 128] width 138 height 15
click at [356, 152] on iron-icon at bounding box center [349, 155] width 15 height 15
click at [378, 186] on iron-pages "Modelo Escolhendo modelo... Tamanho livre" at bounding box center [405, 183] width 138 height 25
click at [379, 220] on div "3. Revisão" at bounding box center [405, 219] width 138 height 15
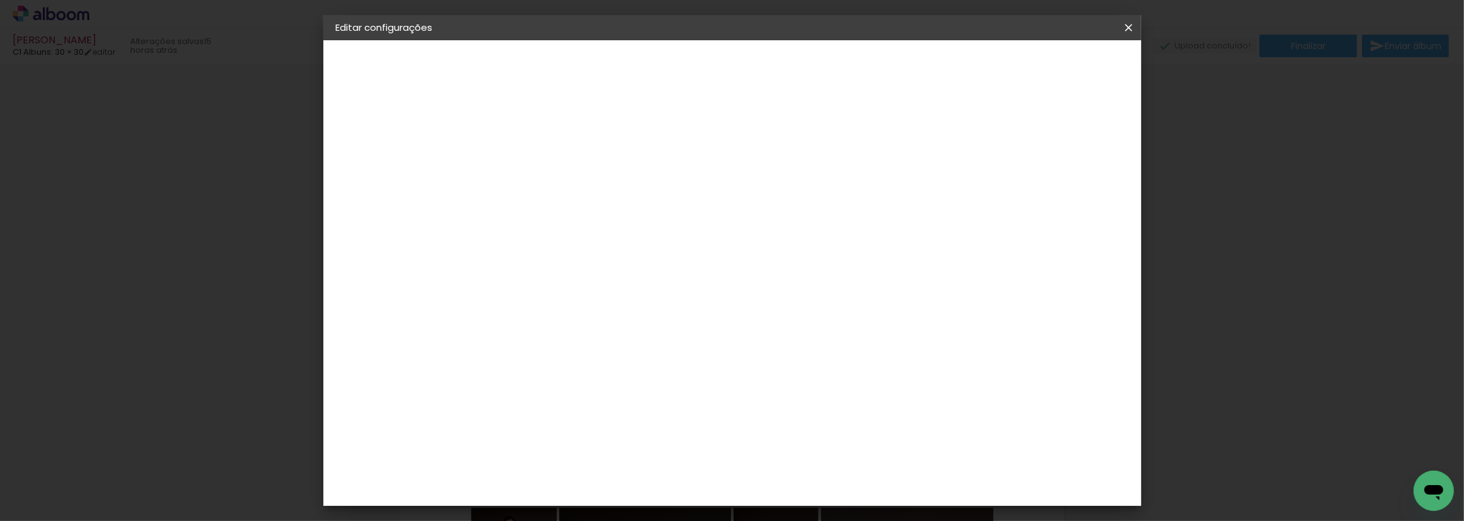
drag, startPoint x: 420, startPoint y: 212, endPoint x: 529, endPoint y: 170, distance: 116.1
click at [421, 212] on div "3. Revisão" at bounding box center [405, 219] width 138 height 15
click at [1130, 25] on iron-icon at bounding box center [1128, 27] width 15 height 13
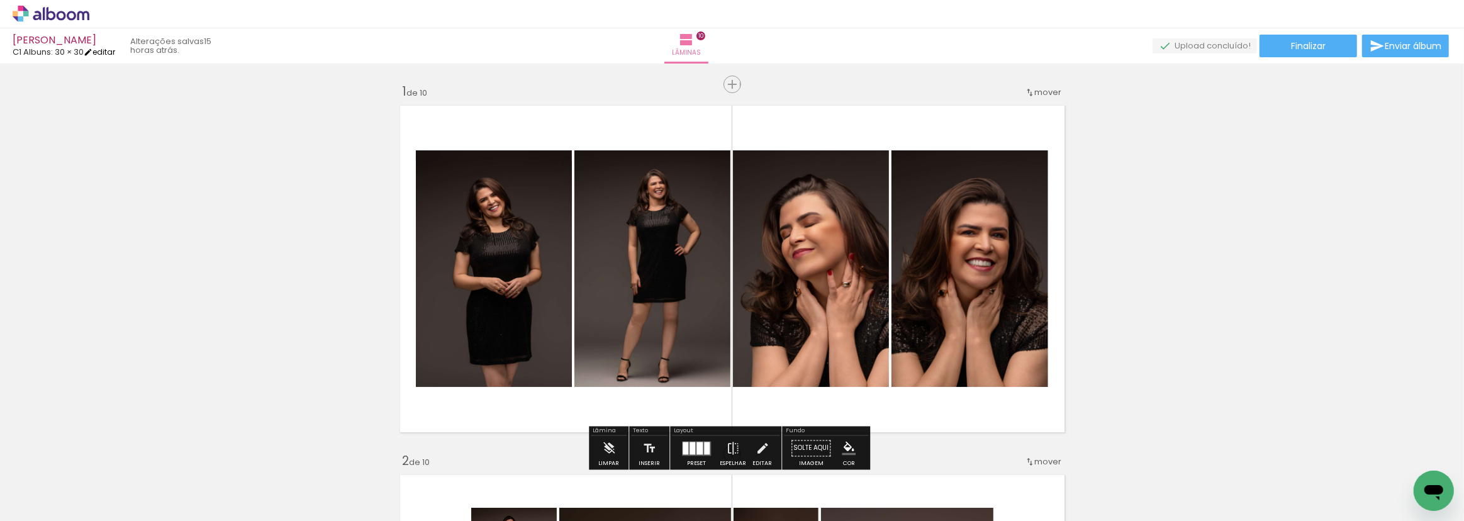
click at [92, 49] on iron-icon at bounding box center [88, 52] width 9 height 9
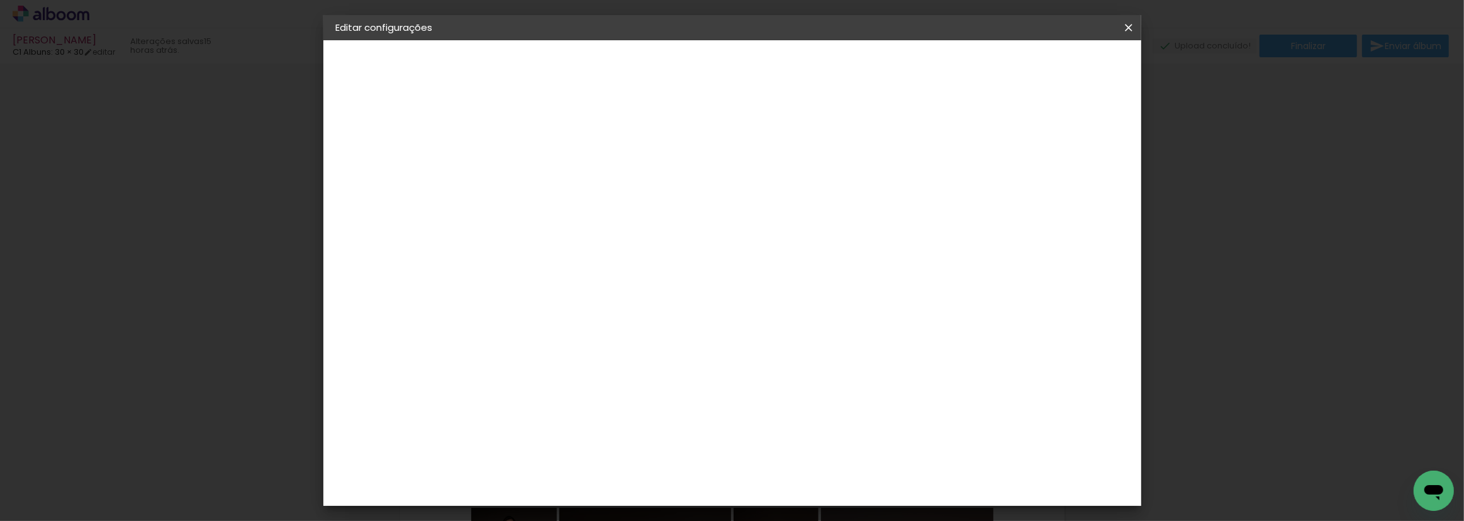
click at [403, 180] on small "30.5 × 61 cm" at bounding box center [397, 184] width 47 height 8
click at [591, 210] on input "text" at bounding box center [566, 220] width 49 height 20
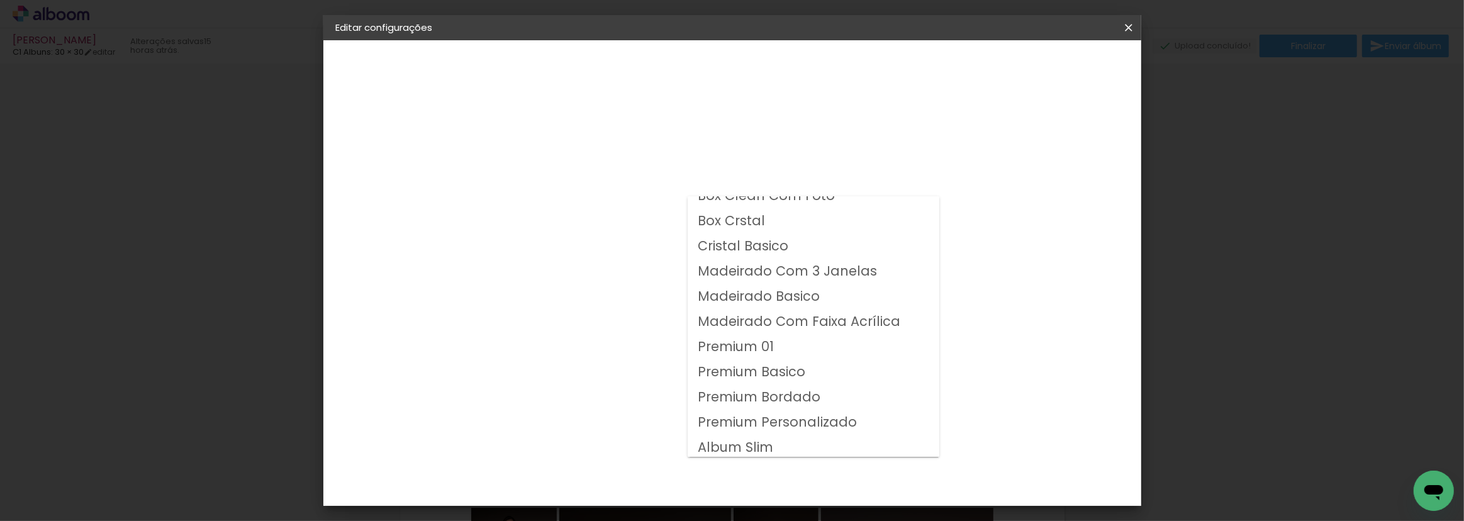
scroll to position [16, 0]
click at [776, 447] on paper-item "Album Slim" at bounding box center [814, 444] width 252 height 25
type input "Album Slim"
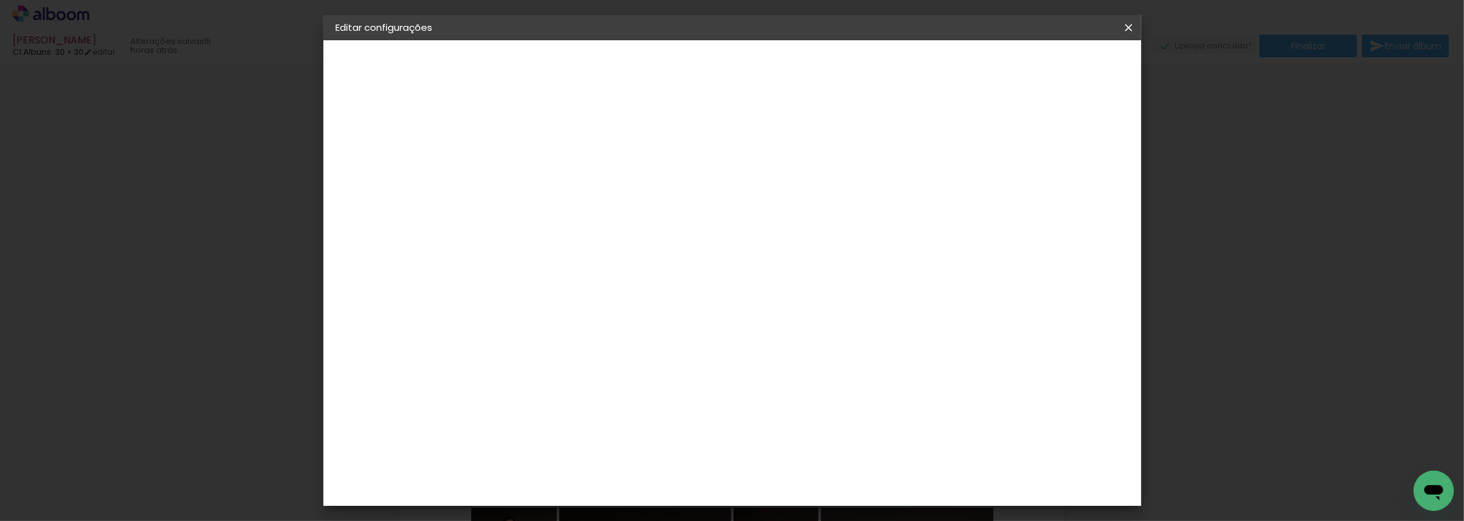
scroll to position [57, 0]
click at [627, 412] on span "25 × 25" at bounding box center [597, 425] width 59 height 26
click at [0, 0] on slot "Avançar" at bounding box center [0, 0] width 0 height 0
click at [1051, 67] on span "Salvar configurações" at bounding box center [1004, 66] width 93 height 9
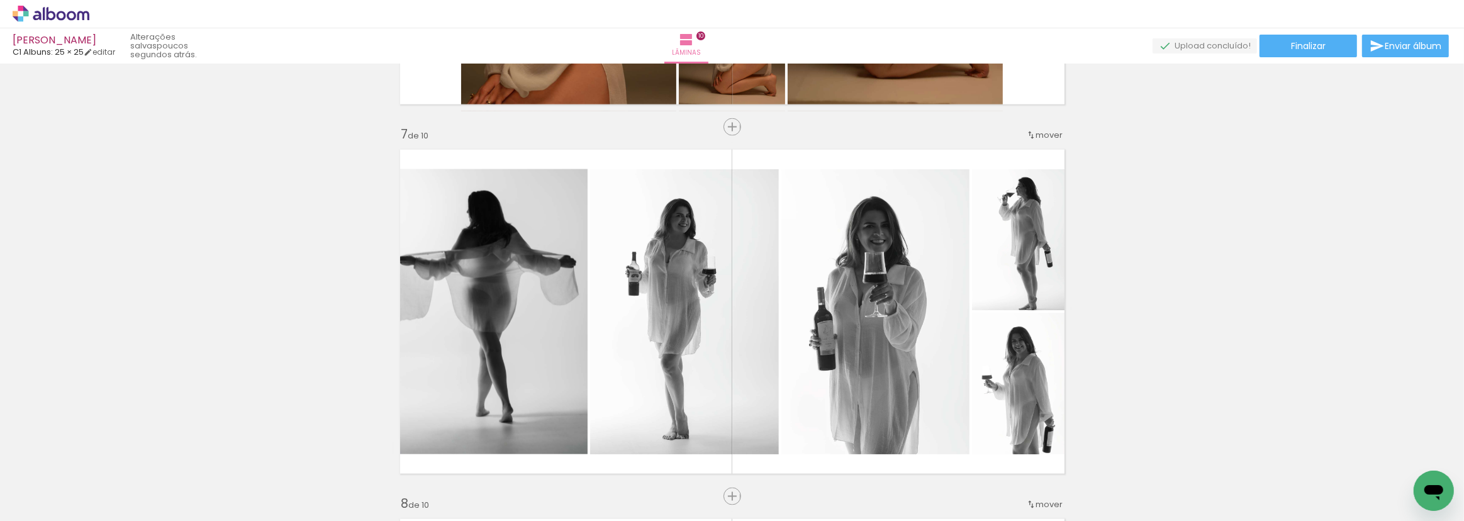
scroll to position [1830, 0]
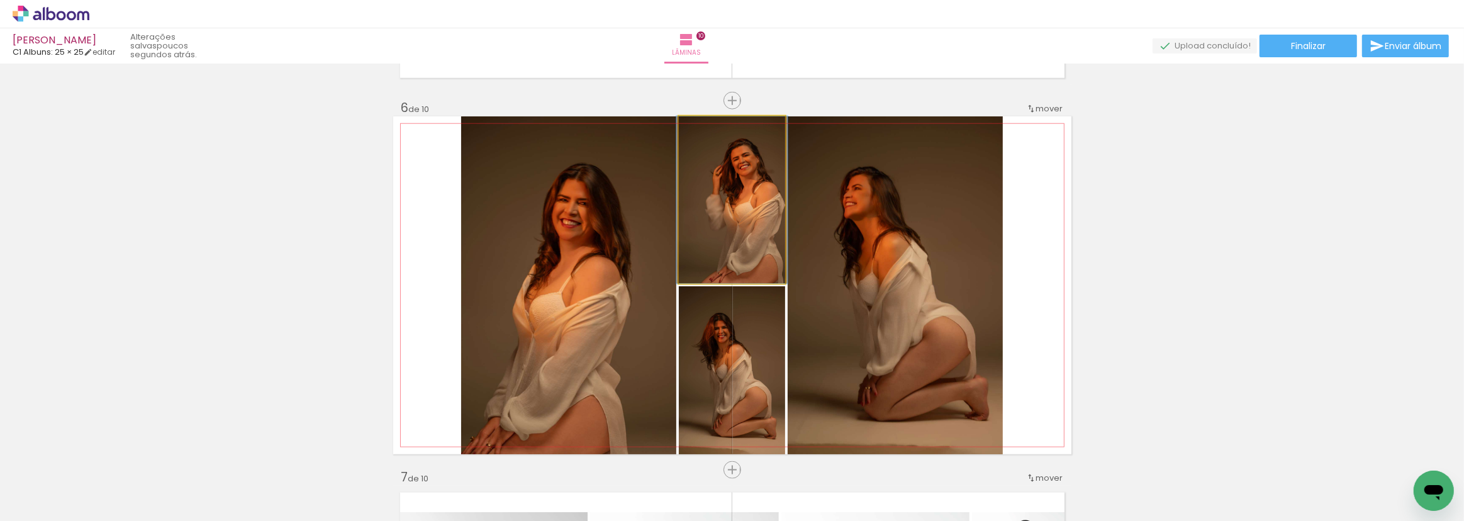
click at [741, 198] on quentale-photo at bounding box center [732, 199] width 106 height 167
click at [753, 195] on quentale-photo at bounding box center [732, 199] width 106 height 167
drag, startPoint x: 739, startPoint y: 164, endPoint x: 746, endPoint y: 165, distance: 7.2
drag, startPoint x: 748, startPoint y: 218, endPoint x: 899, endPoint y: 332, distance: 189.1
click at [0, 0] on slot at bounding box center [0, 0] width 0 height 0
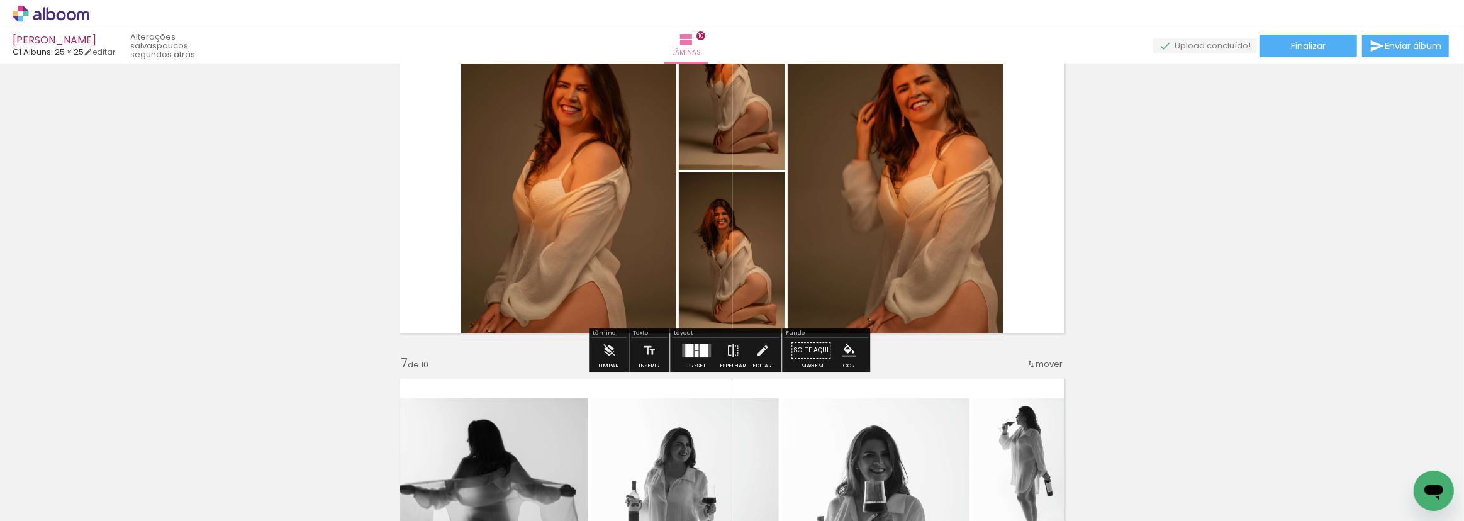
scroll to position [1888, 0]
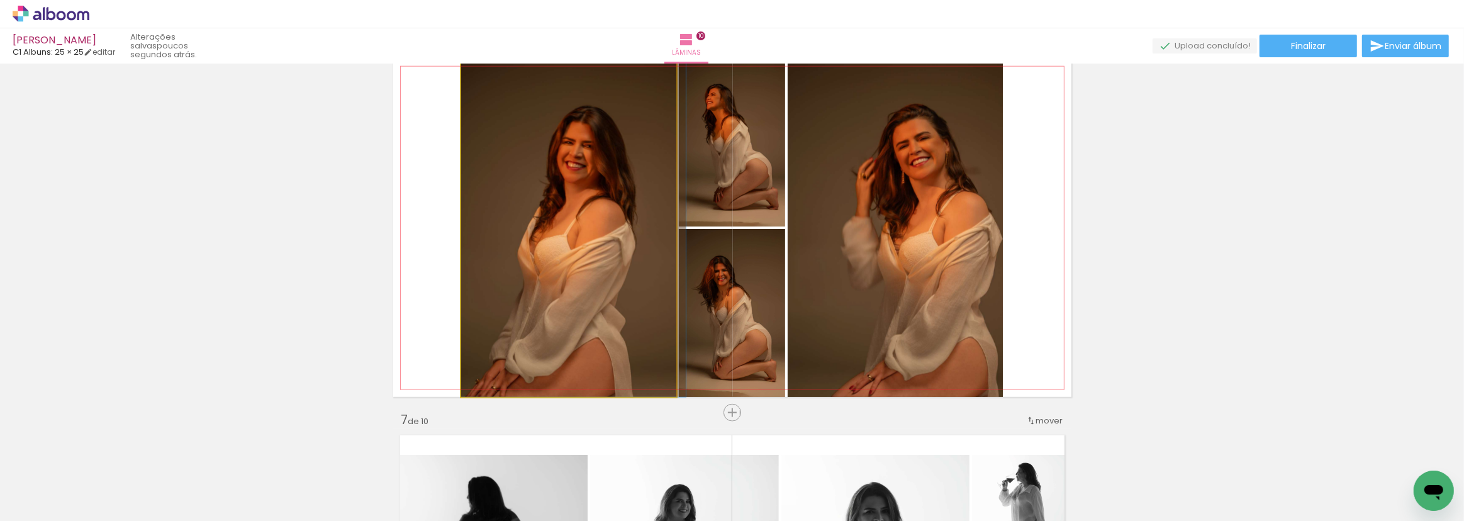
drag, startPoint x: 549, startPoint y: 311, endPoint x: 725, endPoint y: 160, distance: 232.0
click at [0, 0] on slot at bounding box center [0, 0] width 0 height 0
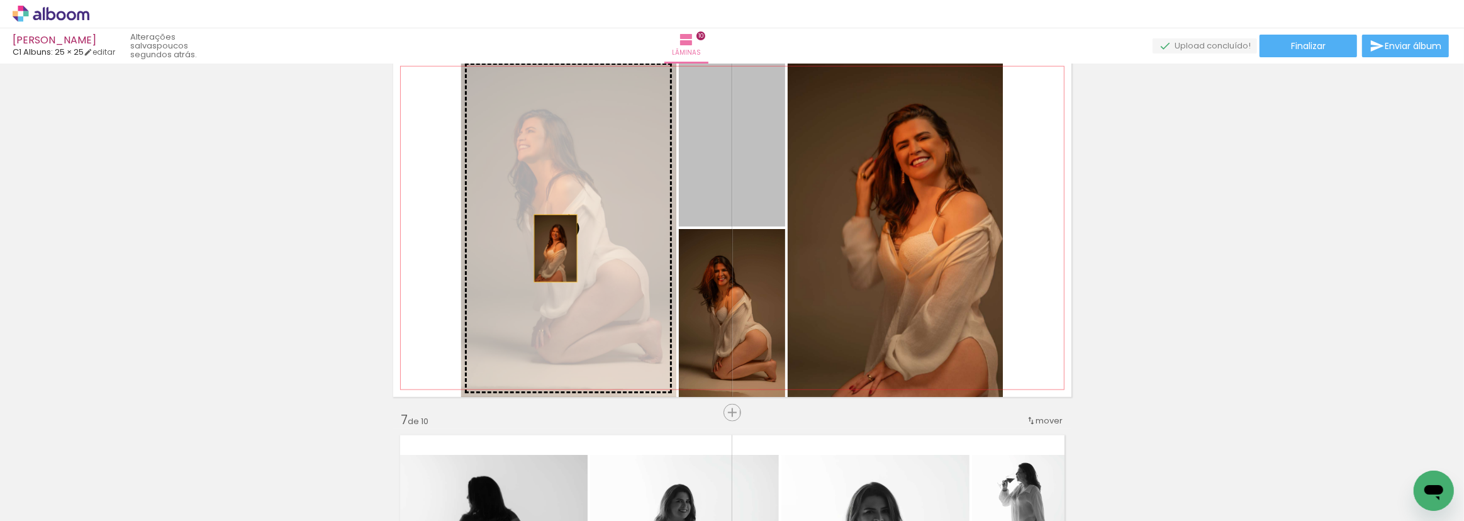
drag, startPoint x: 742, startPoint y: 166, endPoint x: 551, endPoint y: 249, distance: 208.5
click at [0, 0] on slot at bounding box center [0, 0] width 0 height 0
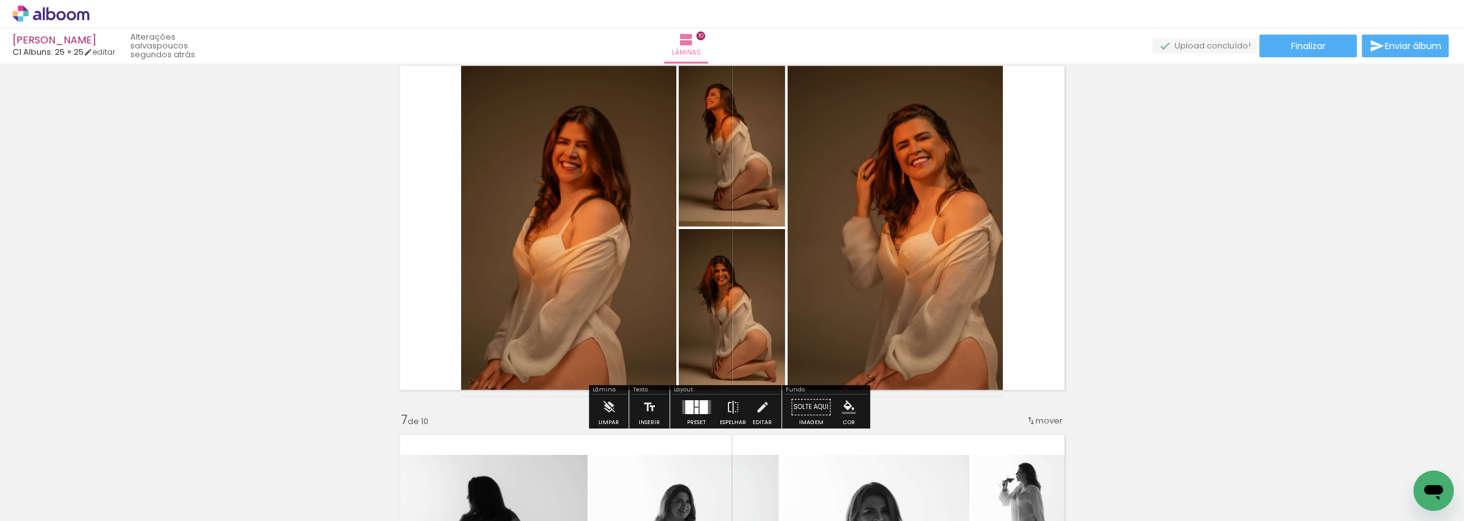
drag, startPoint x: 751, startPoint y: 327, endPoint x: 522, endPoint y: 282, distance: 233.5
click at [0, 0] on slot at bounding box center [0, 0] width 0 height 0
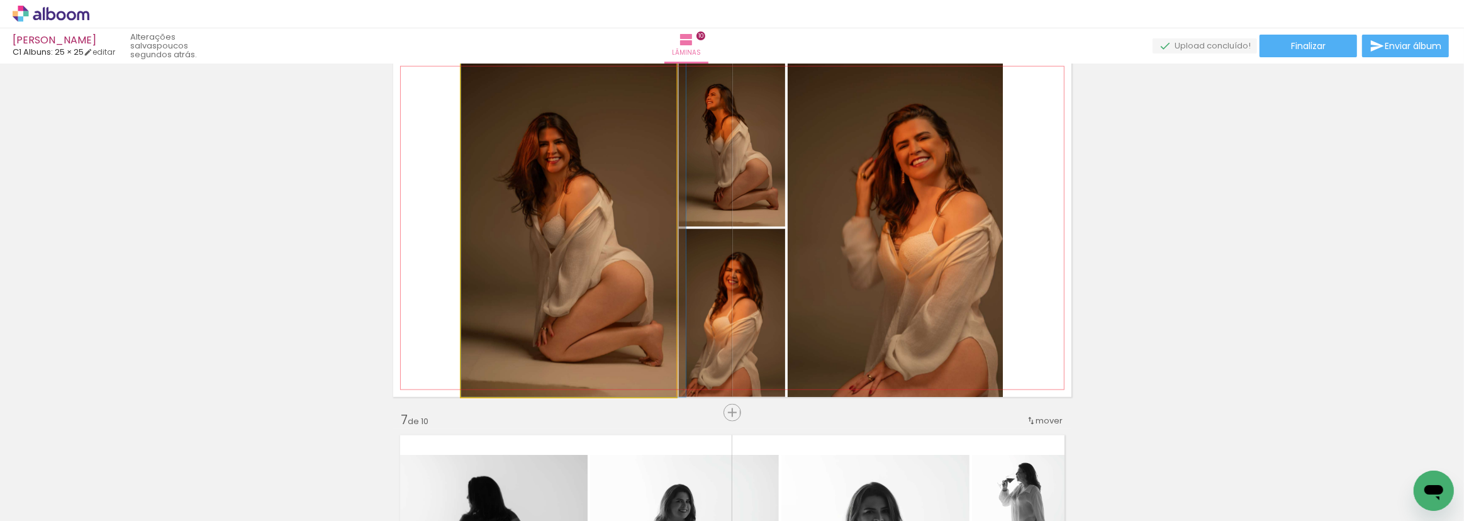
drag, startPoint x: 553, startPoint y: 300, endPoint x: 676, endPoint y: 327, distance: 126.4
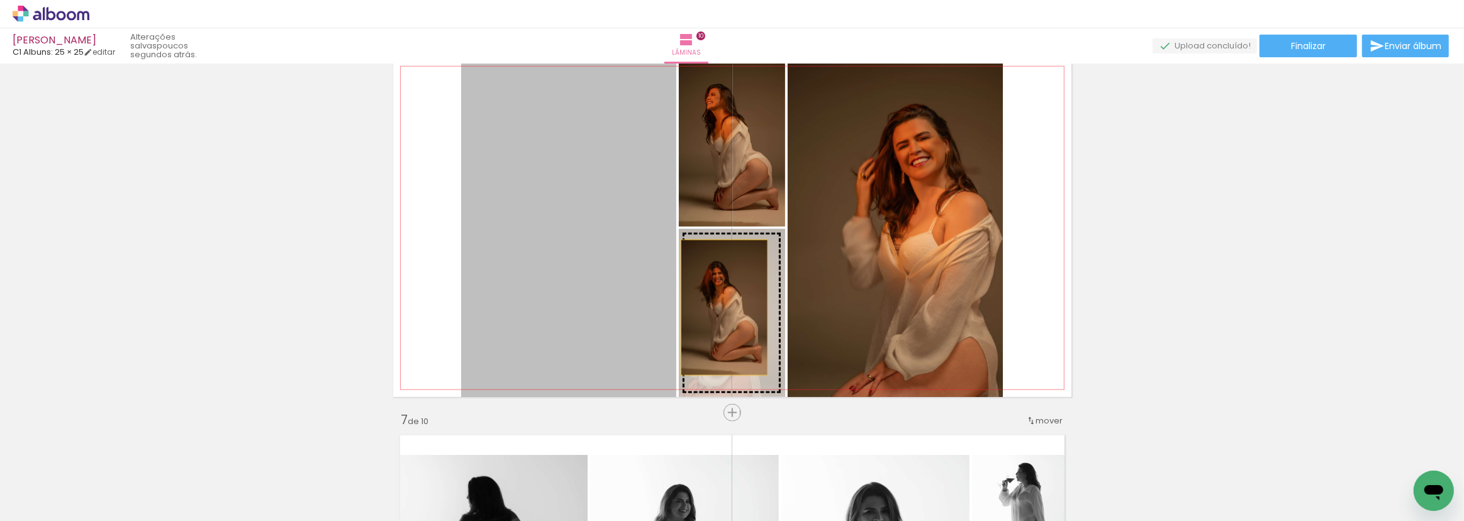
drag, startPoint x: 532, startPoint y: 290, endPoint x: 720, endPoint y: 308, distance: 188.3
click at [0, 0] on slot at bounding box center [0, 0] width 0 height 0
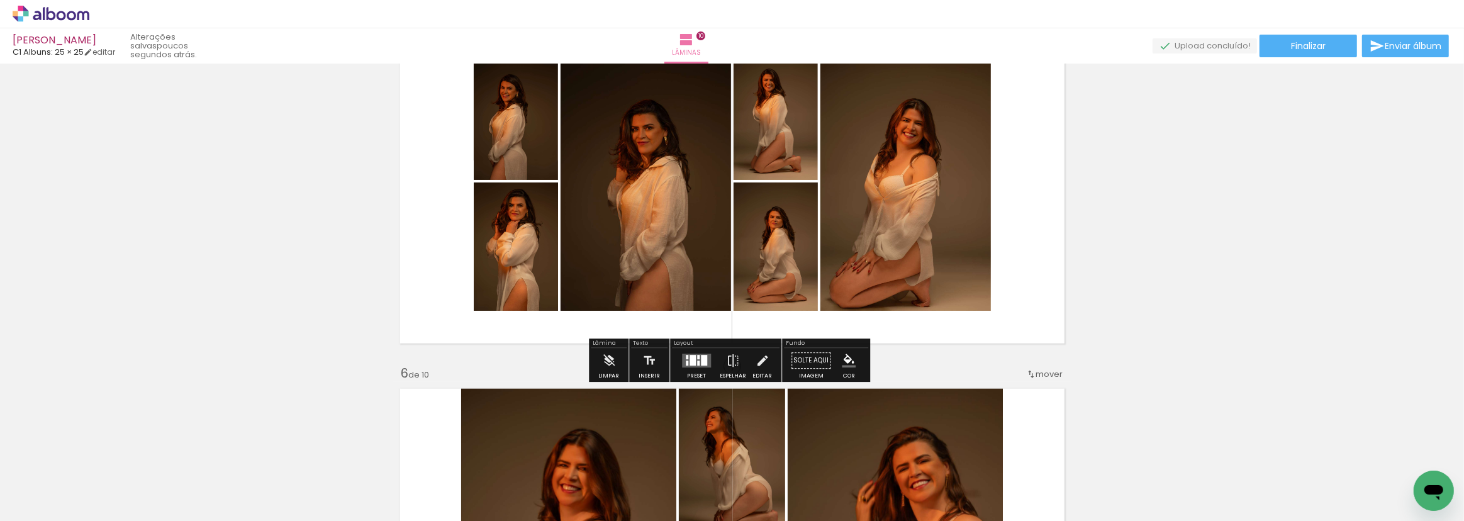
scroll to position [1544, 0]
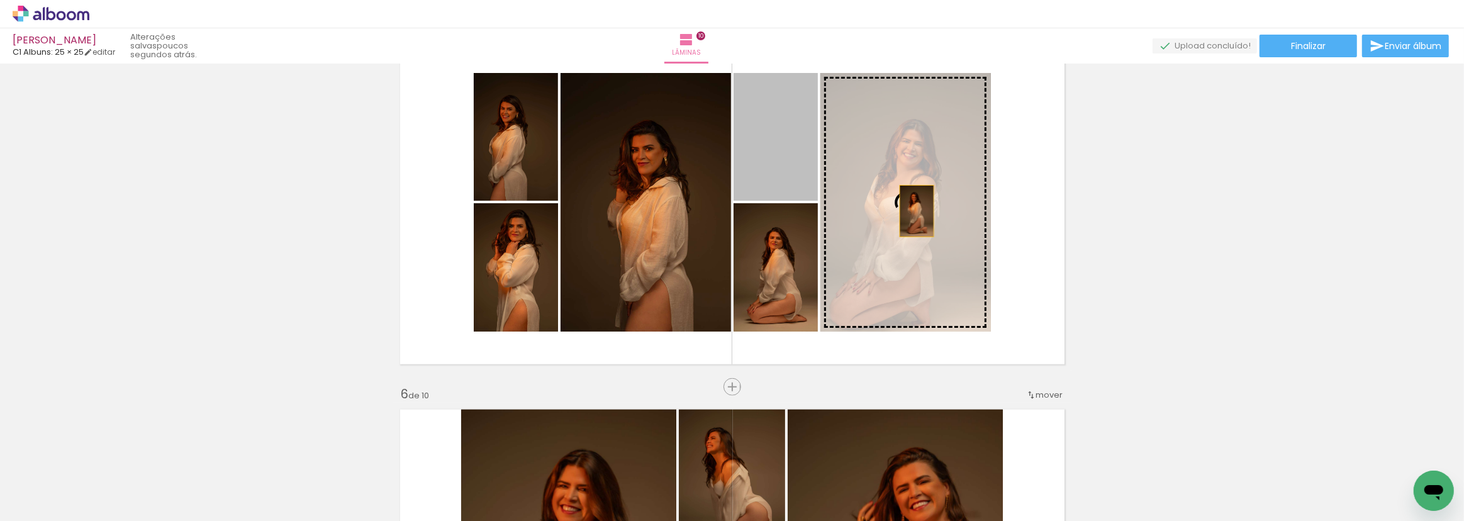
drag, startPoint x: 768, startPoint y: 152, endPoint x: 909, endPoint y: 210, distance: 152.4
click at [0, 0] on slot at bounding box center [0, 0] width 0 height 0
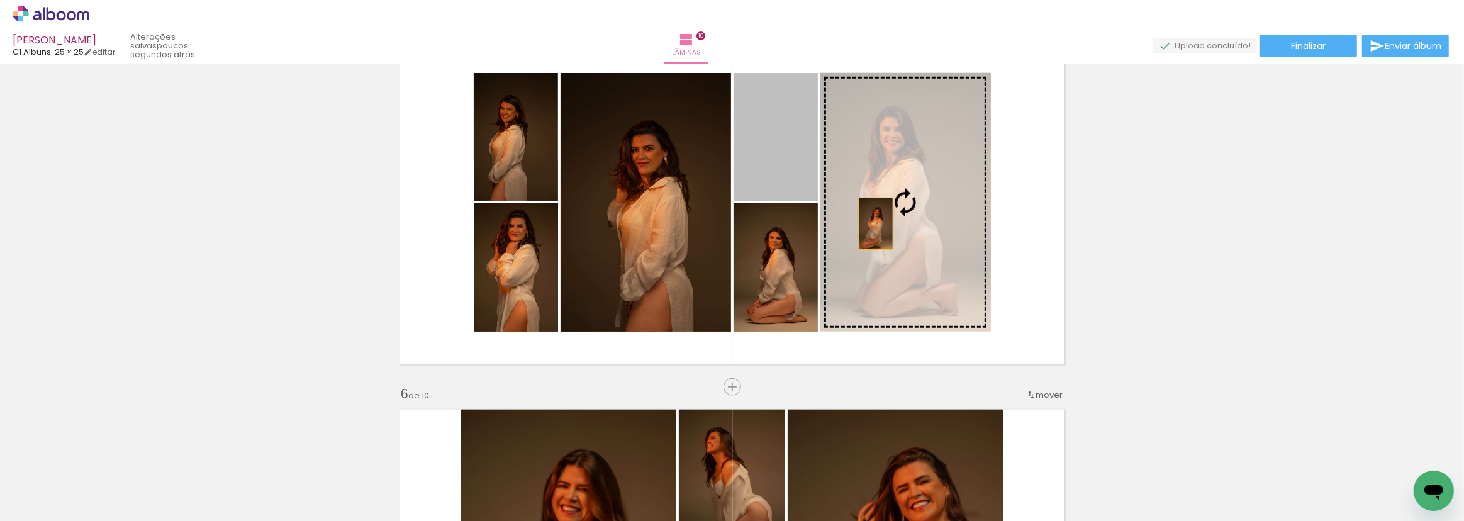
drag, startPoint x: 819, startPoint y: 196, endPoint x: 871, endPoint y: 223, distance: 59.7
click at [0, 0] on slot at bounding box center [0, 0] width 0 height 0
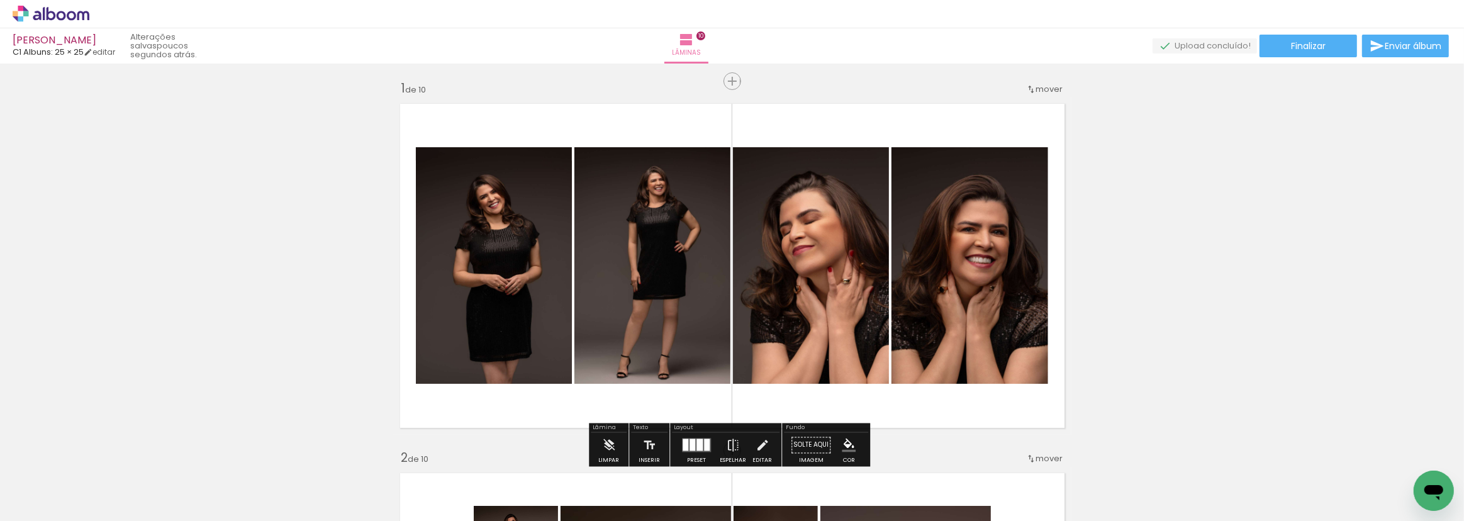
scroll to position [0, 0]
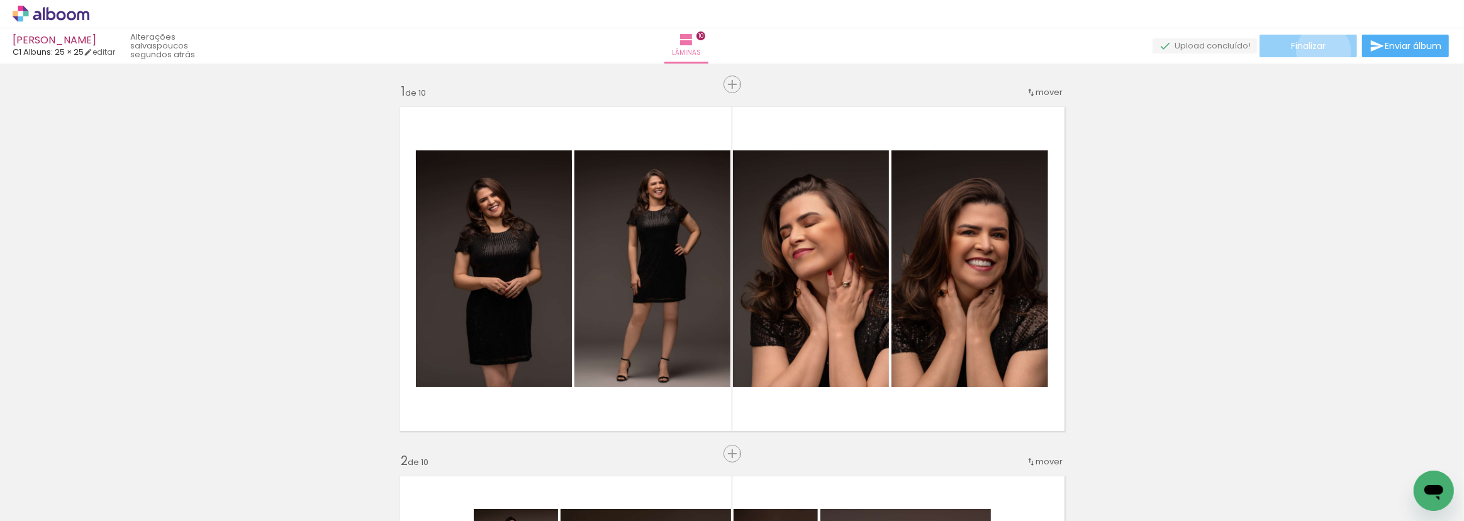
click at [1319, 50] on span "Finalizar" at bounding box center [1308, 46] width 35 height 9
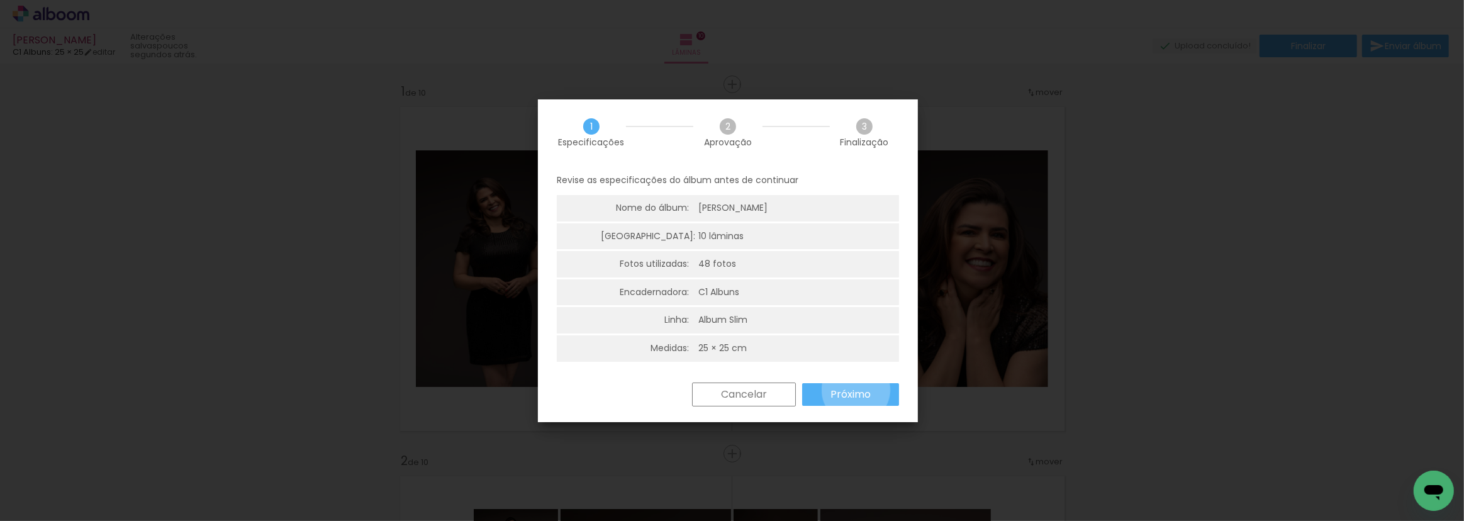
click at [0, 0] on slot "Próximo" at bounding box center [0, 0] width 0 height 0
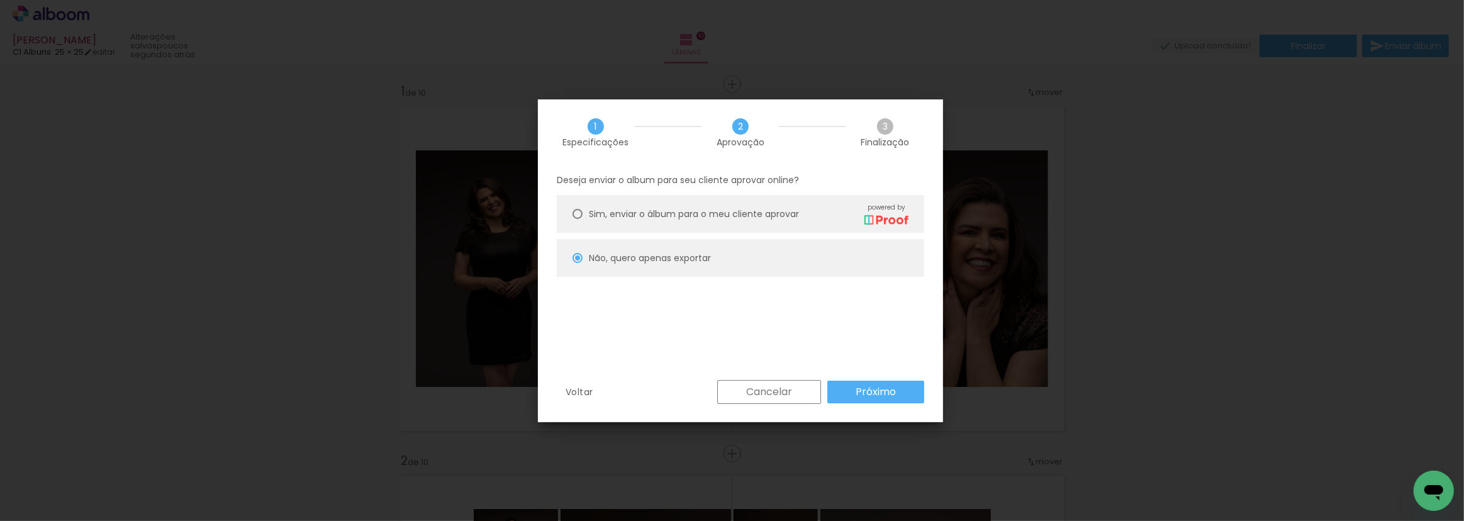
click at [0, 0] on slot "Próximo" at bounding box center [0, 0] width 0 height 0
type input "Alta, 300 DPI"
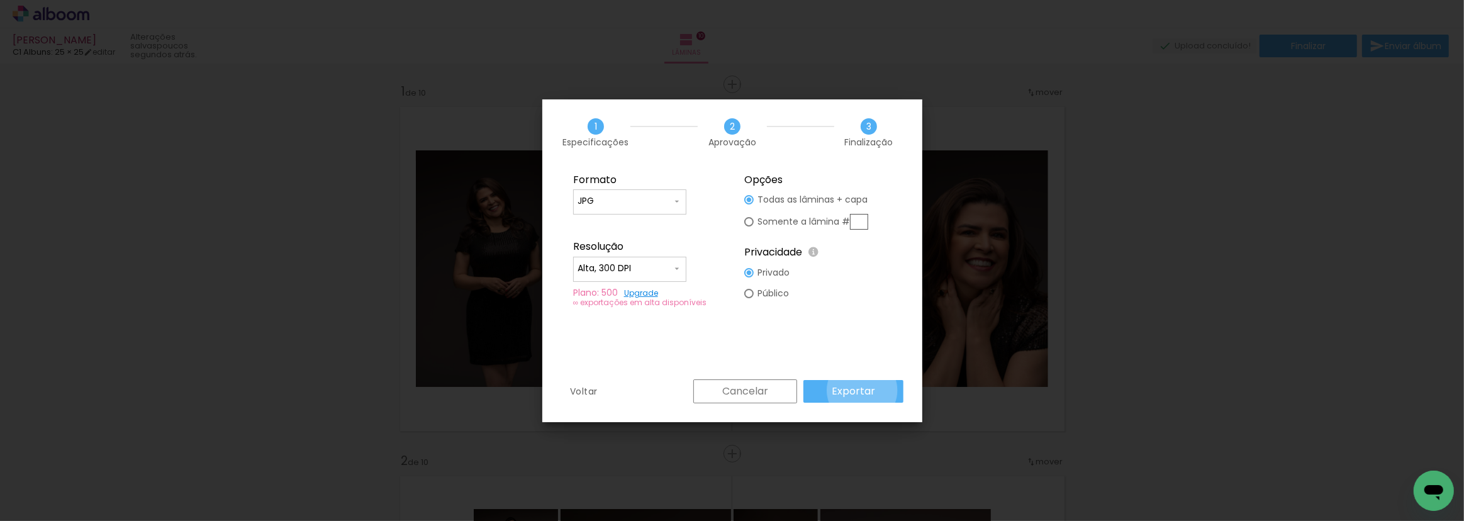
click at [0, 0] on slot "Exportar" at bounding box center [0, 0] width 0 height 0
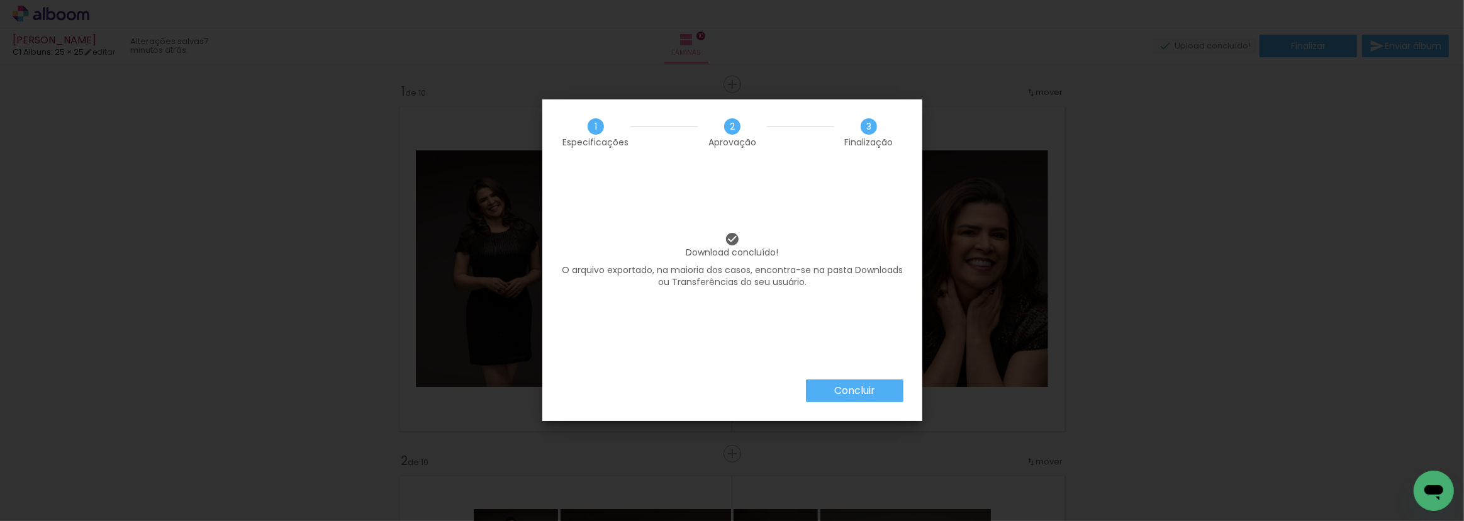
scroll to position [0, 471]
click at [855, 390] on iron-overlay-backdrop at bounding box center [732, 260] width 1464 height 521
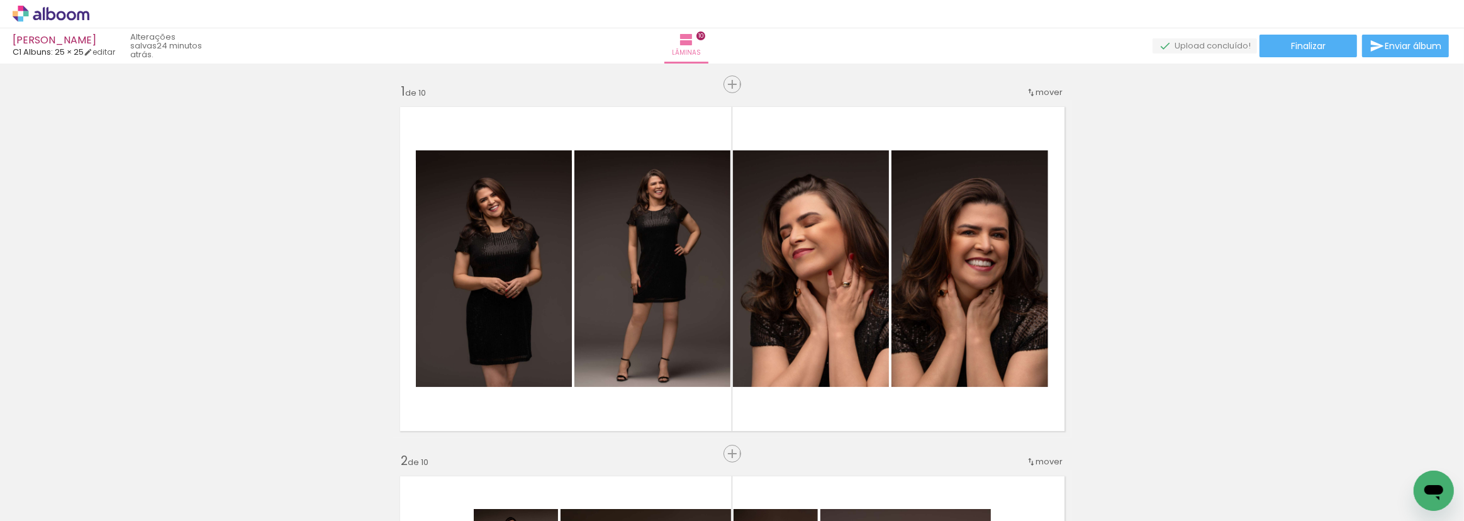
scroll to position [0, 471]
